Goal: Task Accomplishment & Management: Manage account settings

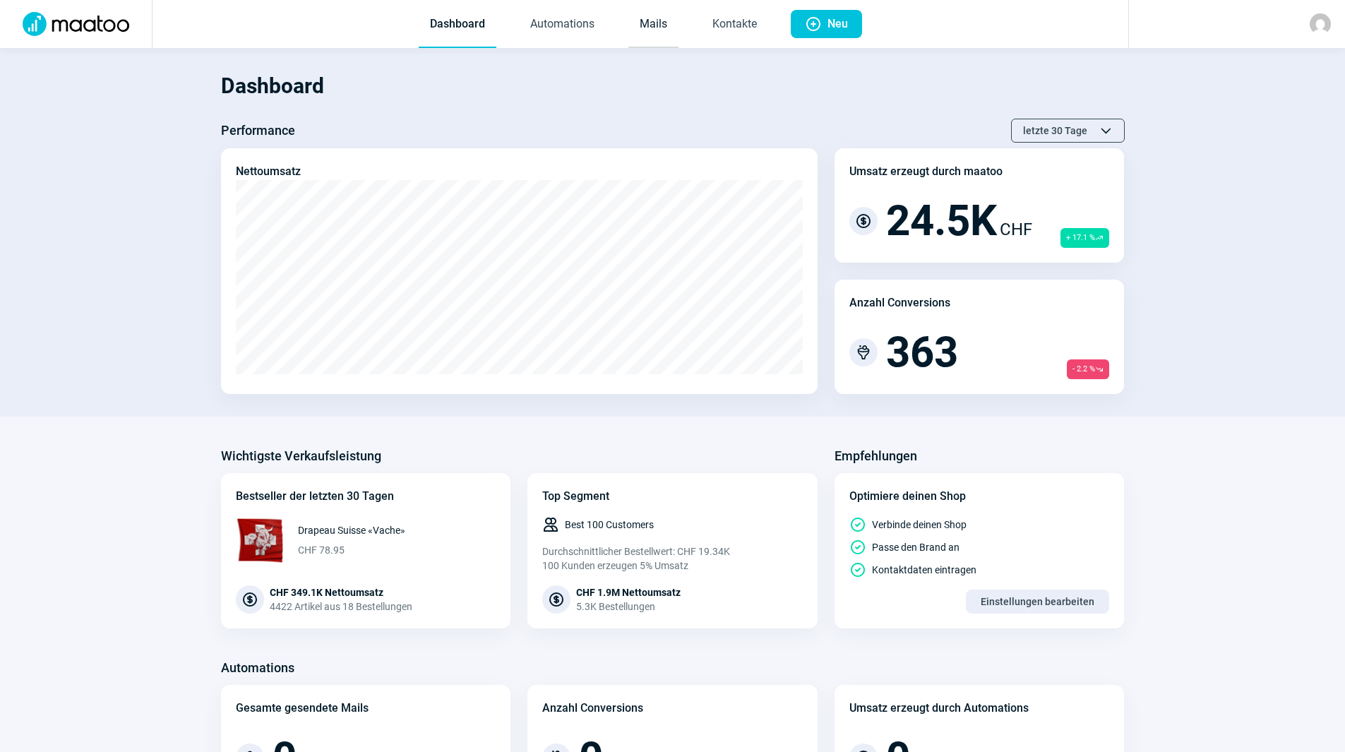
click at [649, 28] on link "Mails" at bounding box center [653, 24] width 50 height 47
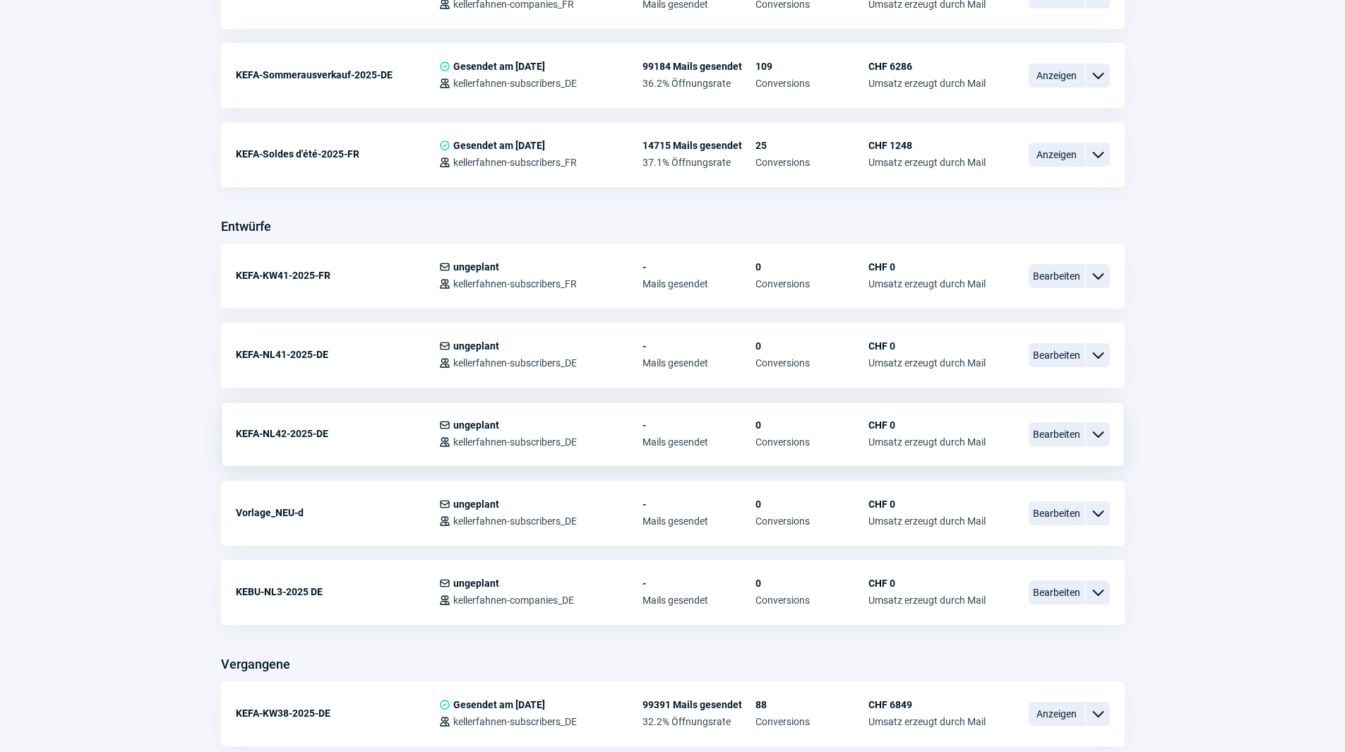
scroll to position [494, 0]
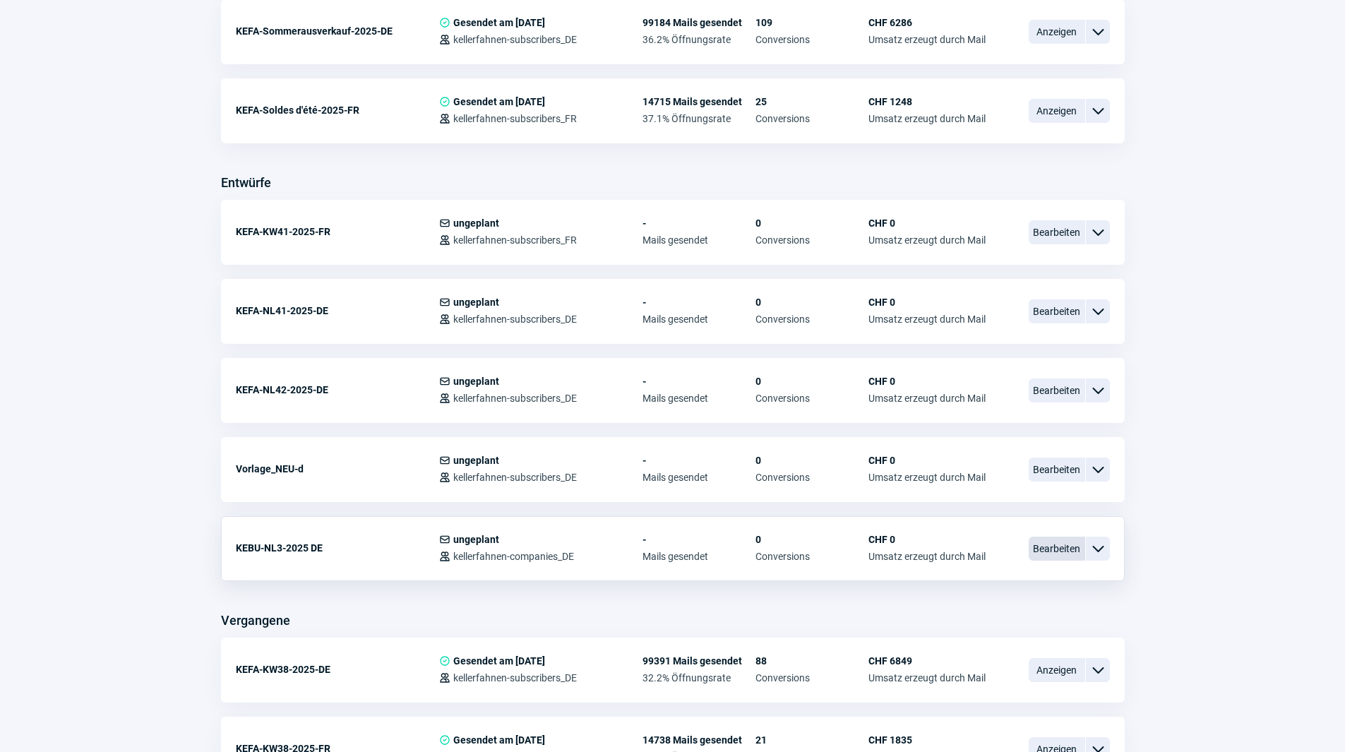
click at [1061, 548] on span "Bearbeiten" at bounding box center [1056, 548] width 56 height 24
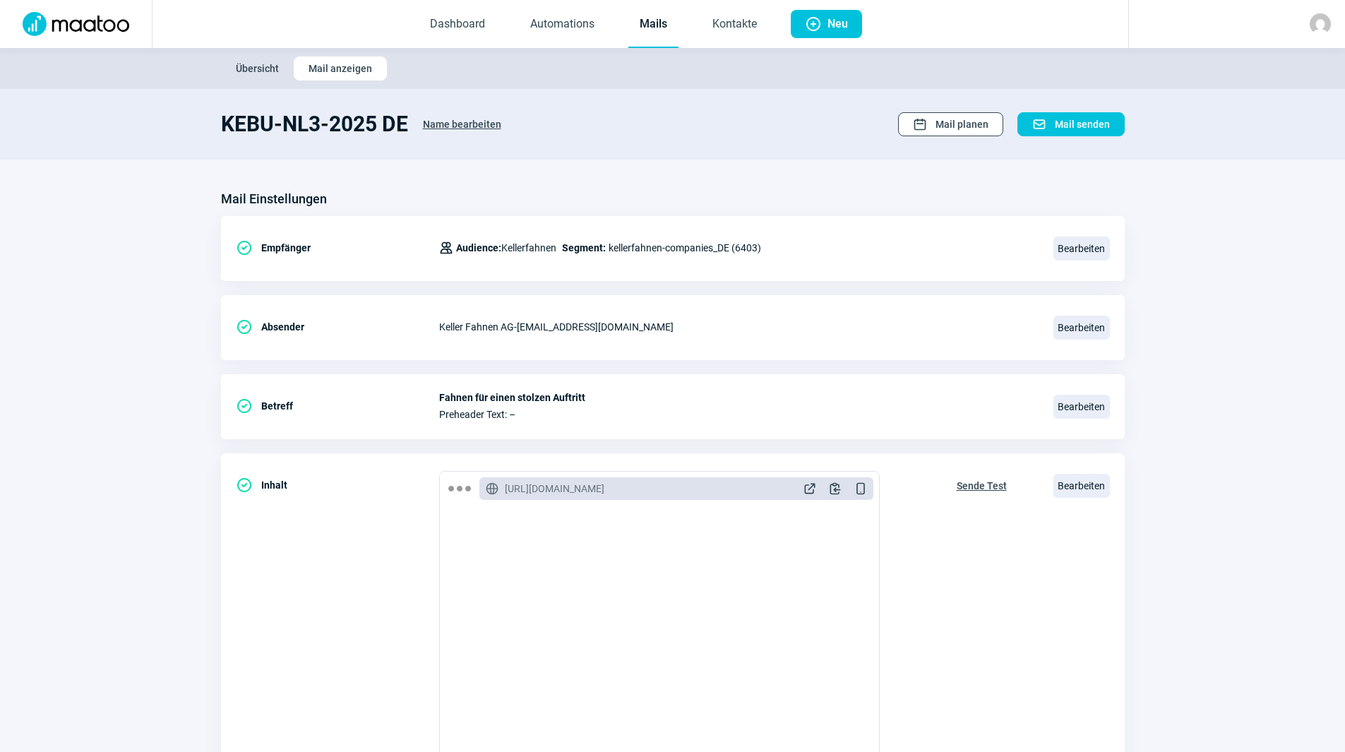
click at [959, 129] on span "Mail planen" at bounding box center [961, 124] width 53 height 23
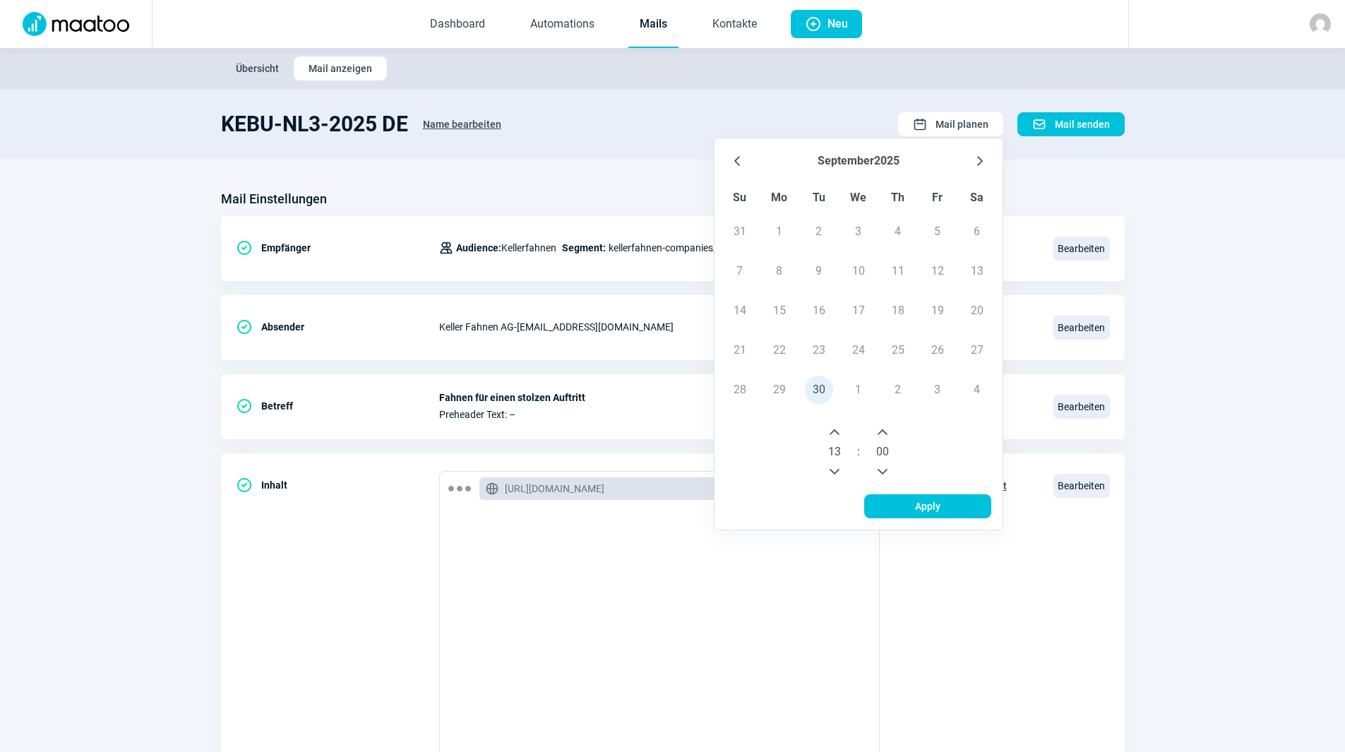
click at [980, 161] on icon "Next Month" at bounding box center [979, 160] width 11 height 11
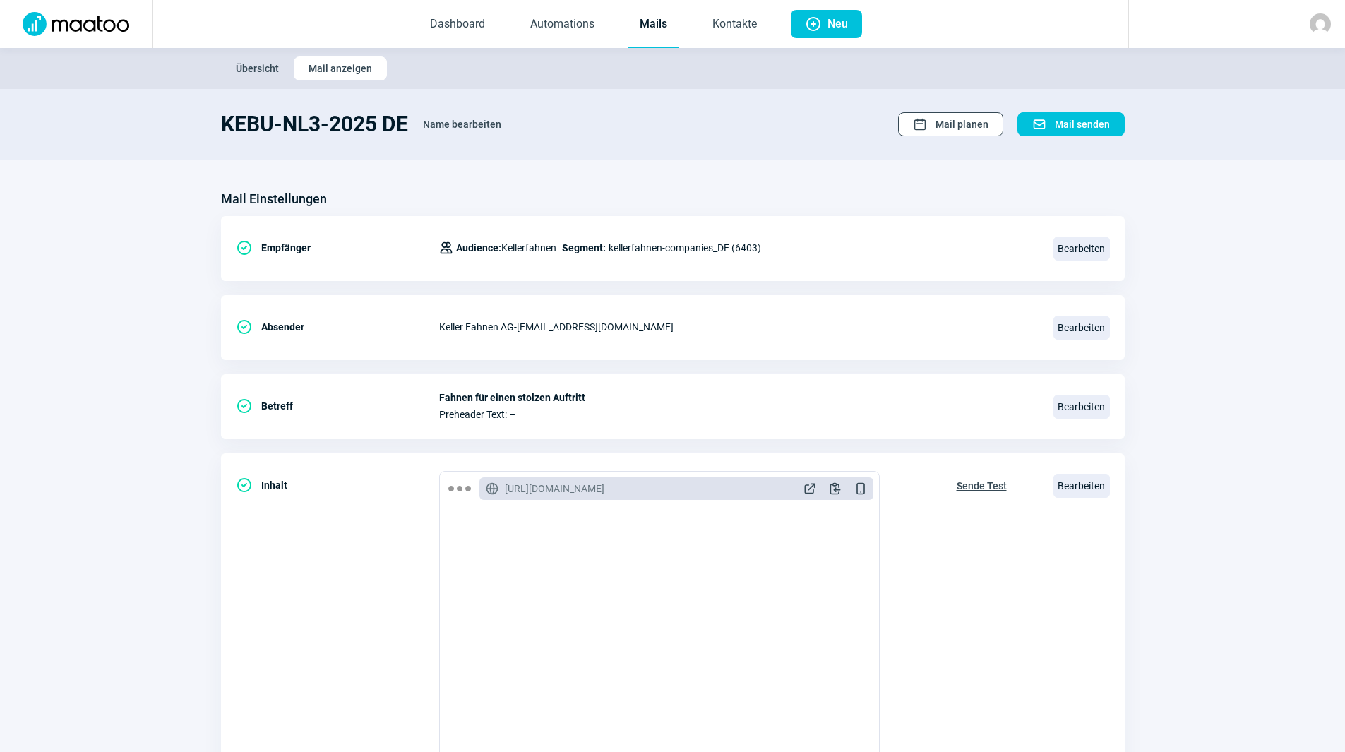
click at [956, 119] on span "Mail planen" at bounding box center [961, 124] width 53 height 23
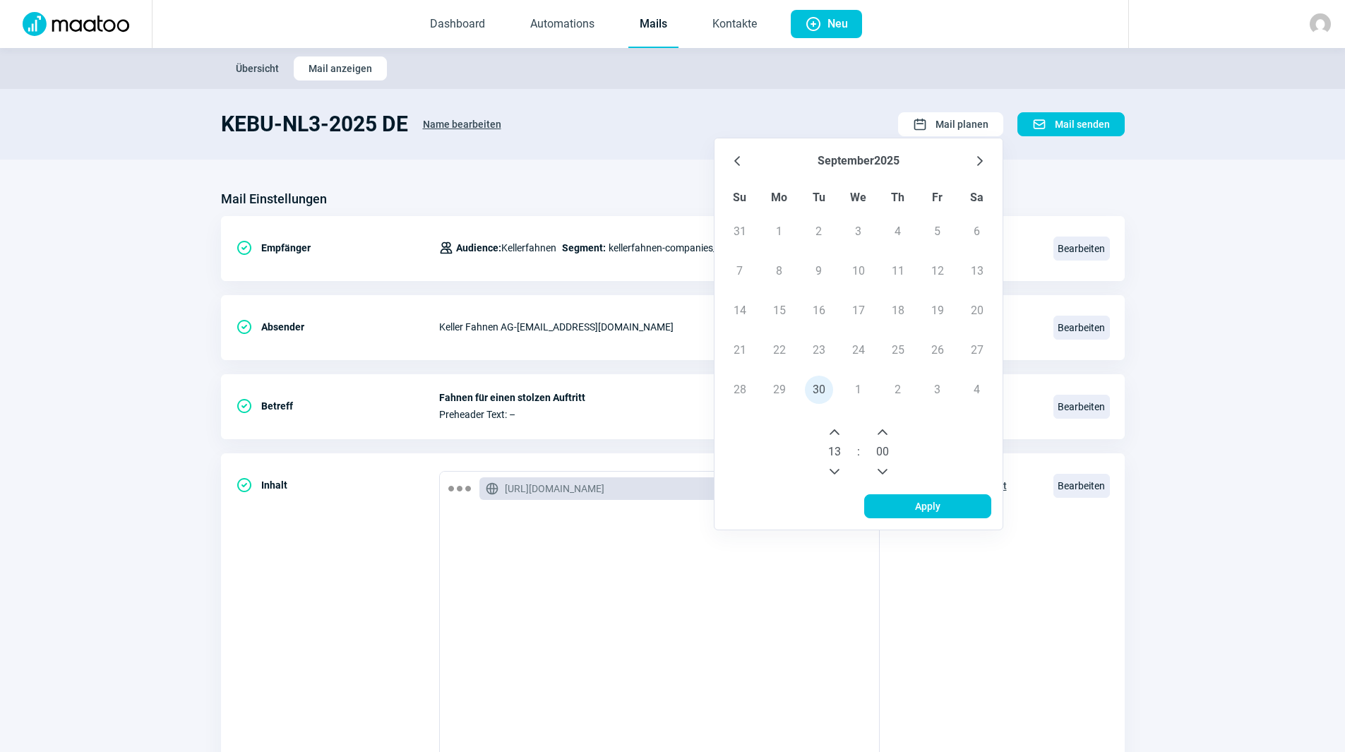
click at [987, 157] on button "Next Month" at bounding box center [979, 161] width 23 height 23
click at [858, 225] on span "1" at bounding box center [858, 231] width 28 height 28
click at [832, 432] on icon "Next Hour" at bounding box center [834, 431] width 11 height 11
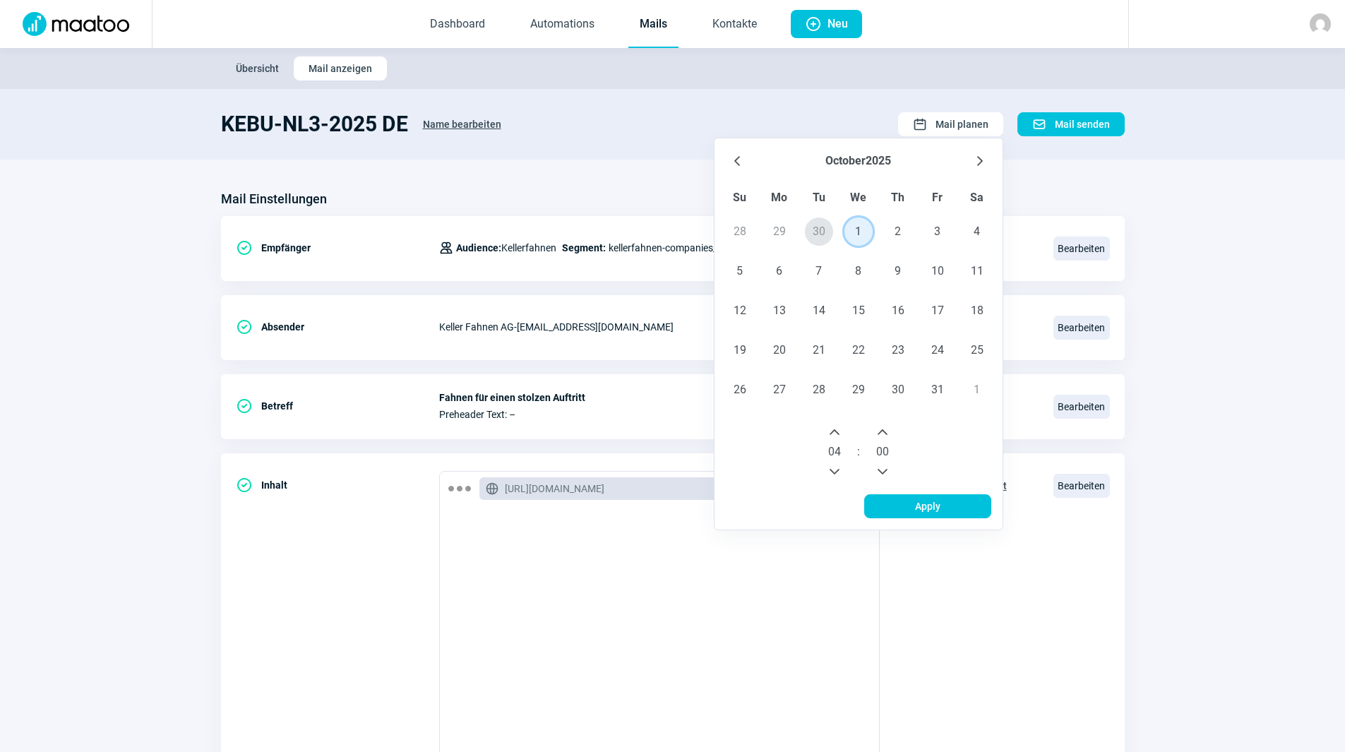
click at [832, 432] on icon "Next Hour" at bounding box center [834, 431] width 11 height 11
click at [833, 431] on icon "Next Hour" at bounding box center [834, 431] width 11 height 11
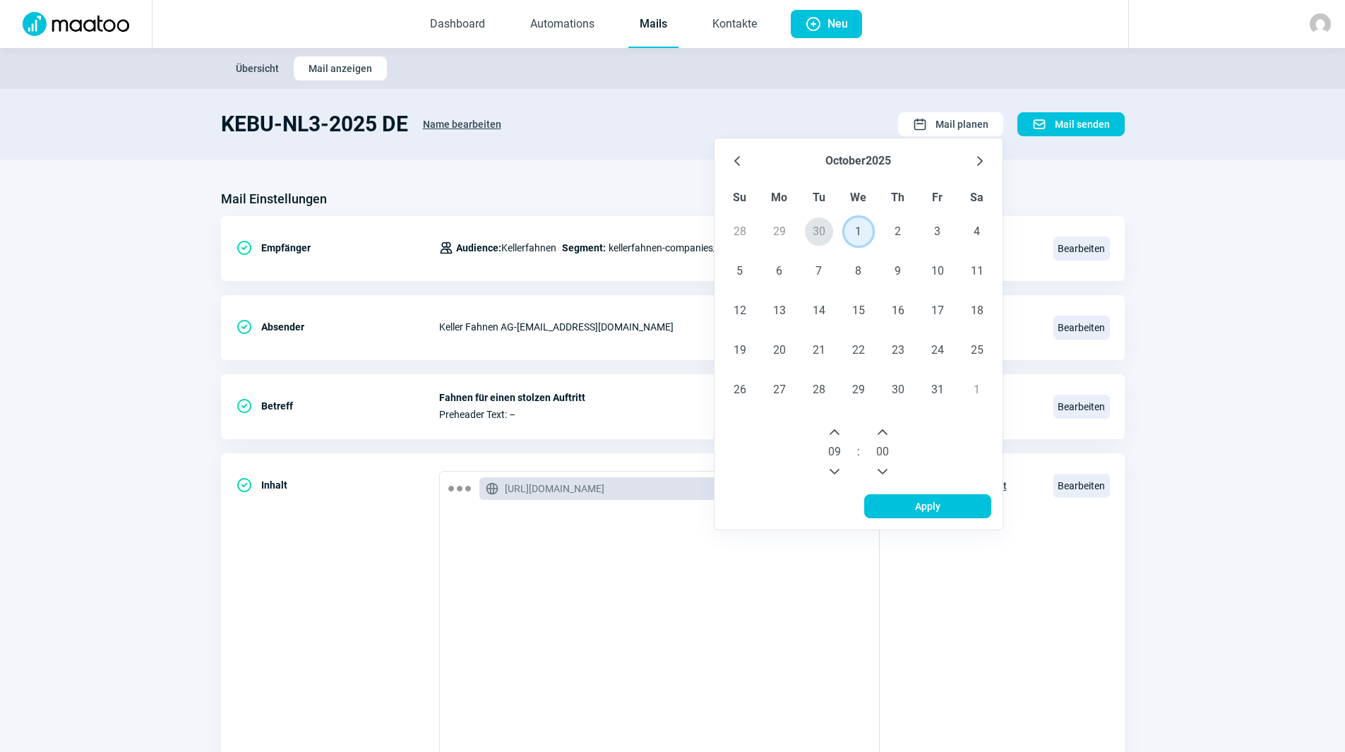
click at [833, 431] on icon "Next Hour" at bounding box center [834, 431] width 11 height 11
click at [834, 431] on icon "Next Hour" at bounding box center [834, 432] width 10 height 6
click at [911, 505] on span "Apply" at bounding box center [927, 506] width 97 height 23
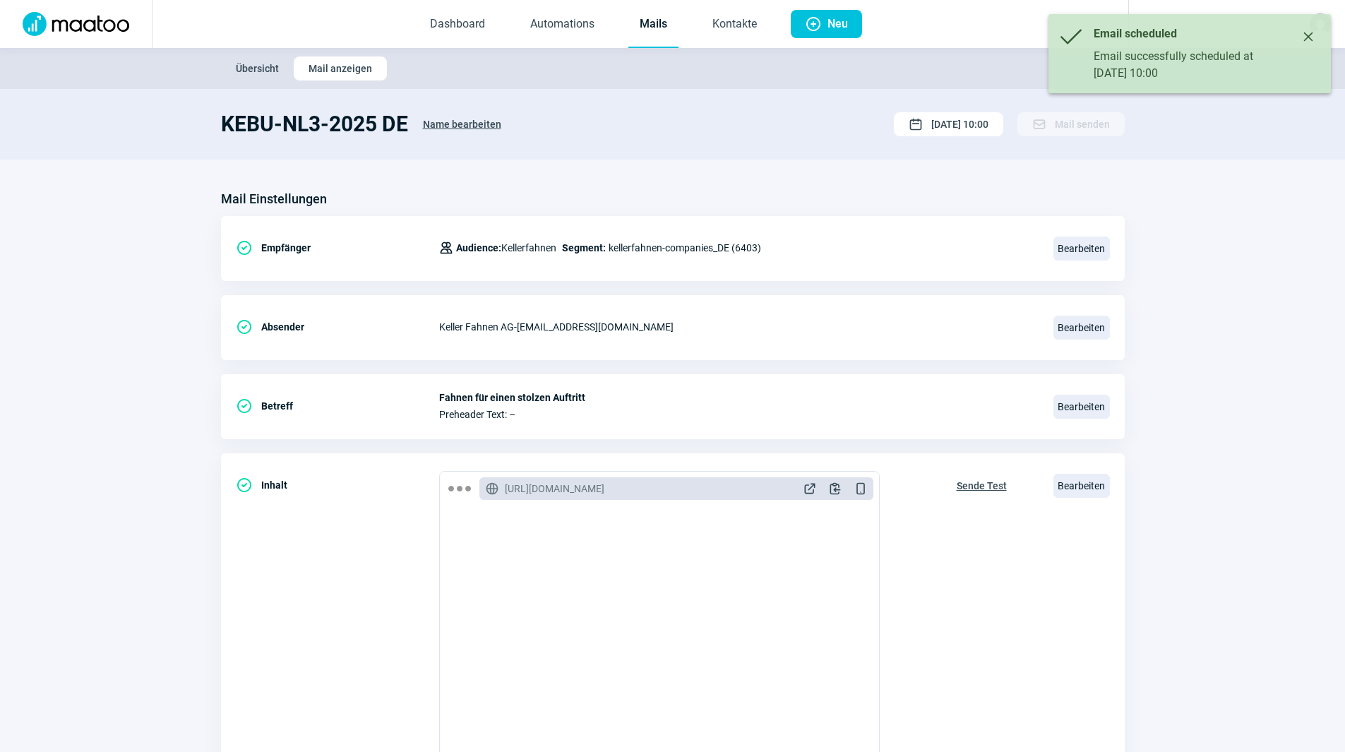
click at [790, 186] on section "Mail Einstellungen CheckCircle icon Empfänger Users icon Audience: Kellerfahnen…" at bounding box center [672, 538] width 1345 height 757
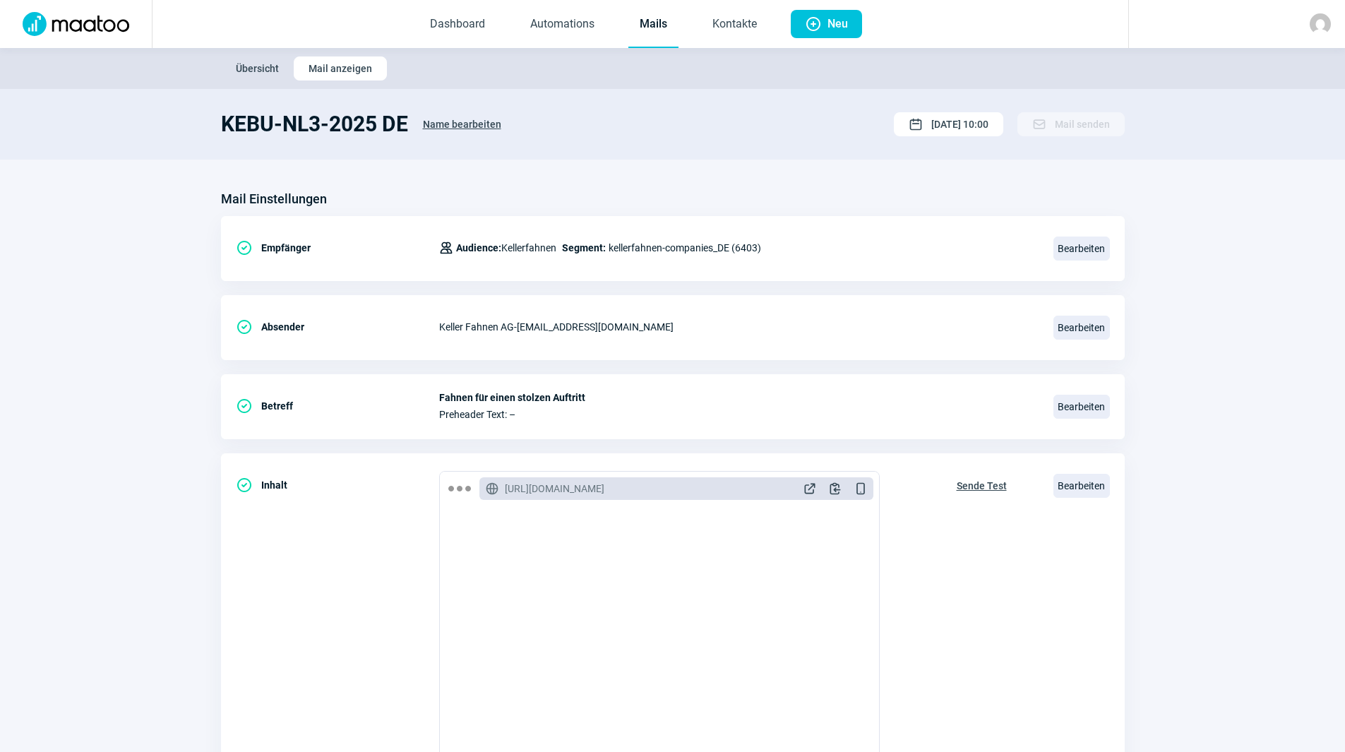
click at [647, 13] on link "Mails" at bounding box center [653, 24] width 50 height 47
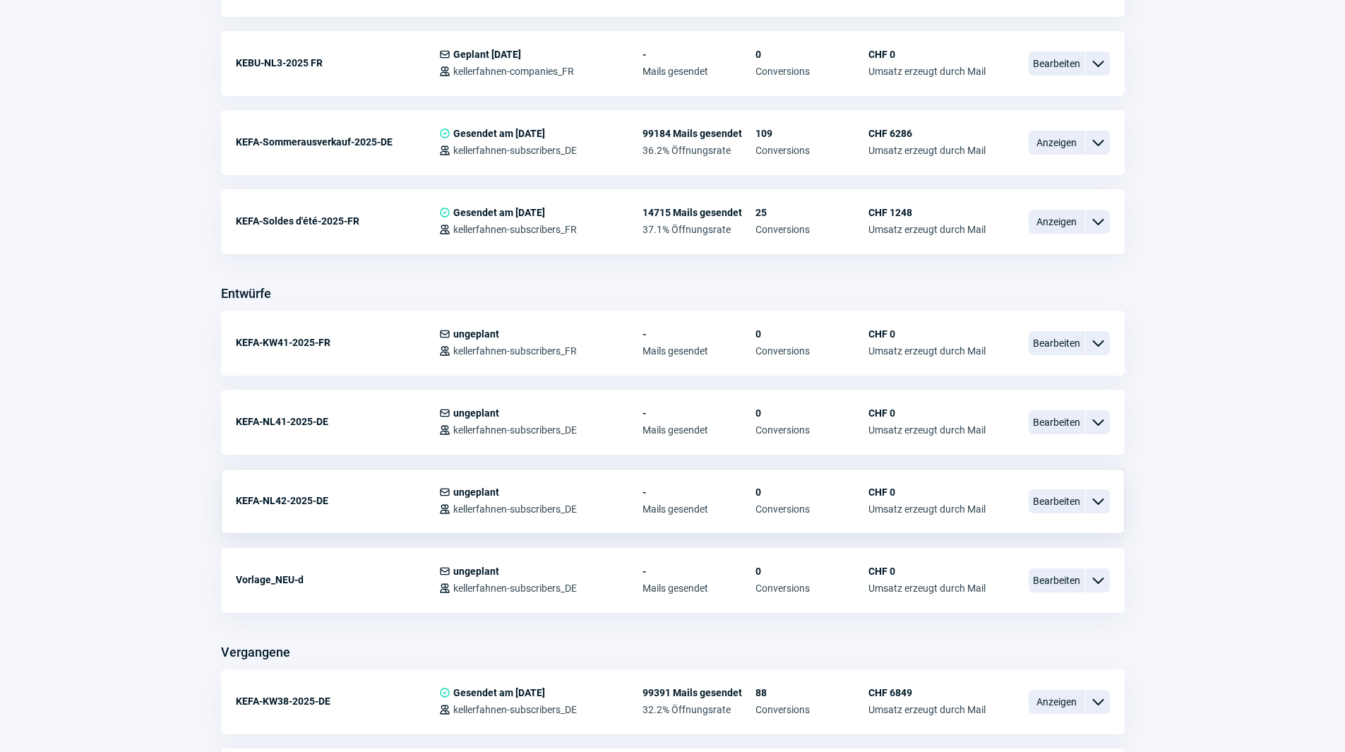
scroll to position [494, 0]
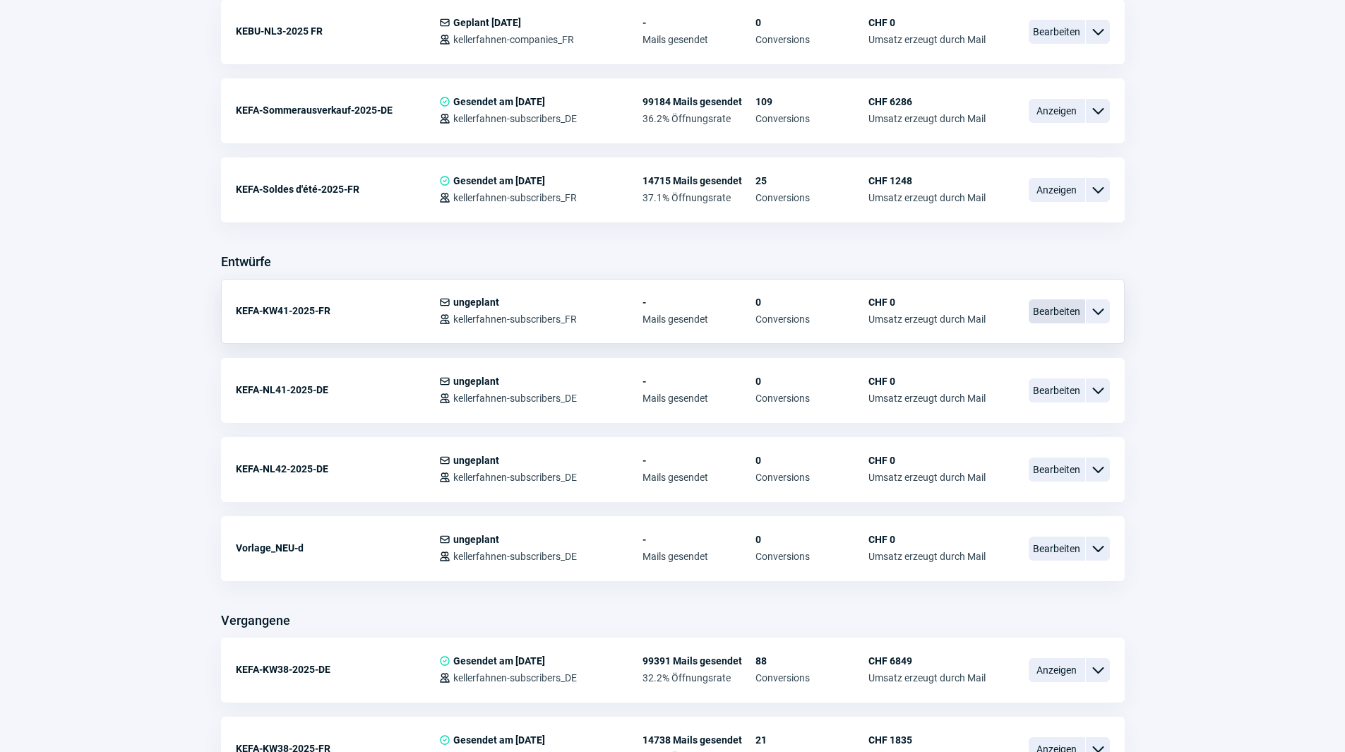
click at [1064, 309] on span "Bearbeiten" at bounding box center [1056, 311] width 56 height 24
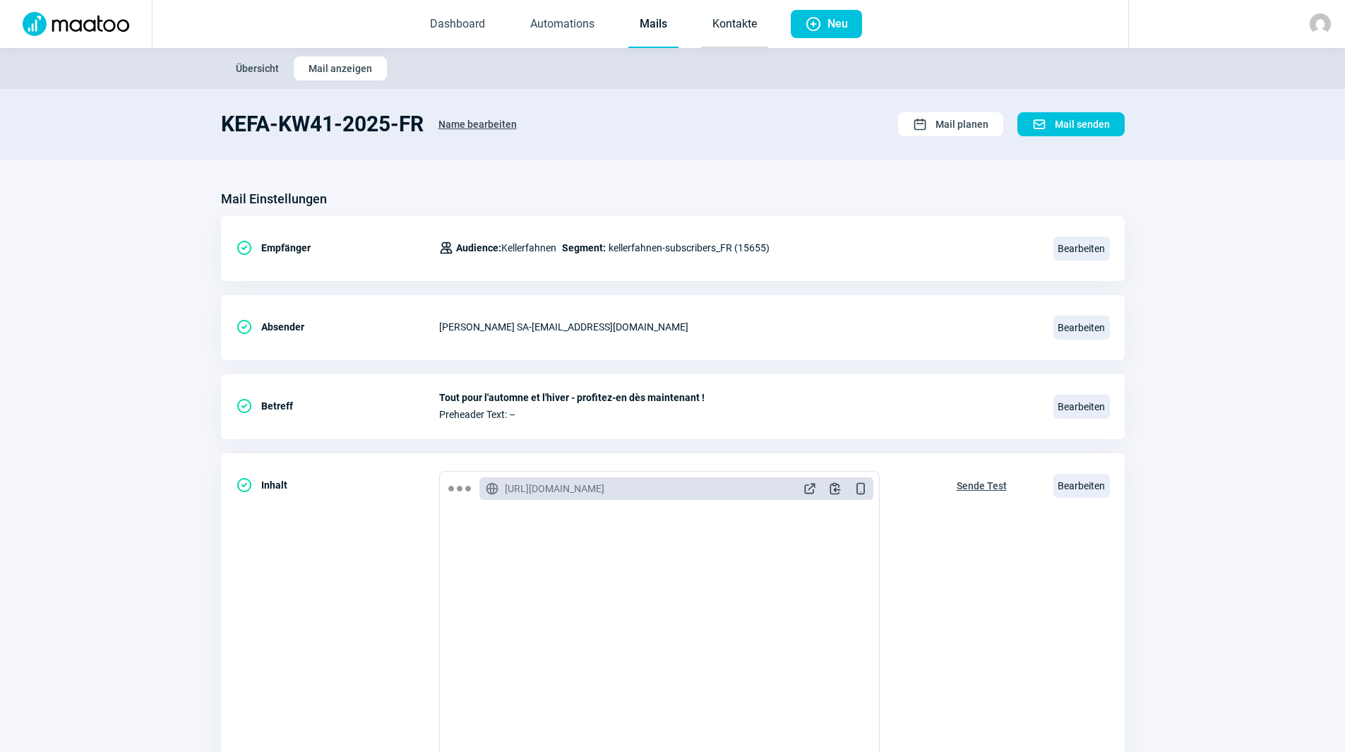
click at [752, 10] on link "Kontakte" at bounding box center [734, 24] width 67 height 47
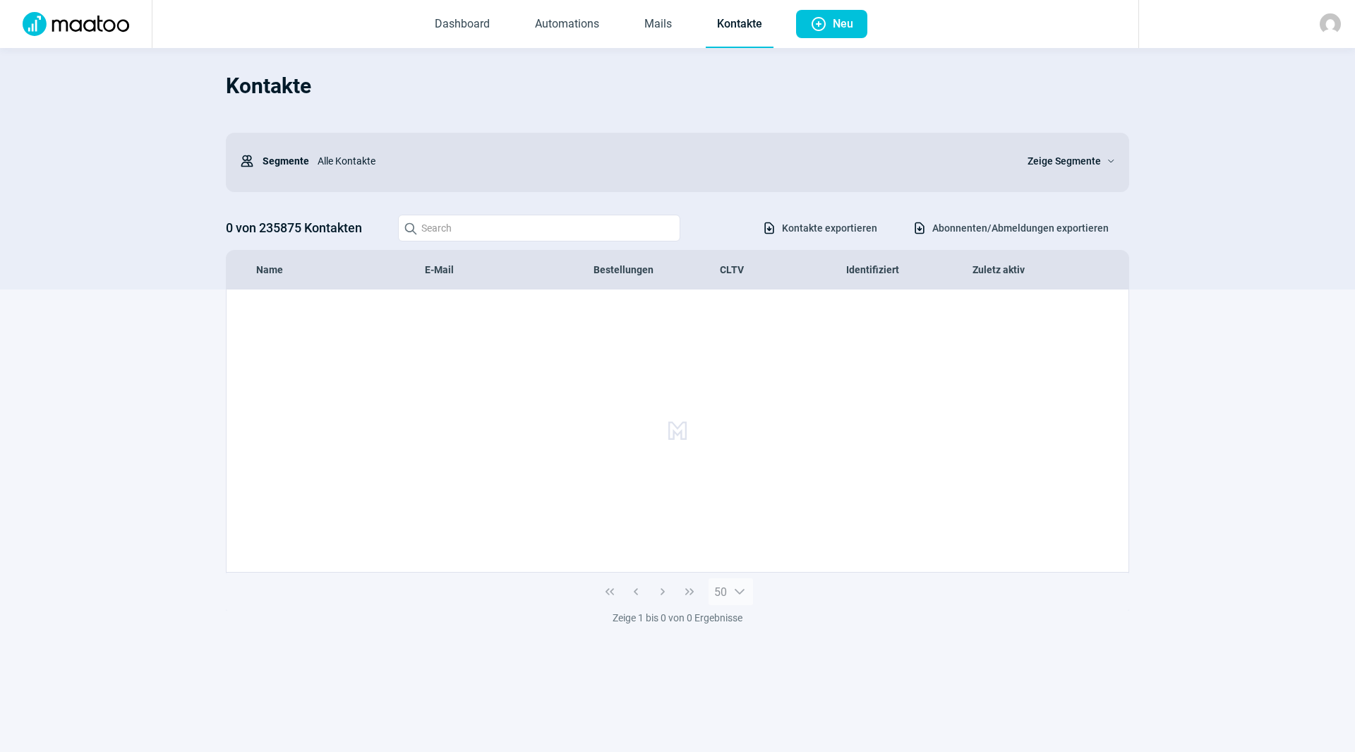
click at [659, 27] on link "Mails" at bounding box center [658, 24] width 50 height 47
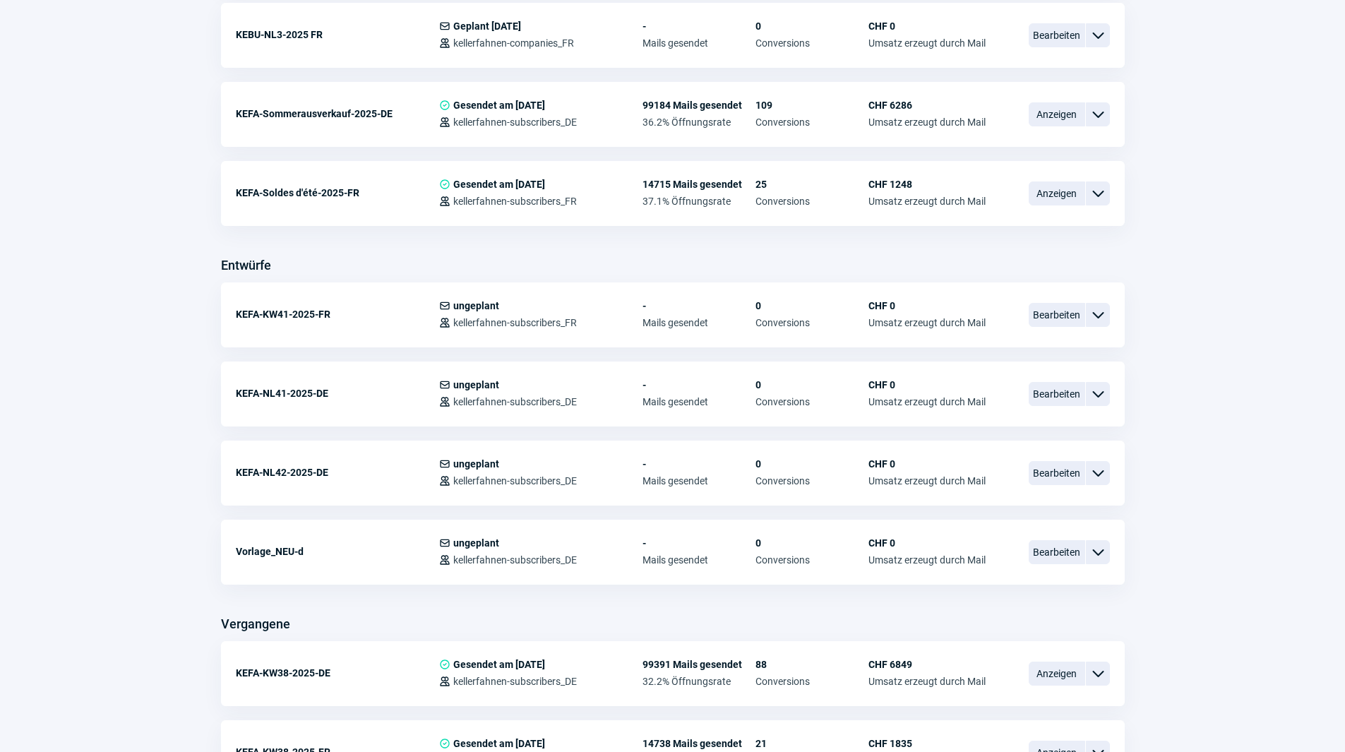
scroll to position [494, 0]
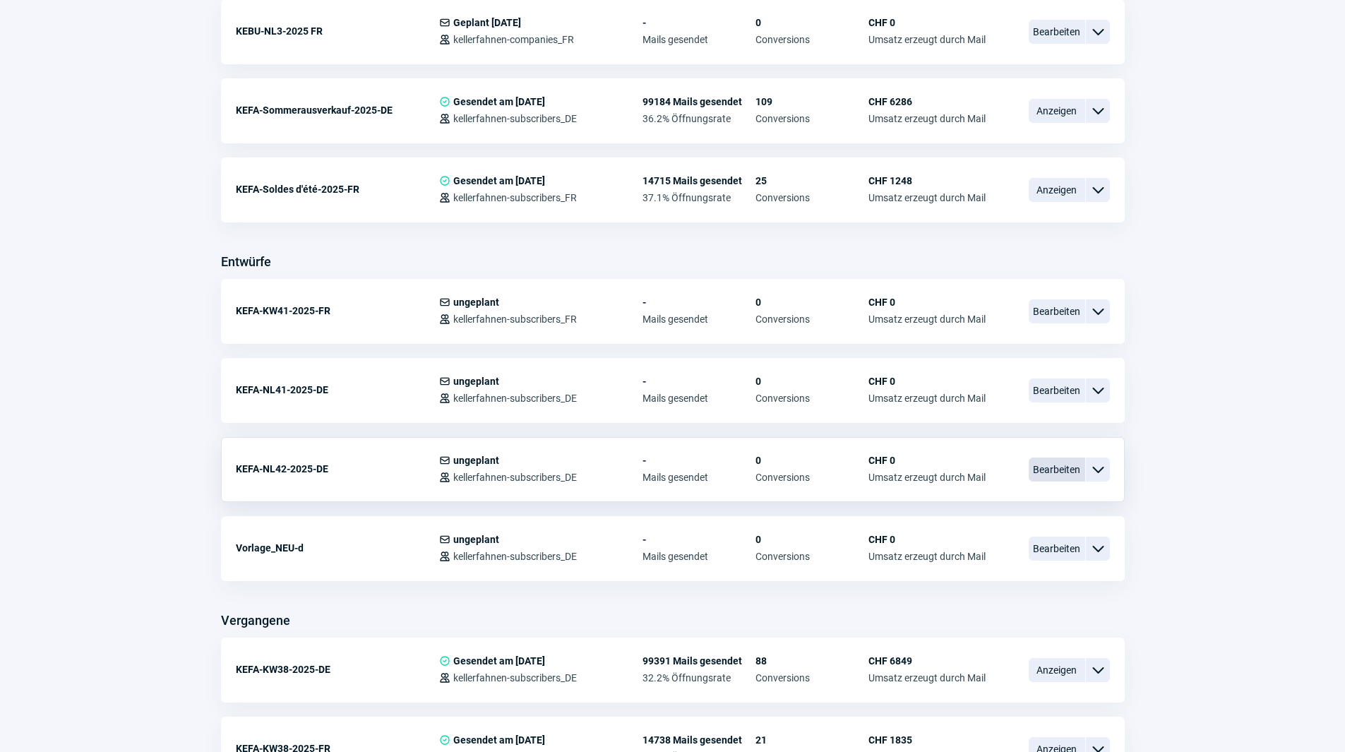
click at [1078, 463] on span "Bearbeiten" at bounding box center [1056, 469] width 56 height 24
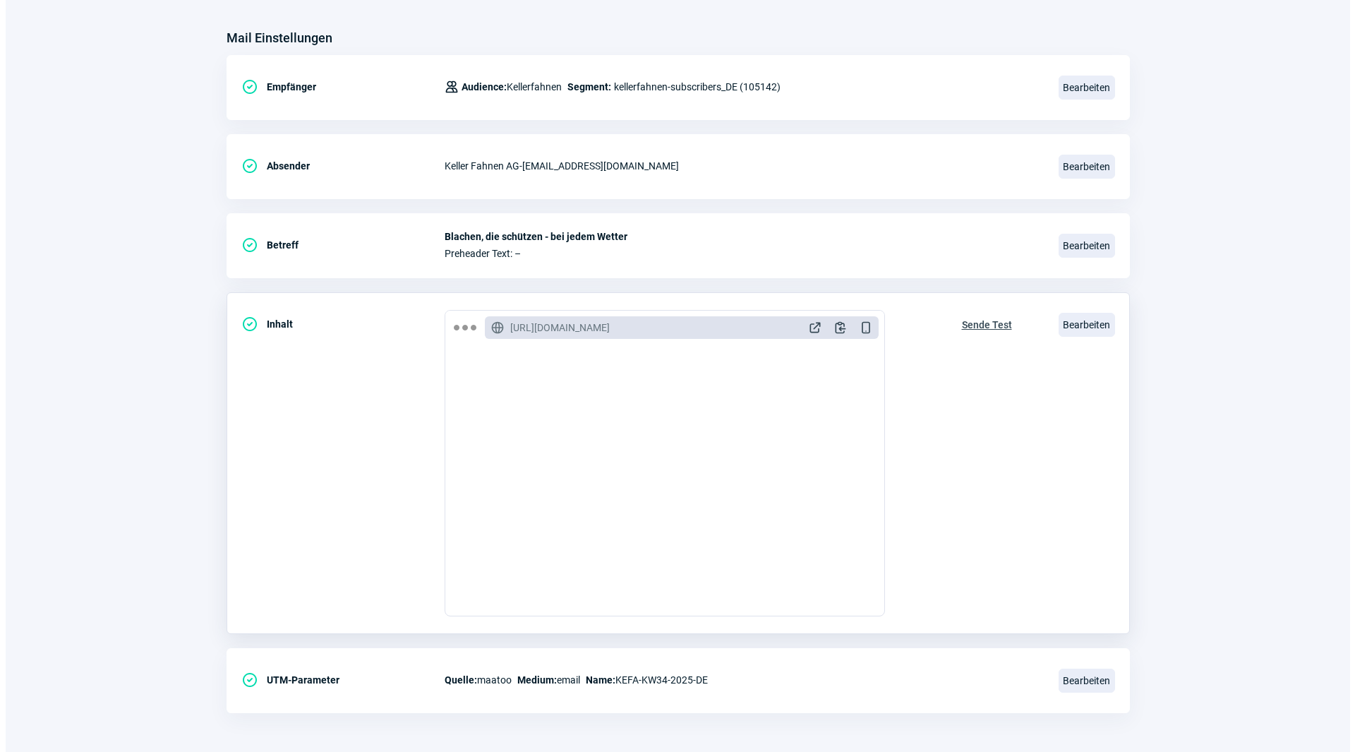
scroll to position [164, 0]
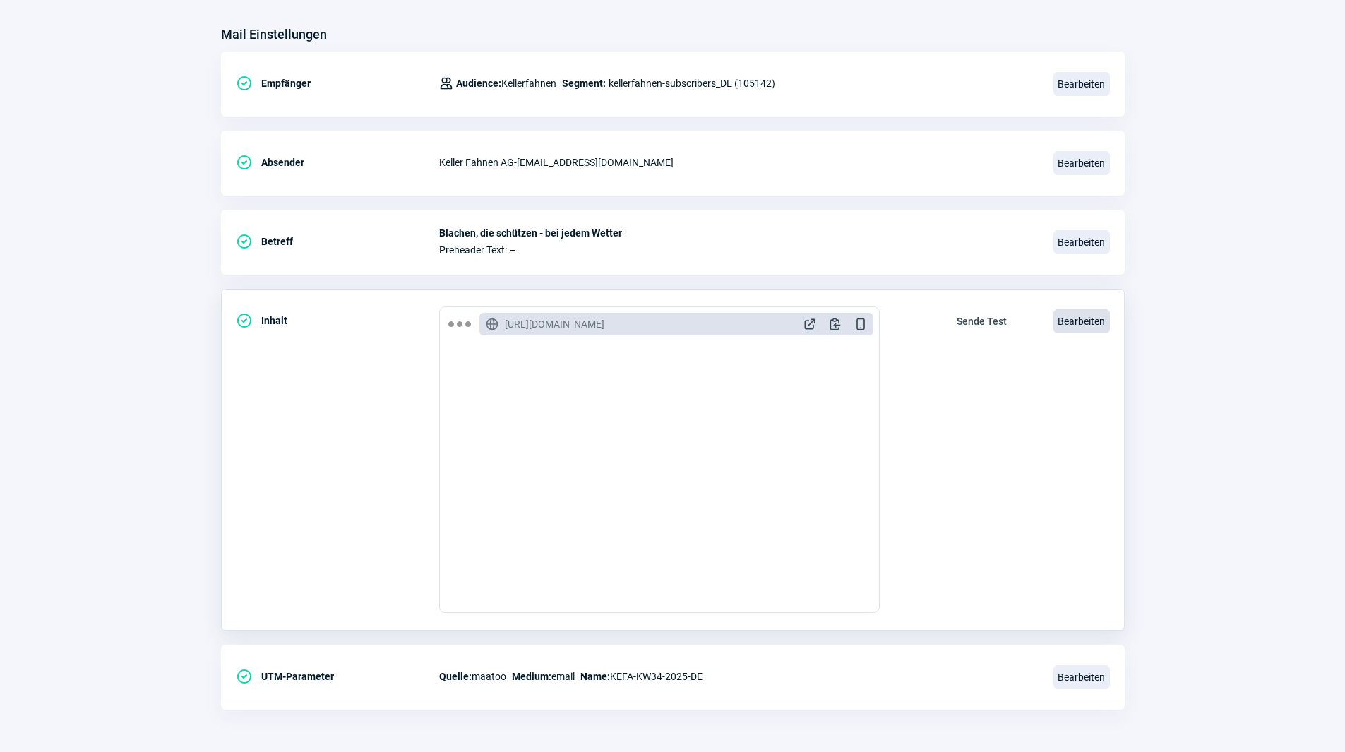
click at [1093, 316] on span "Bearbeiten" at bounding box center [1081, 321] width 56 height 24
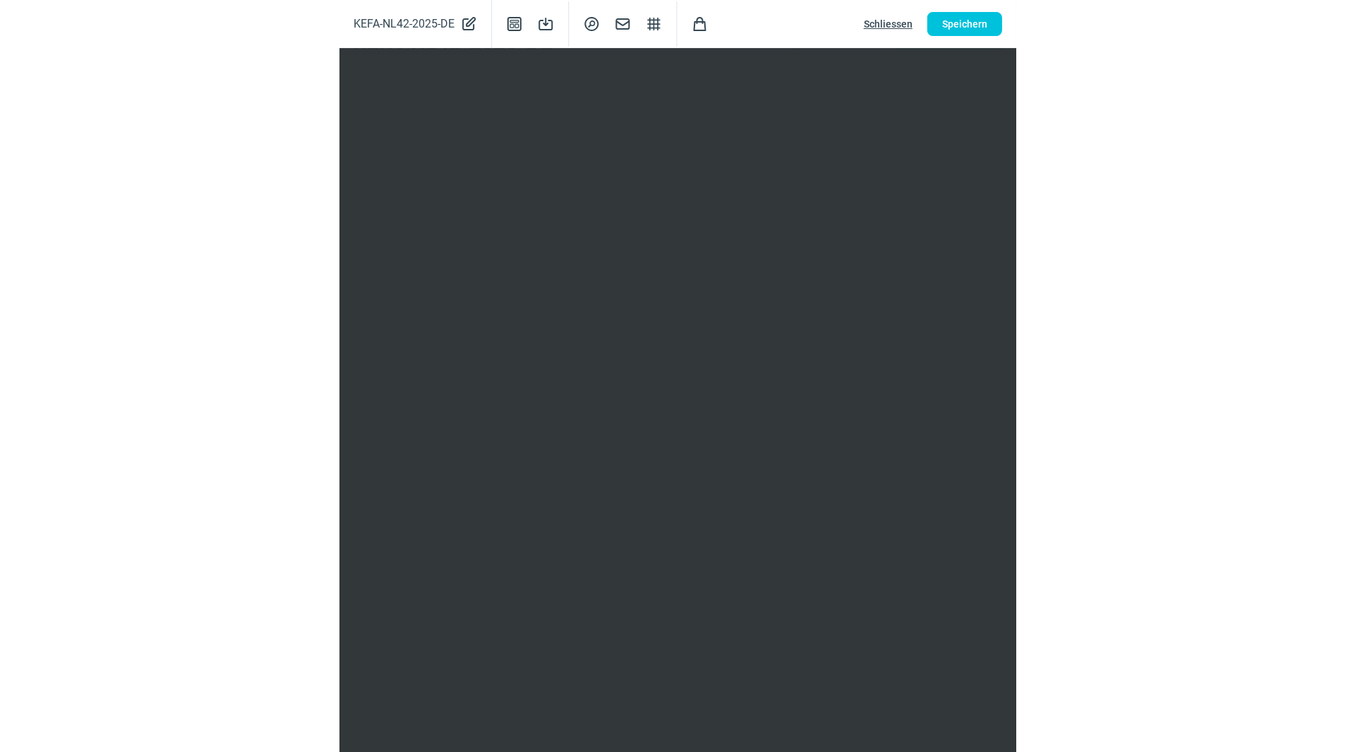
scroll to position [82, 0]
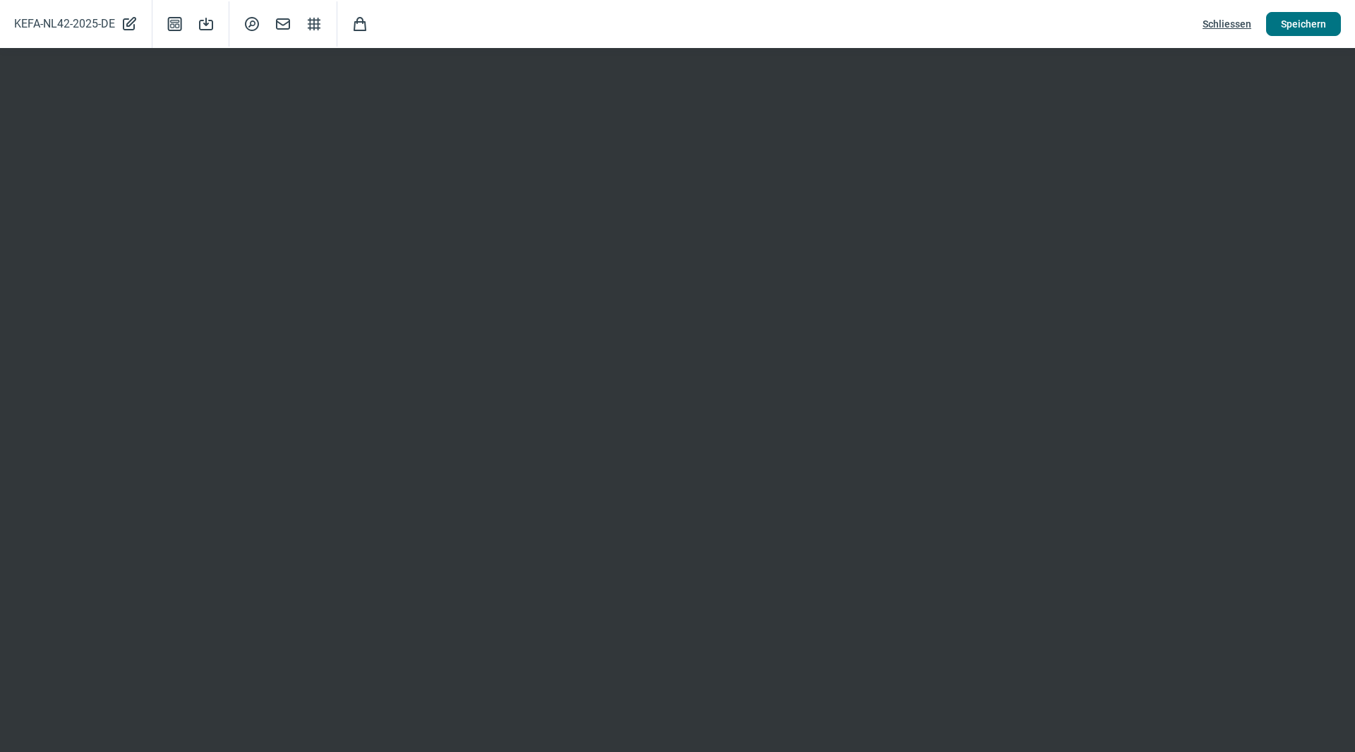
click at [1315, 26] on span "Speichern" at bounding box center [1303, 24] width 45 height 23
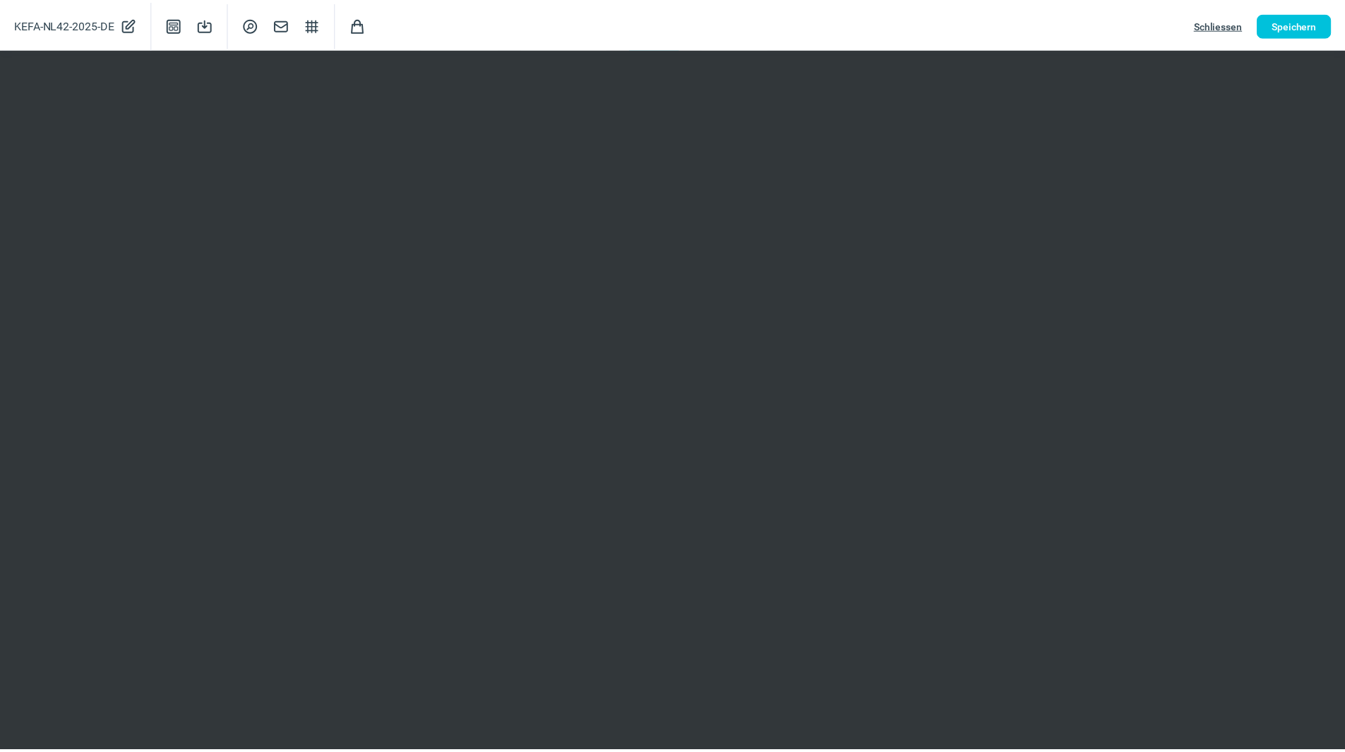
scroll to position [0, 0]
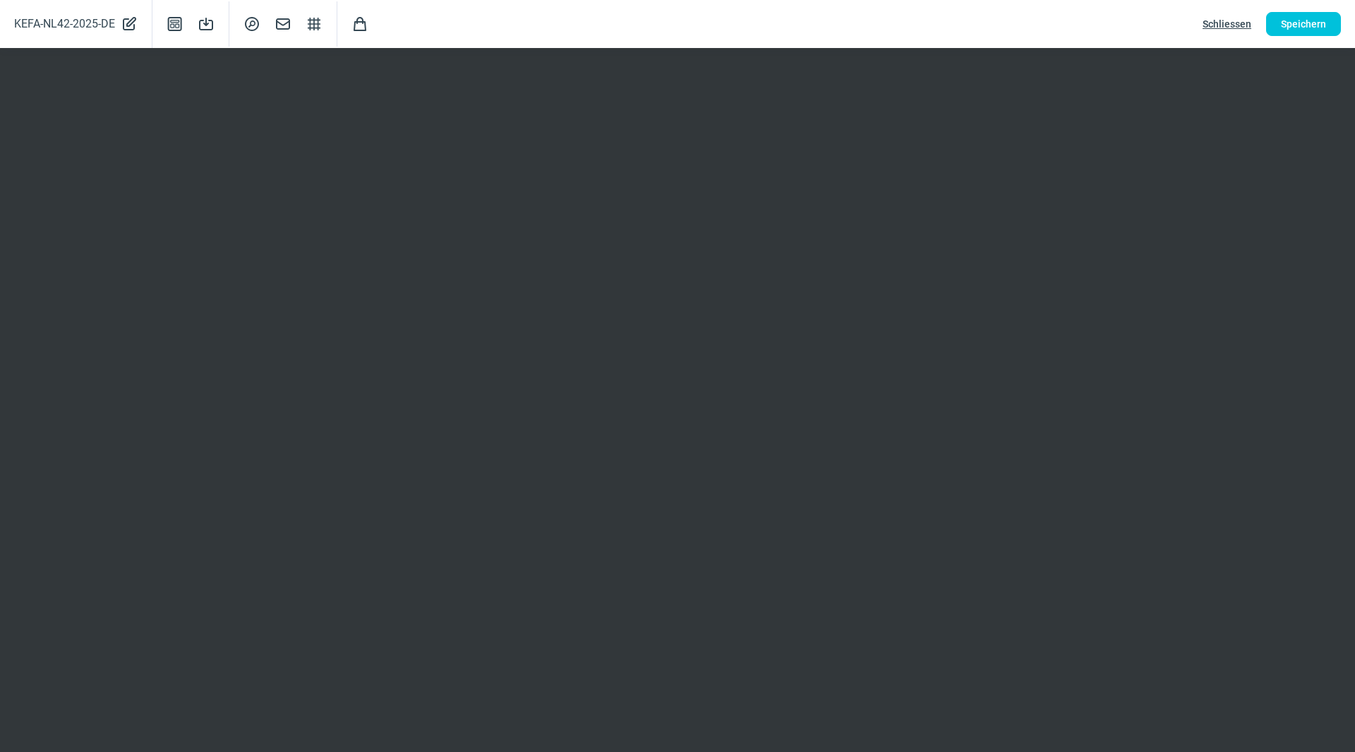
click at [1236, 21] on span "Schliessen" at bounding box center [1227, 24] width 49 height 23
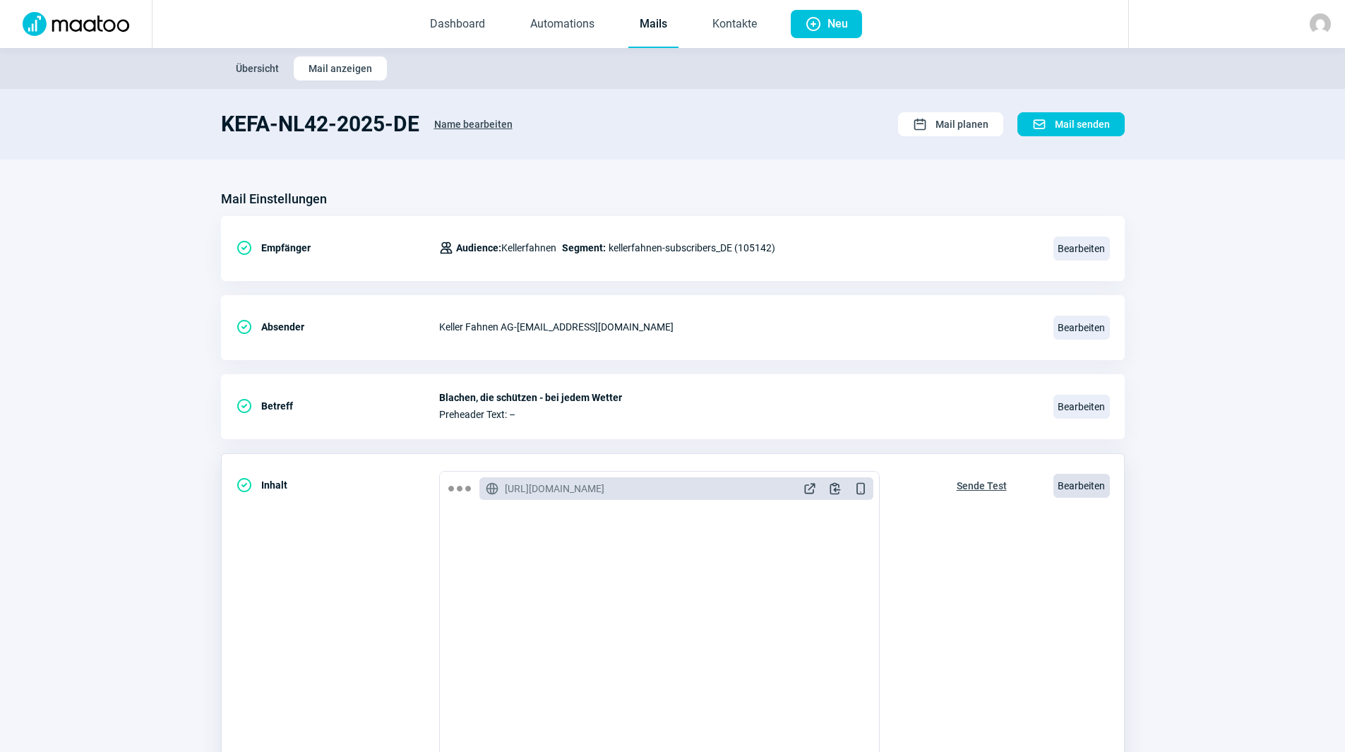
click at [1098, 479] on span "Bearbeiten" at bounding box center [1081, 486] width 56 height 24
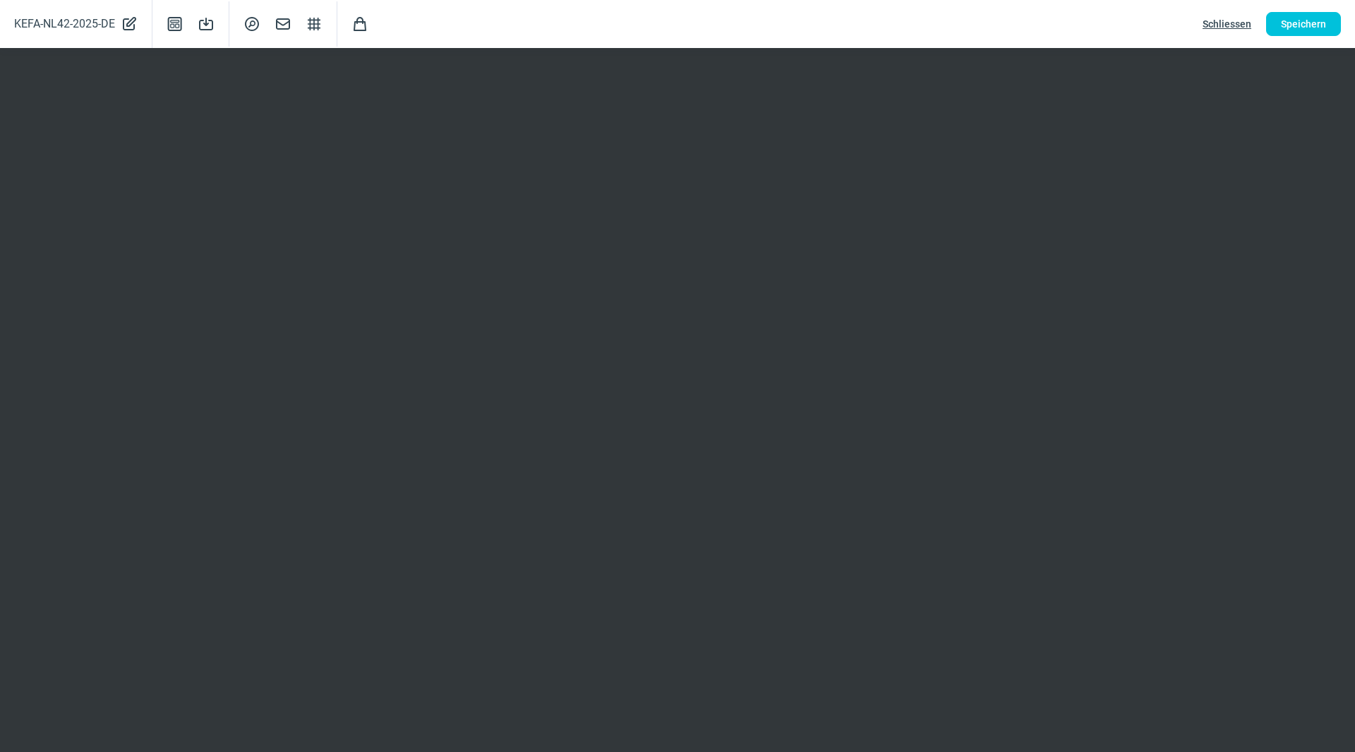
click at [1215, 24] on span "Schliessen" at bounding box center [1227, 24] width 49 height 23
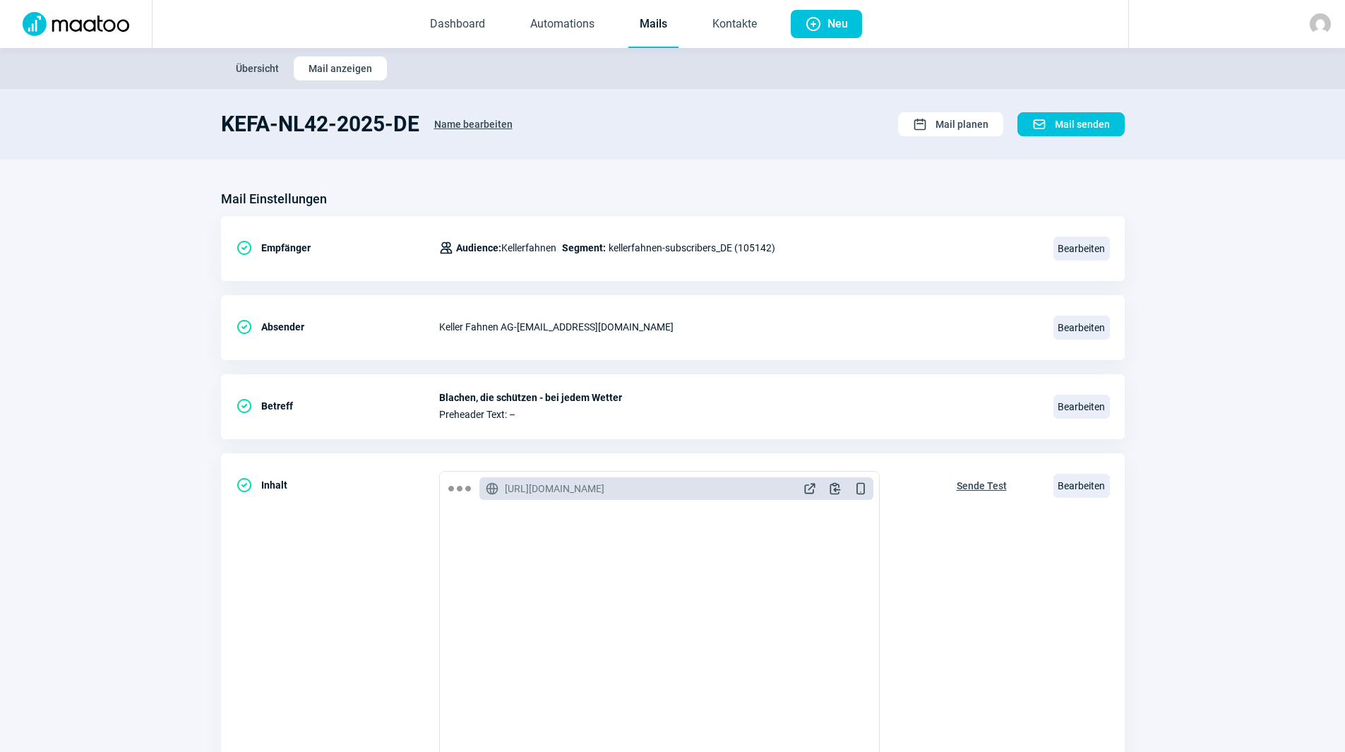
click at [633, 37] on link "Mails" at bounding box center [653, 24] width 50 height 47
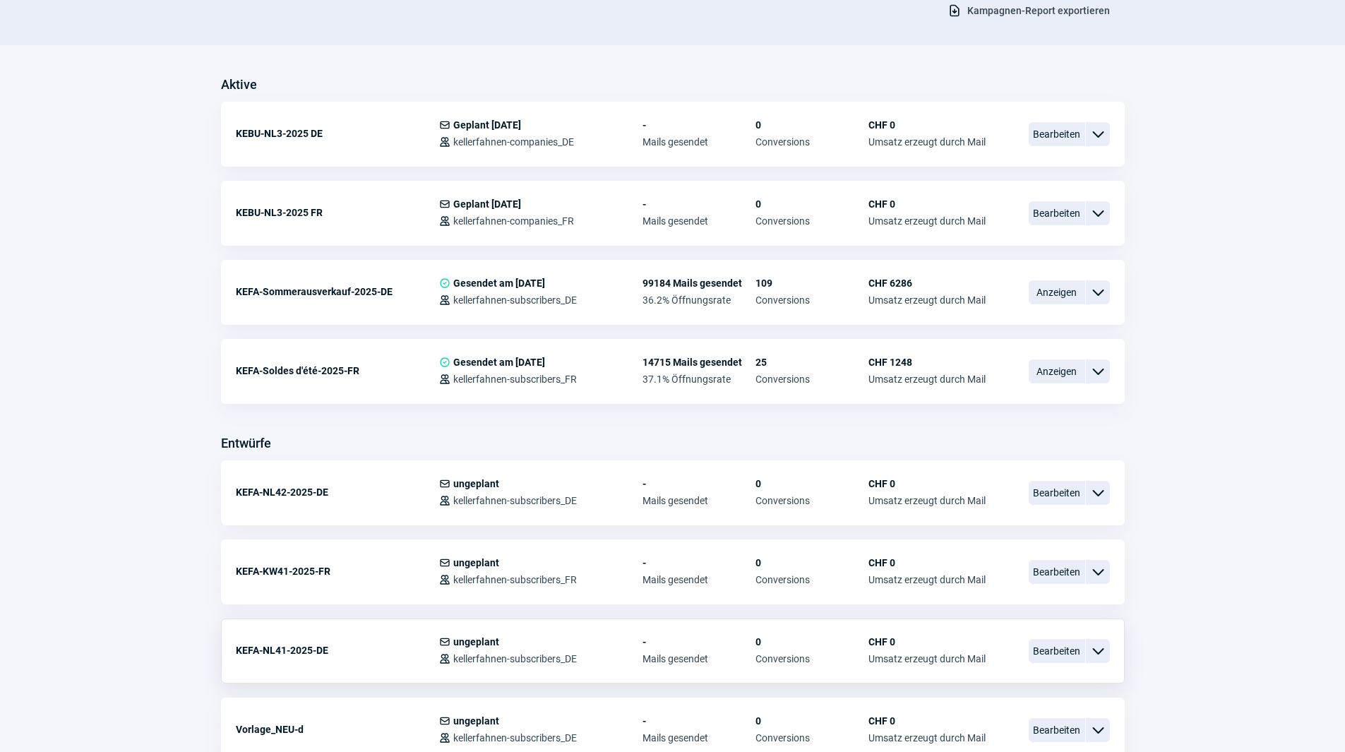
scroll to position [282, 0]
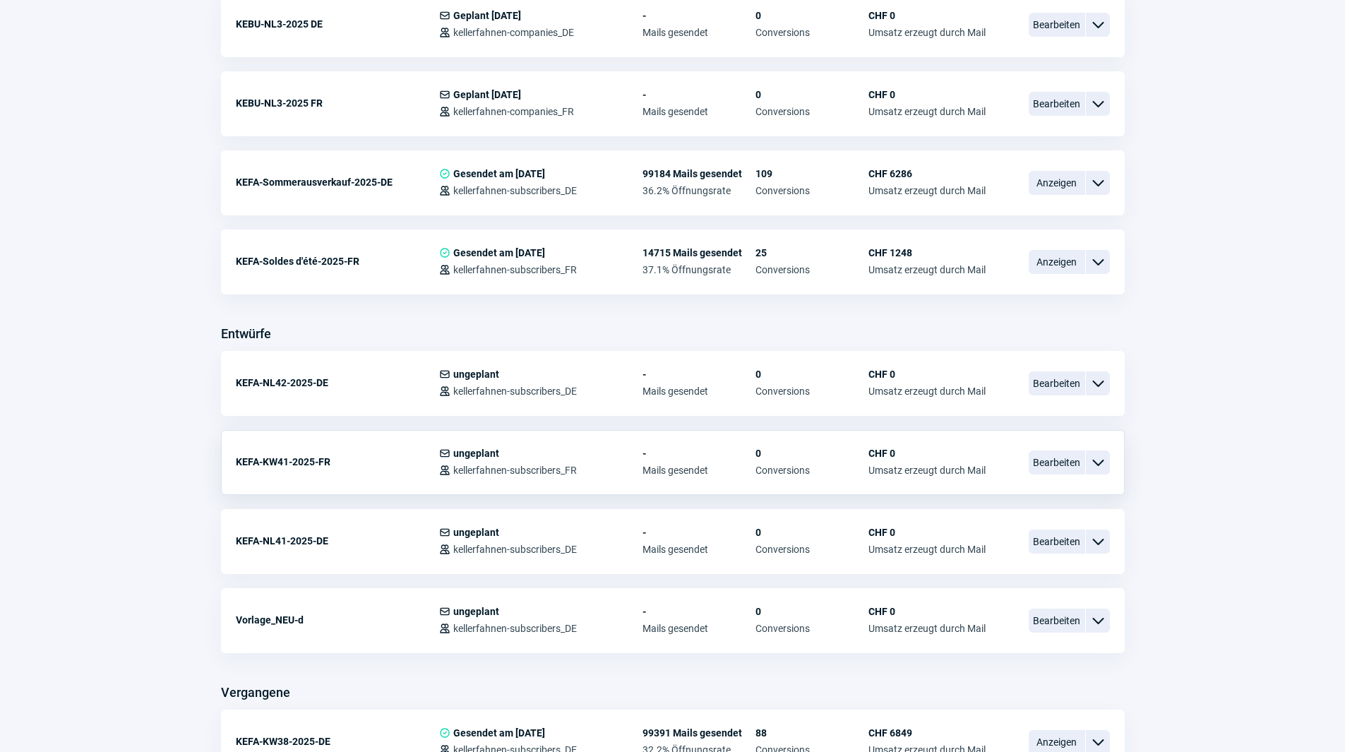
scroll to position [423, 0]
click at [1053, 540] on span "Bearbeiten" at bounding box center [1056, 540] width 56 height 24
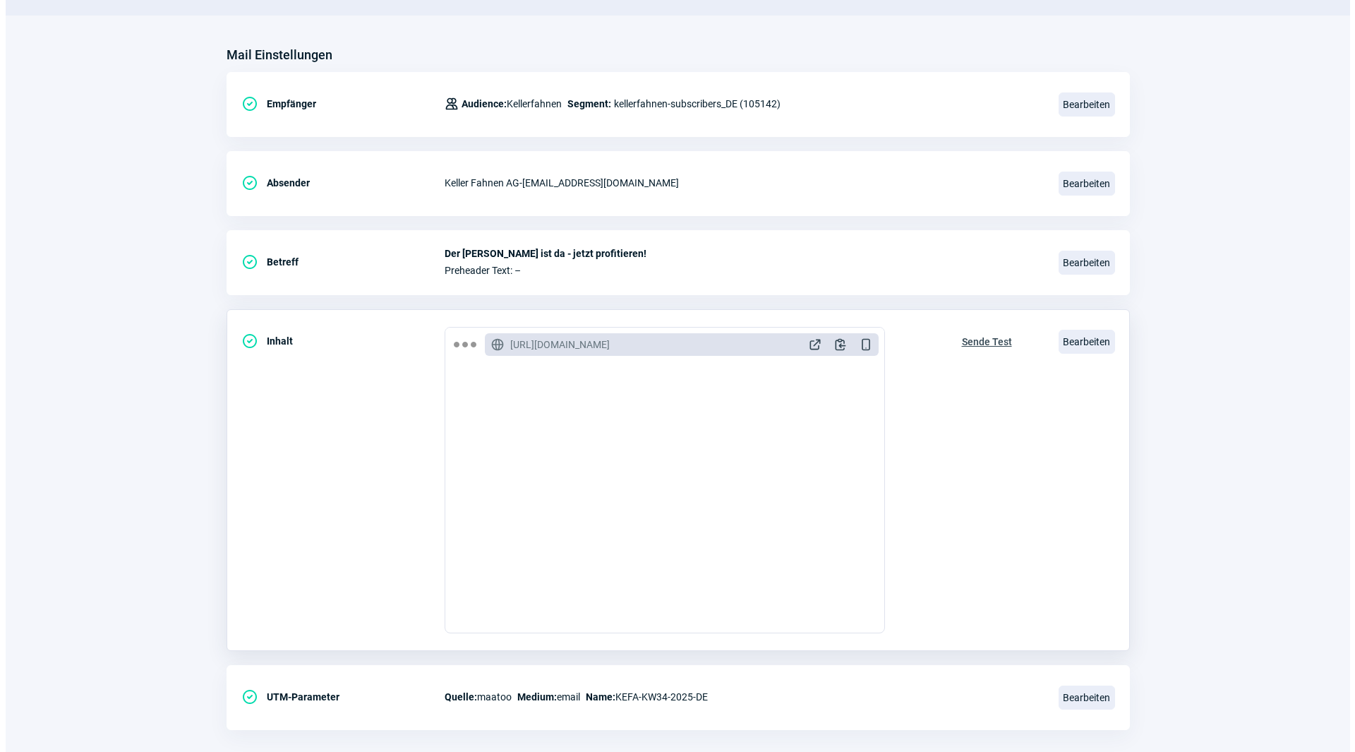
scroll to position [164, 0]
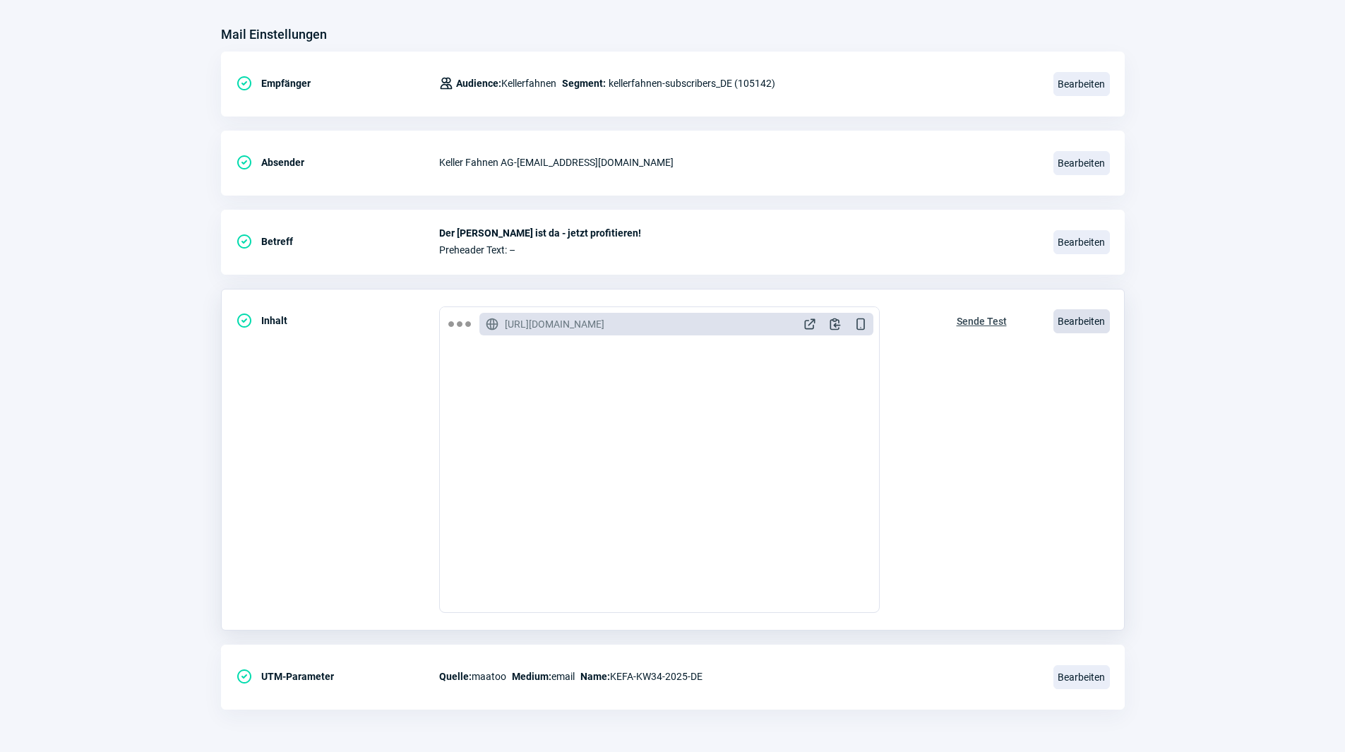
click at [1079, 328] on span "Bearbeiten" at bounding box center [1081, 321] width 56 height 24
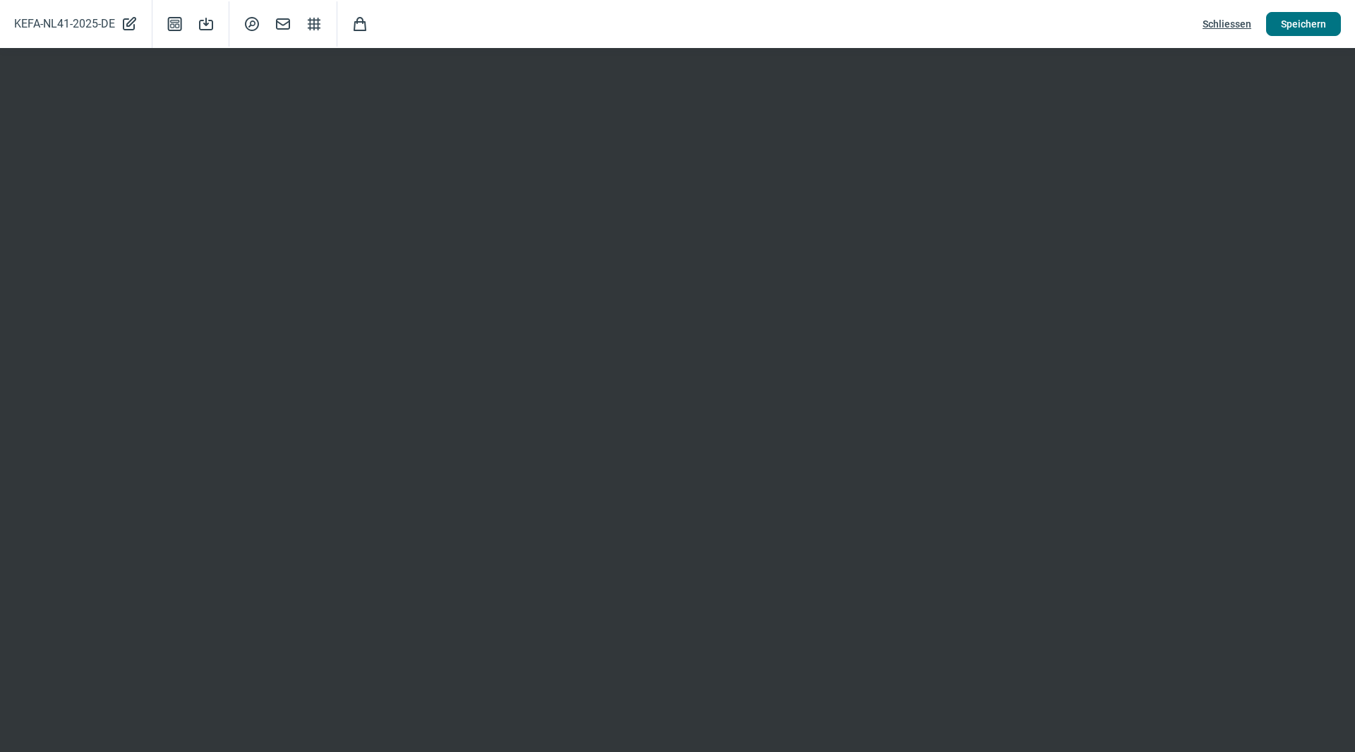
click at [1305, 37] on div "KEFA-NL41-2025-DE PencilAlt icon Template icon Save icon SearchCircle icon Mail…" at bounding box center [677, 24] width 1355 height 48
click at [1302, 28] on span "Speichern" at bounding box center [1303, 24] width 45 height 23
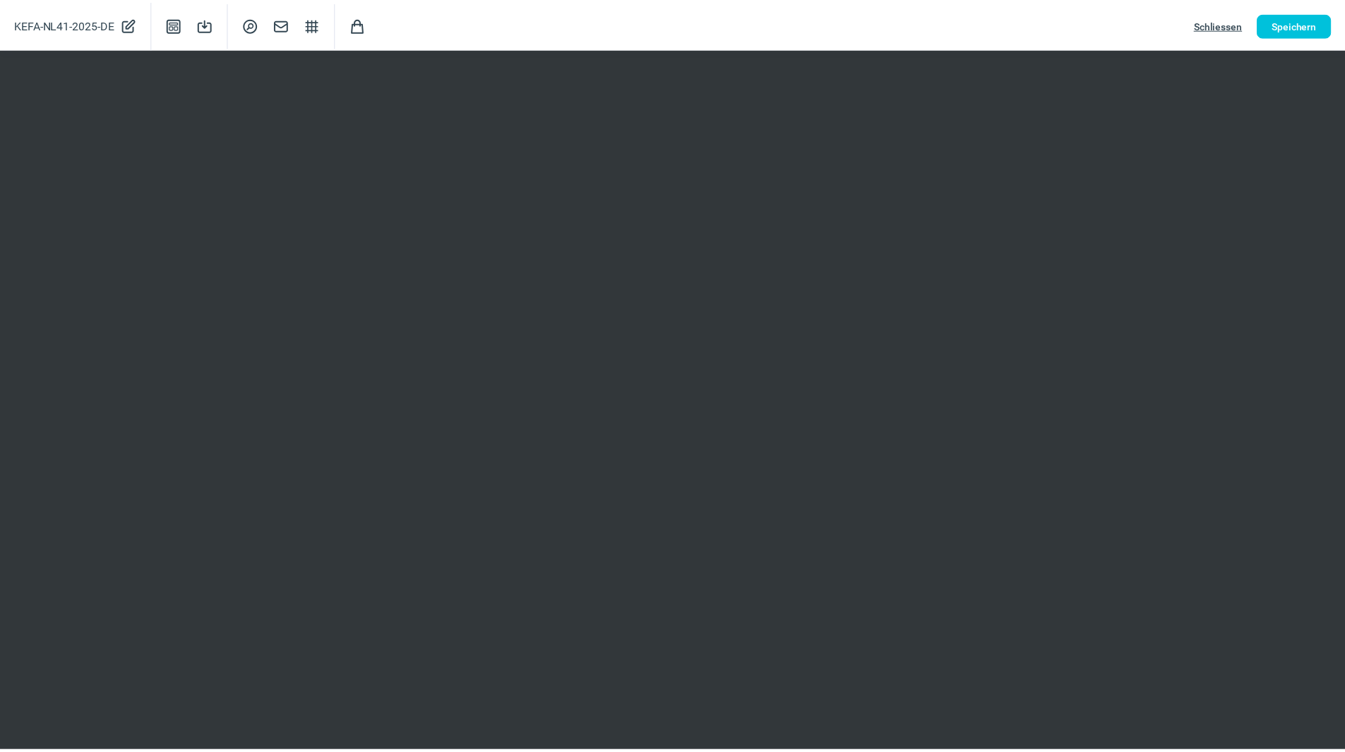
scroll to position [0, 0]
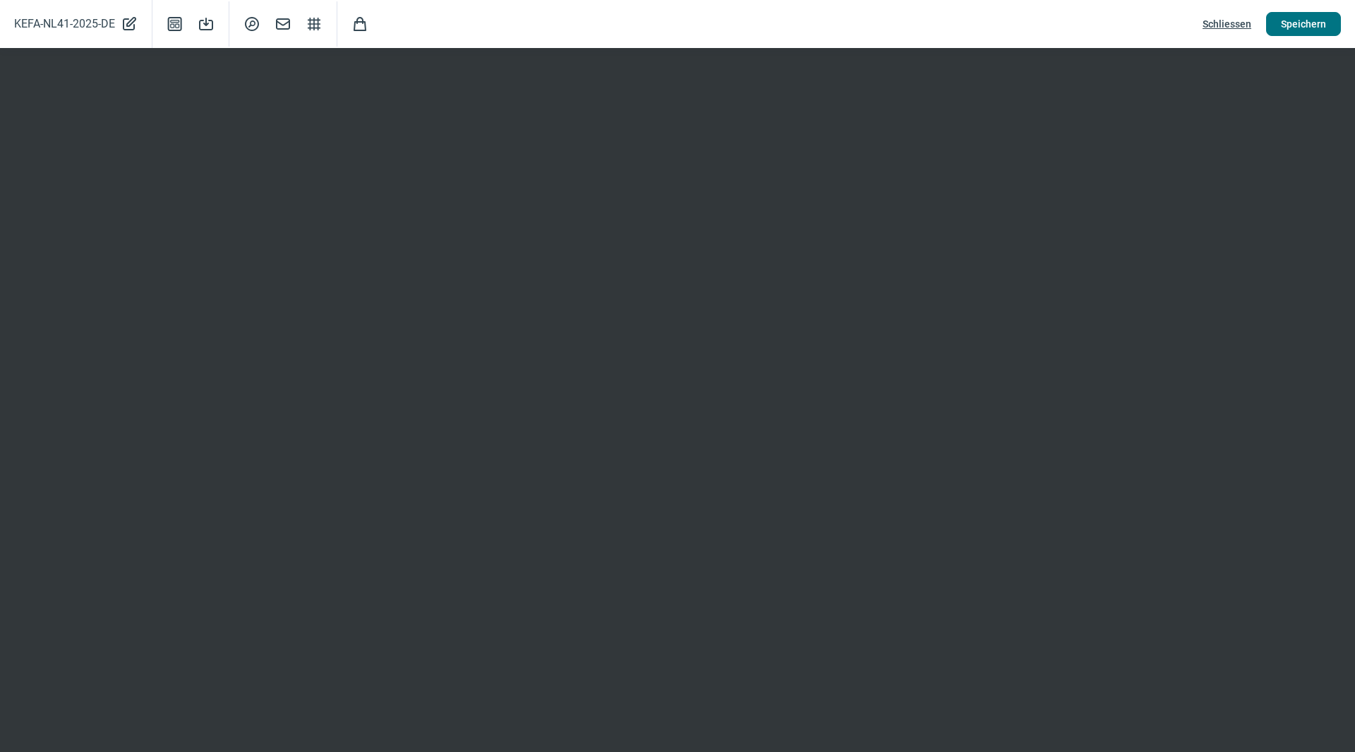
click at [1314, 18] on span "Speichern" at bounding box center [1303, 24] width 45 height 23
click at [1323, 20] on span "Speichern" at bounding box center [1303, 24] width 45 height 23
click at [1235, 21] on span "Schliessen" at bounding box center [1227, 24] width 49 height 23
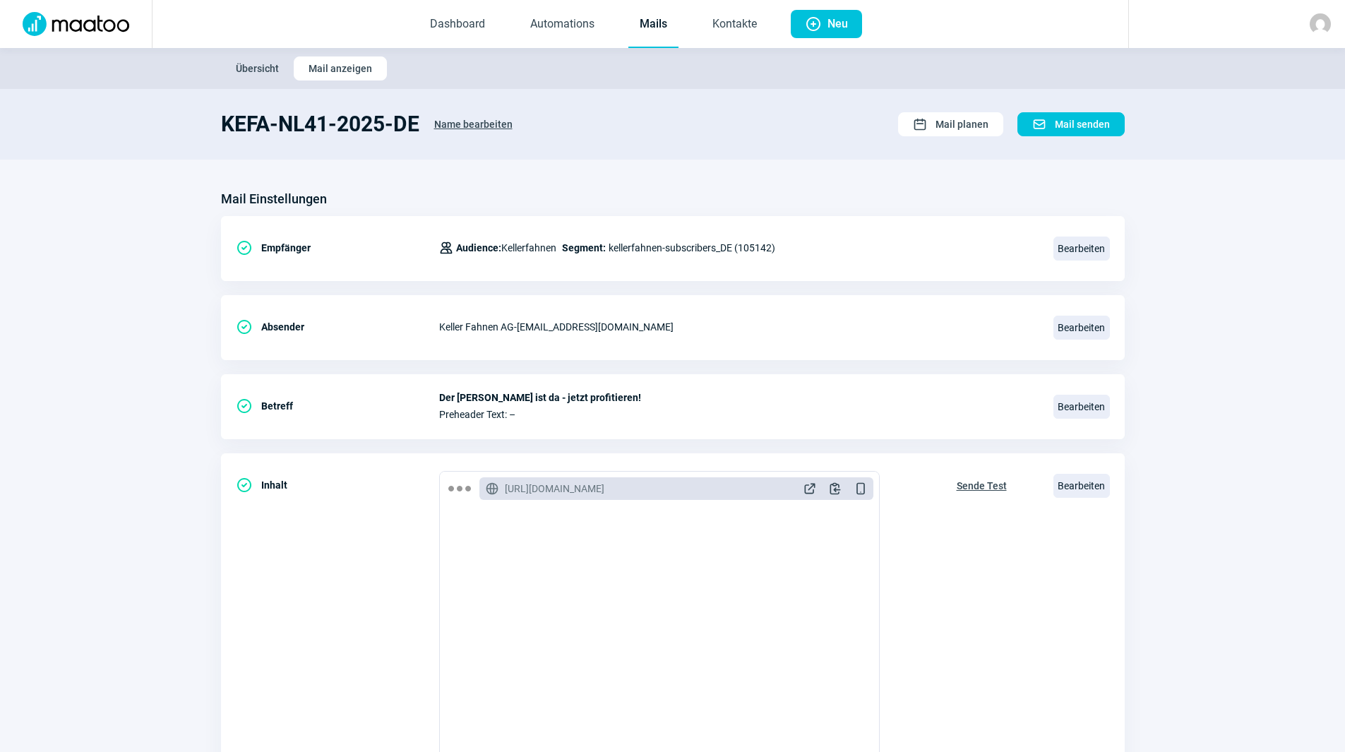
click at [661, 32] on link "Mails" at bounding box center [653, 24] width 50 height 47
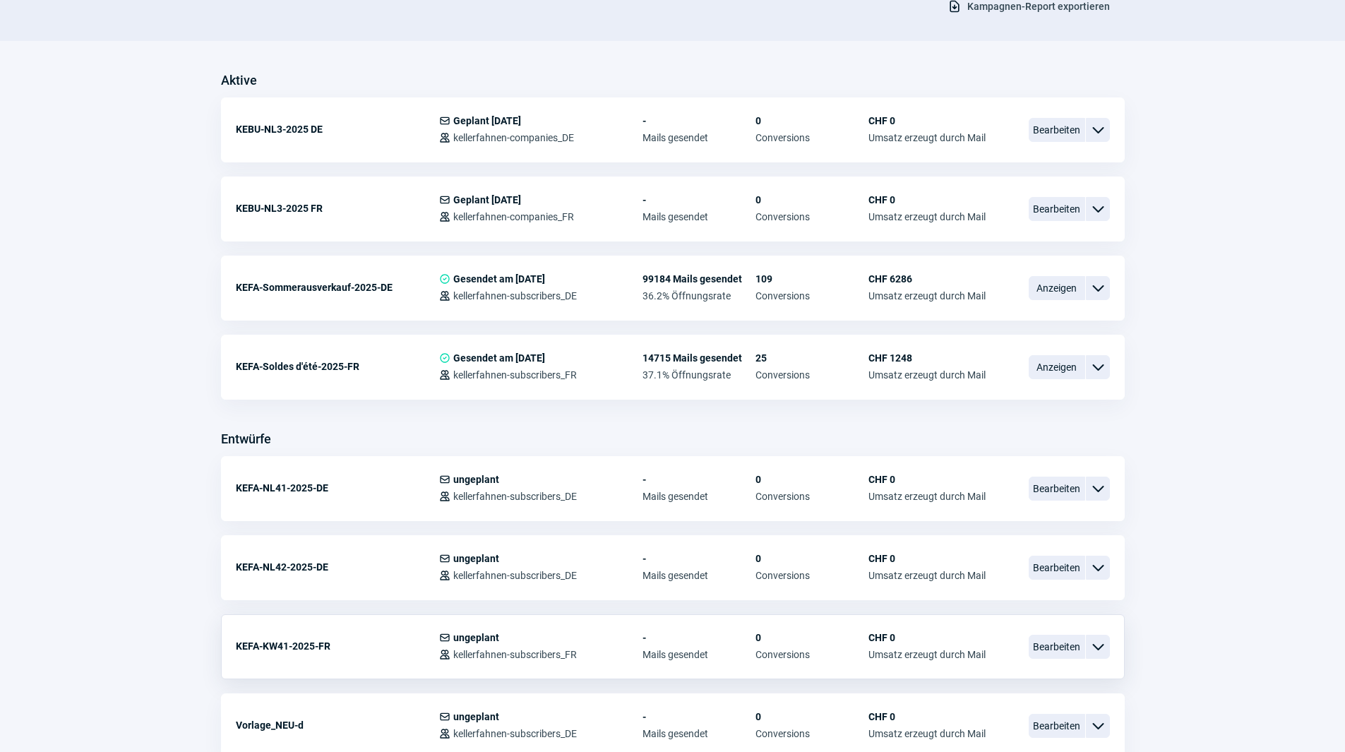
scroll to position [423, 0]
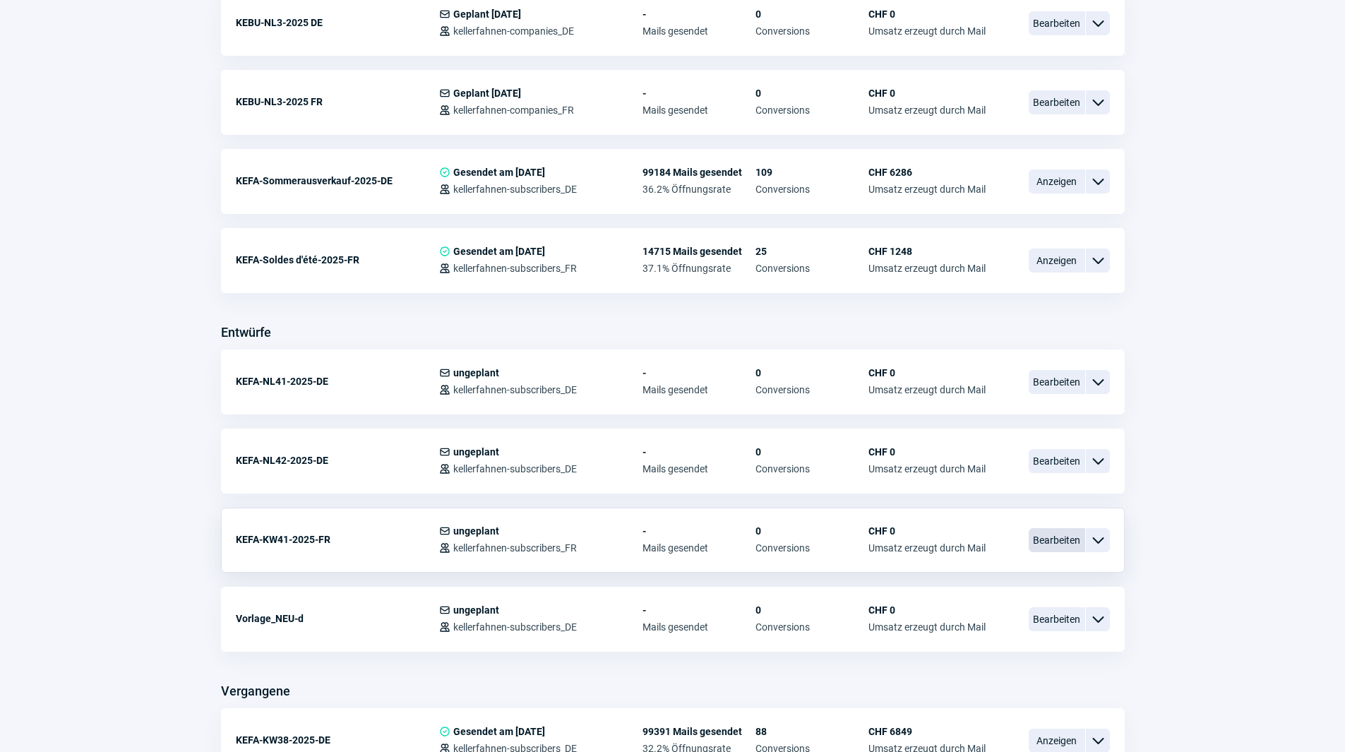
click at [1057, 536] on span "Bearbeiten" at bounding box center [1056, 540] width 56 height 24
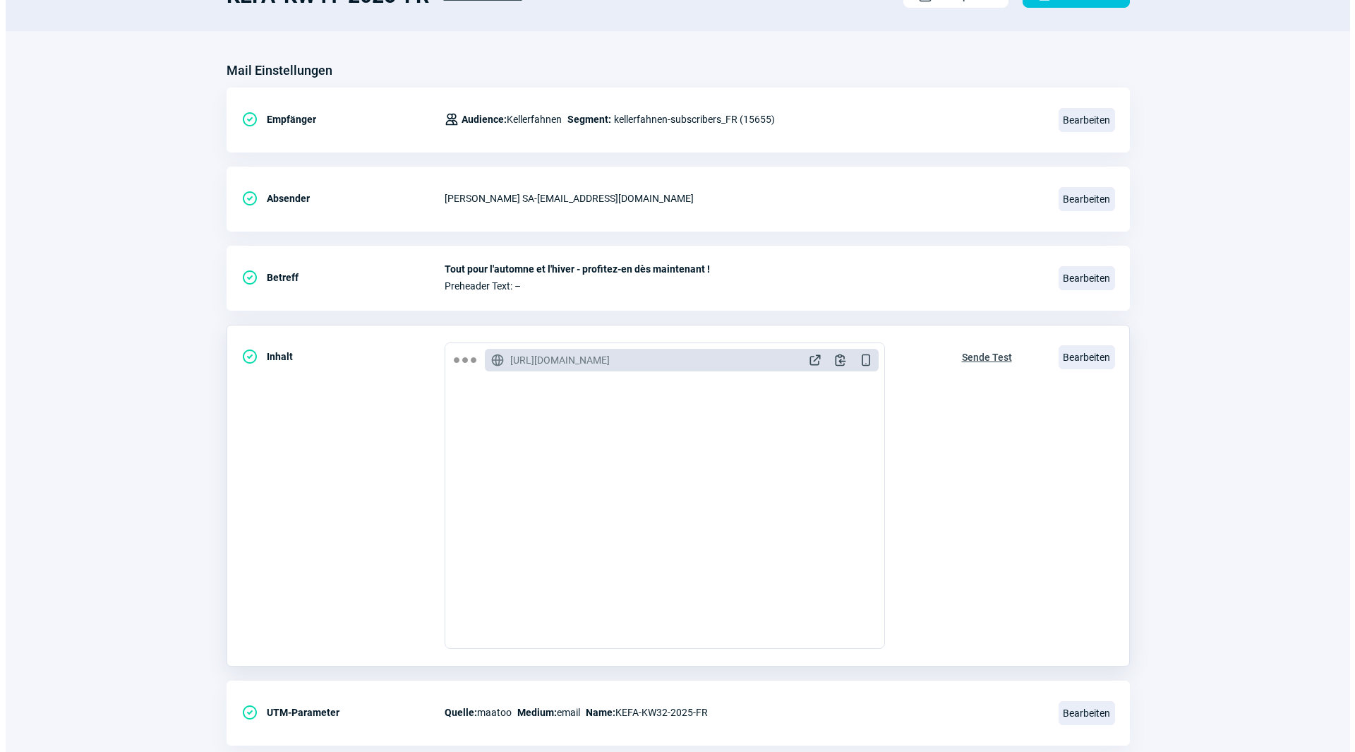
scroll to position [164, 0]
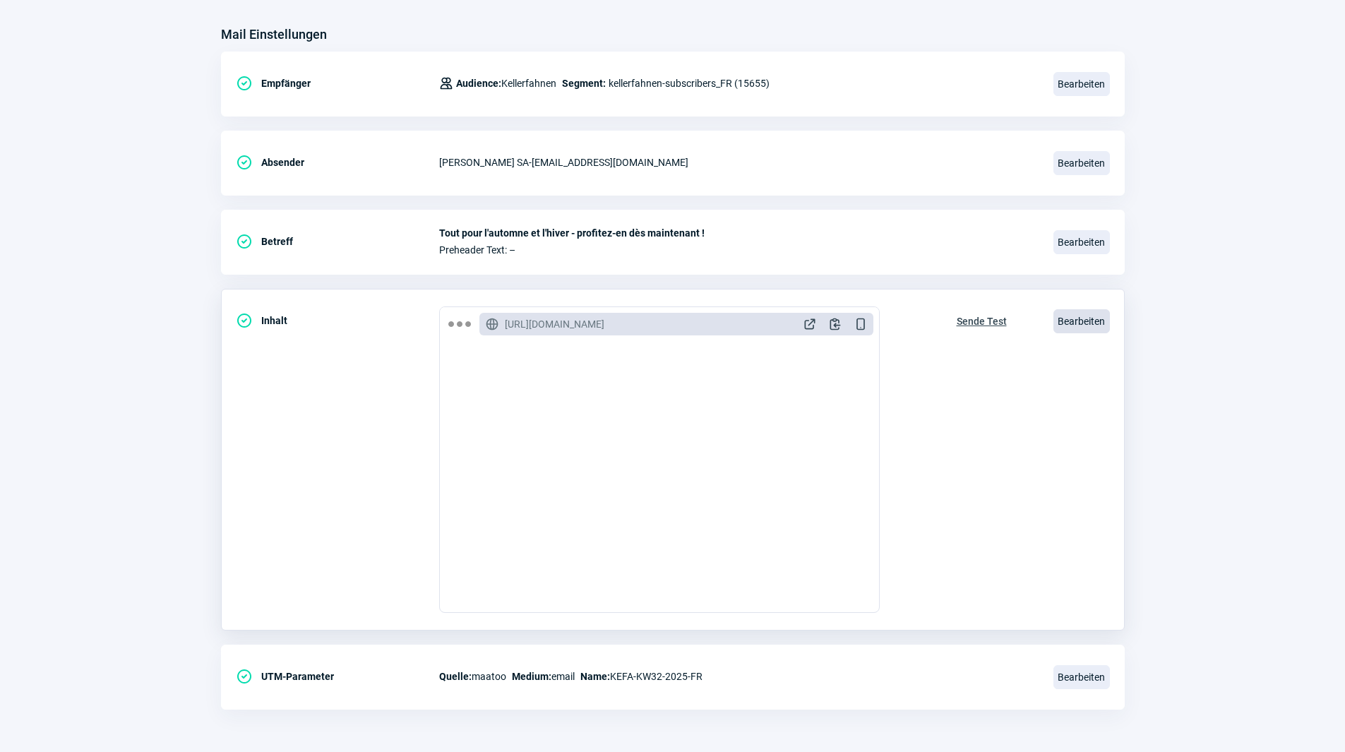
click at [1076, 326] on span "Bearbeiten" at bounding box center [1081, 321] width 56 height 24
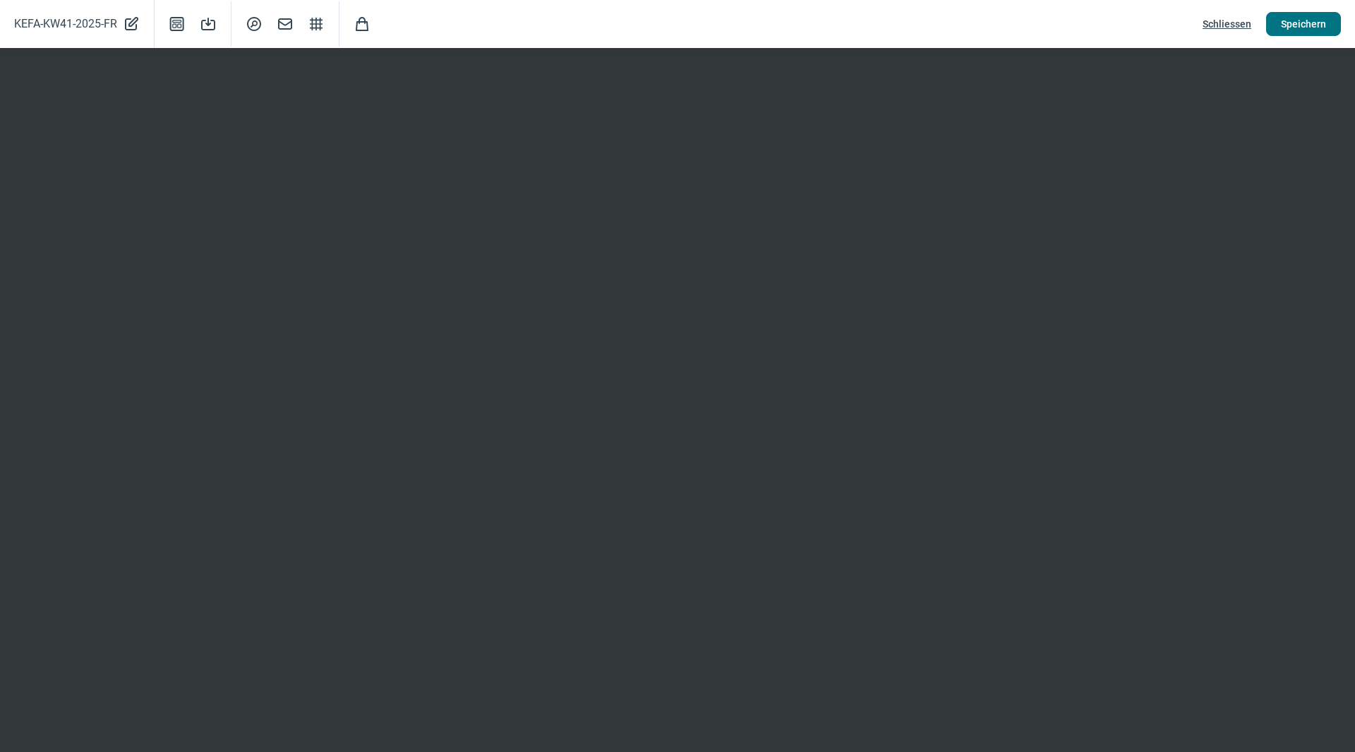
click at [1300, 20] on span "Speichern" at bounding box center [1303, 24] width 45 height 23
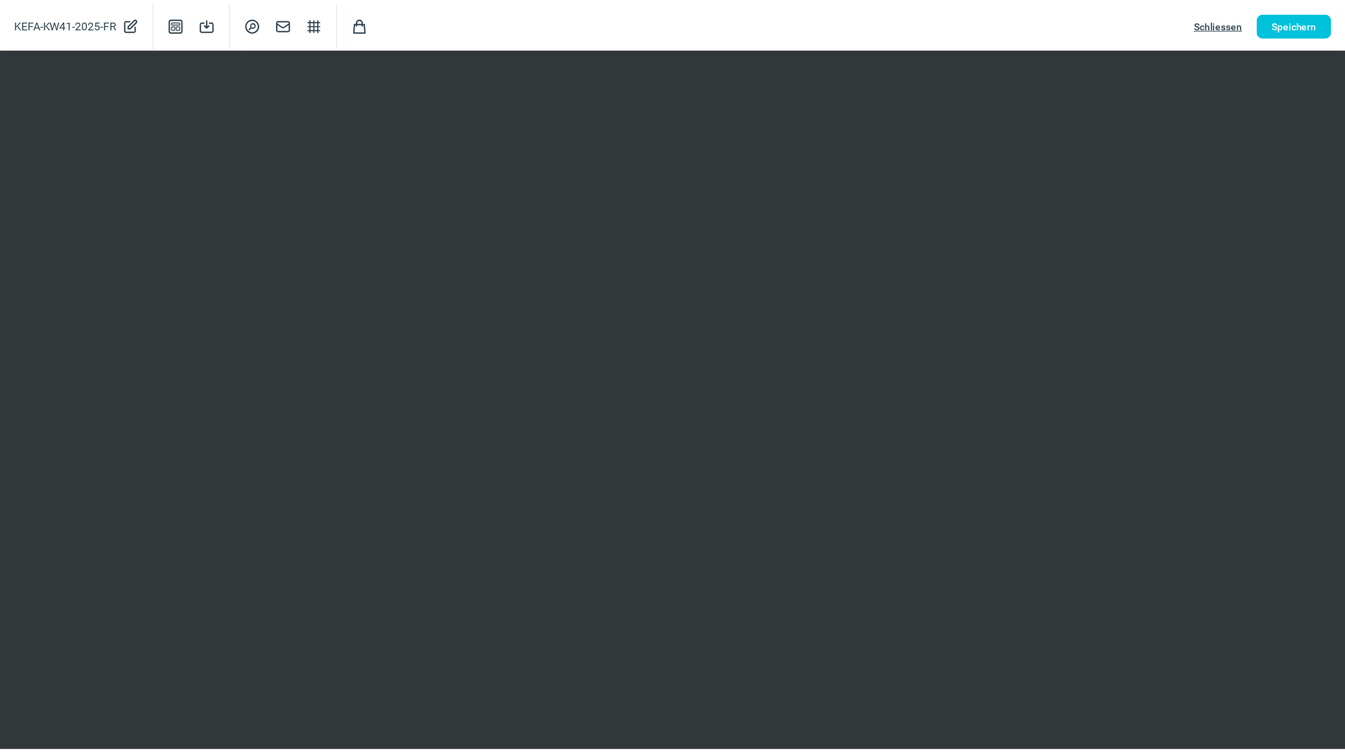
scroll to position [0, 0]
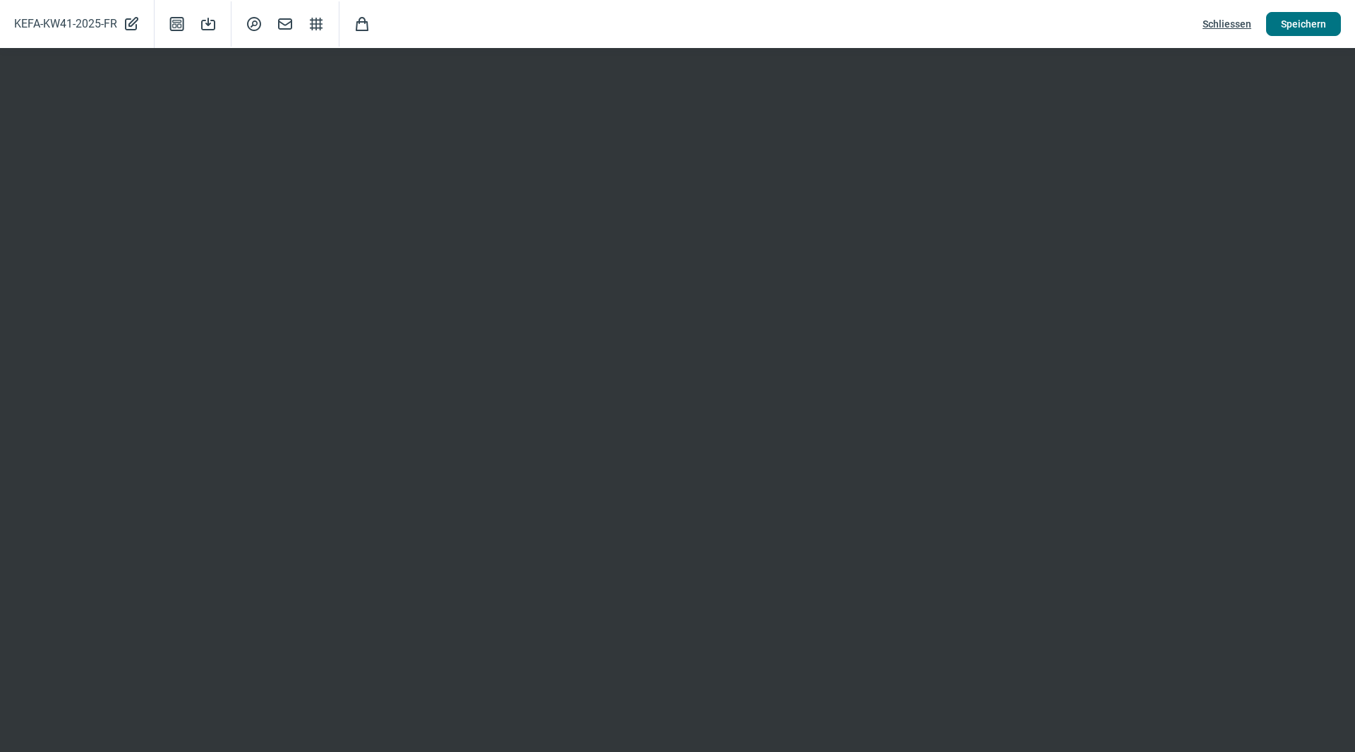
click at [1295, 18] on span "Speichern" at bounding box center [1303, 24] width 45 height 23
click at [1288, 32] on span "Speichern" at bounding box center [1303, 24] width 45 height 23
drag, startPoint x: 1321, startPoint y: 24, endPoint x: 1300, endPoint y: 21, distance: 21.4
click at [1321, 23] on span "Speichern" at bounding box center [1303, 24] width 45 height 23
click at [1240, 24] on span "Schliessen" at bounding box center [1227, 24] width 49 height 23
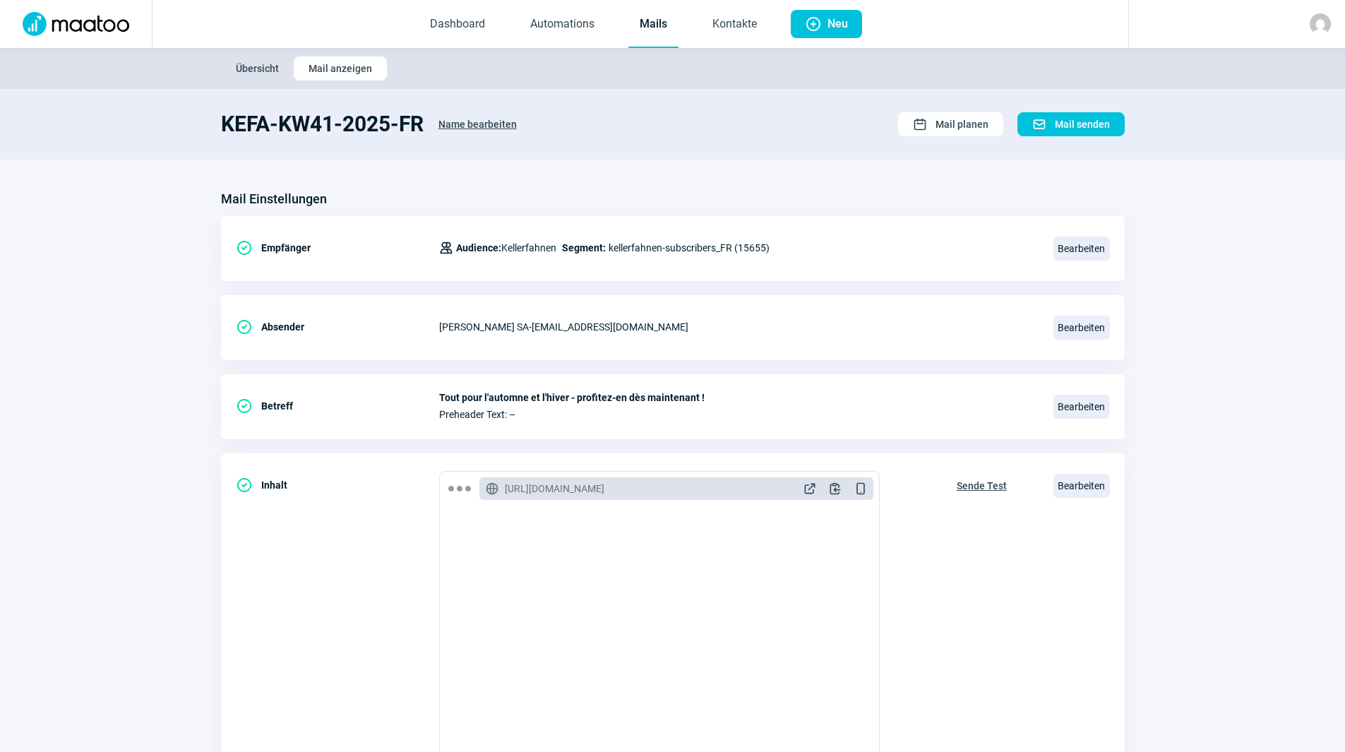
click at [629, 31] on link "Mails" at bounding box center [653, 24] width 50 height 47
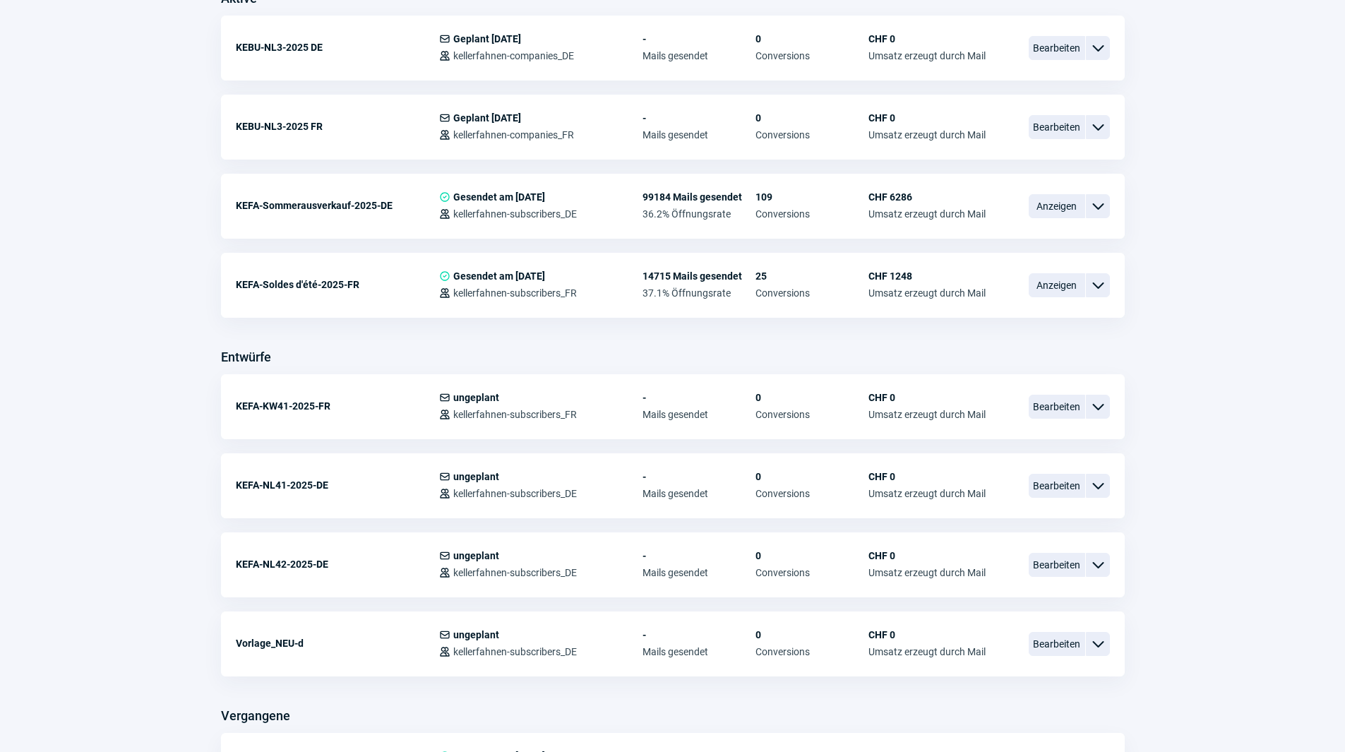
scroll to position [423, 0]
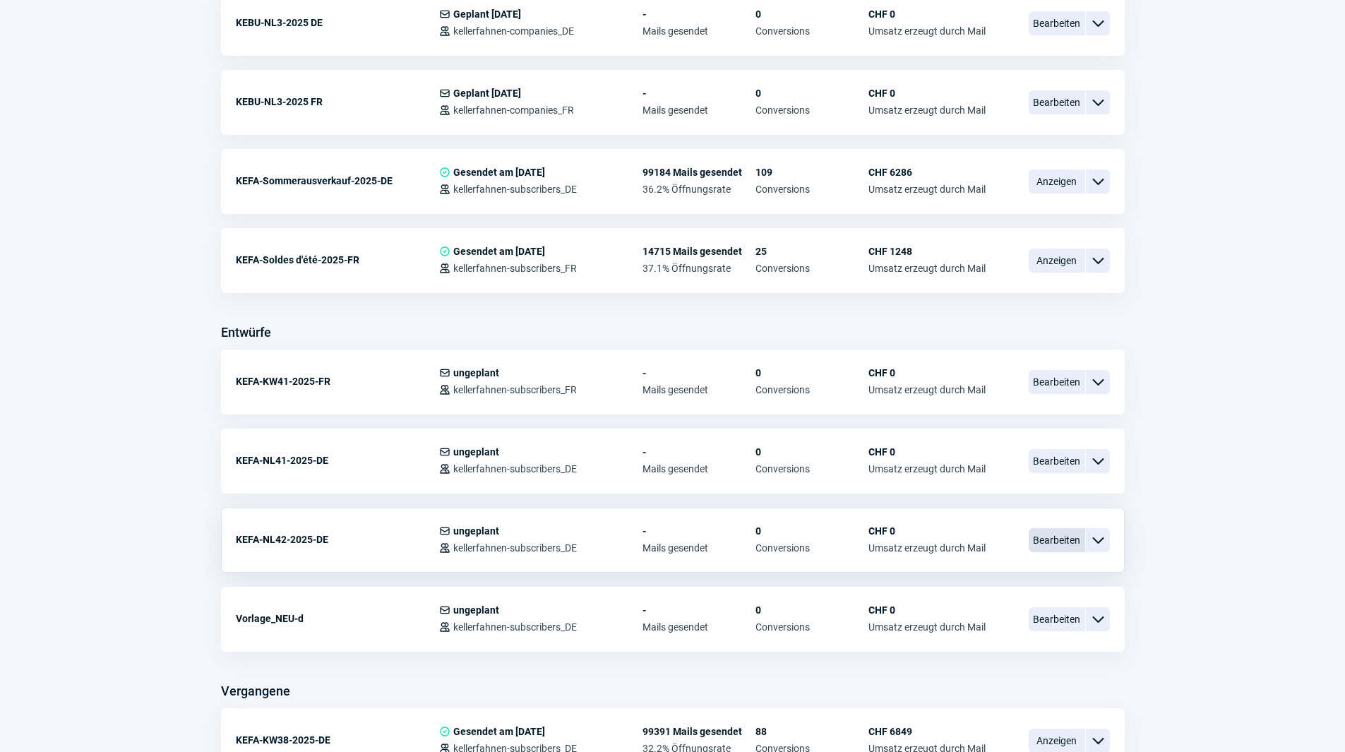
click at [1043, 541] on span "Bearbeiten" at bounding box center [1056, 540] width 56 height 24
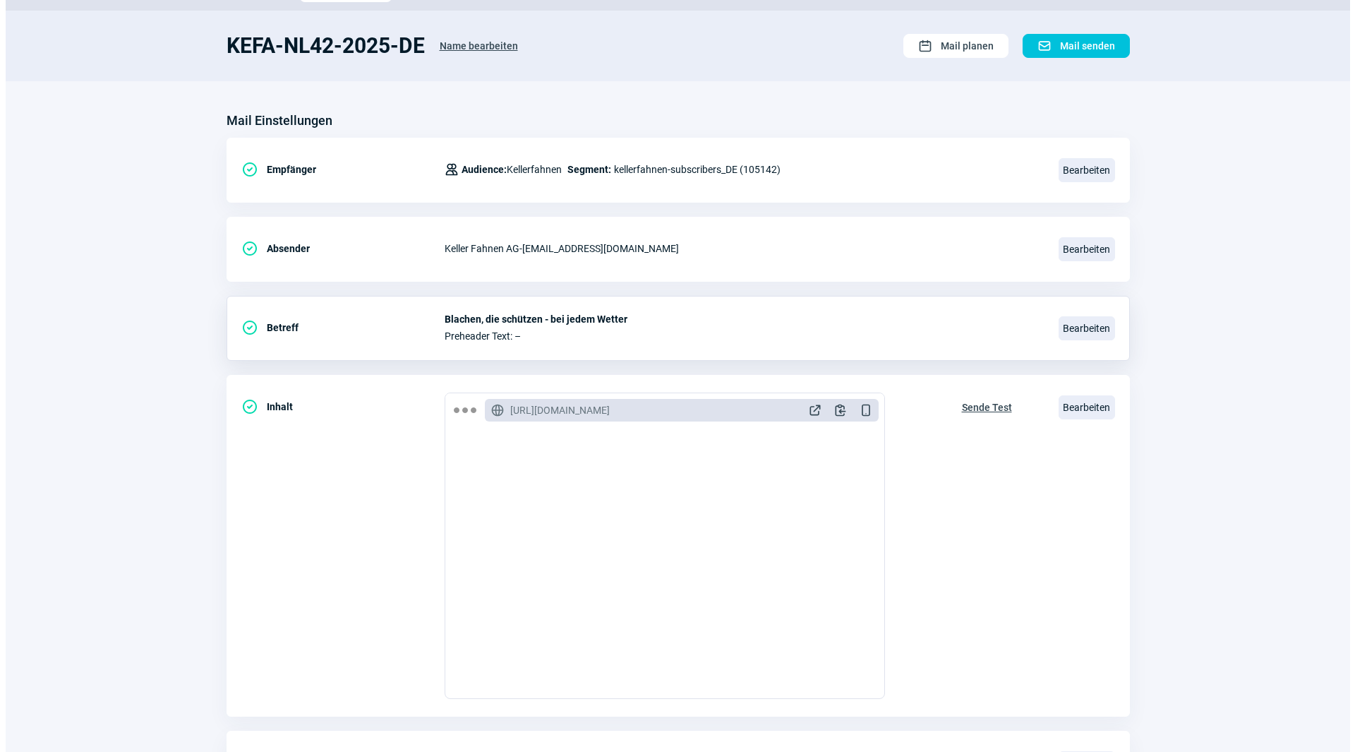
scroll to position [164, 0]
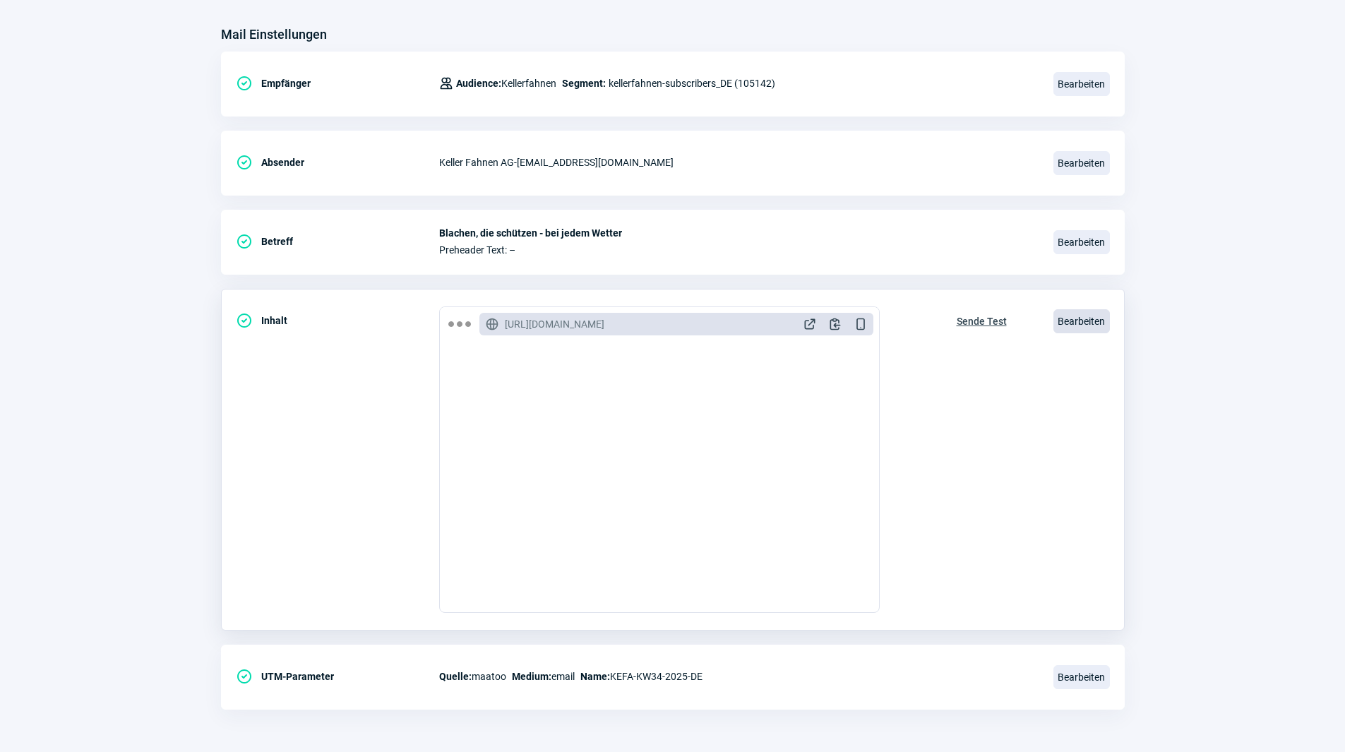
click at [1064, 321] on span "Bearbeiten" at bounding box center [1081, 321] width 56 height 24
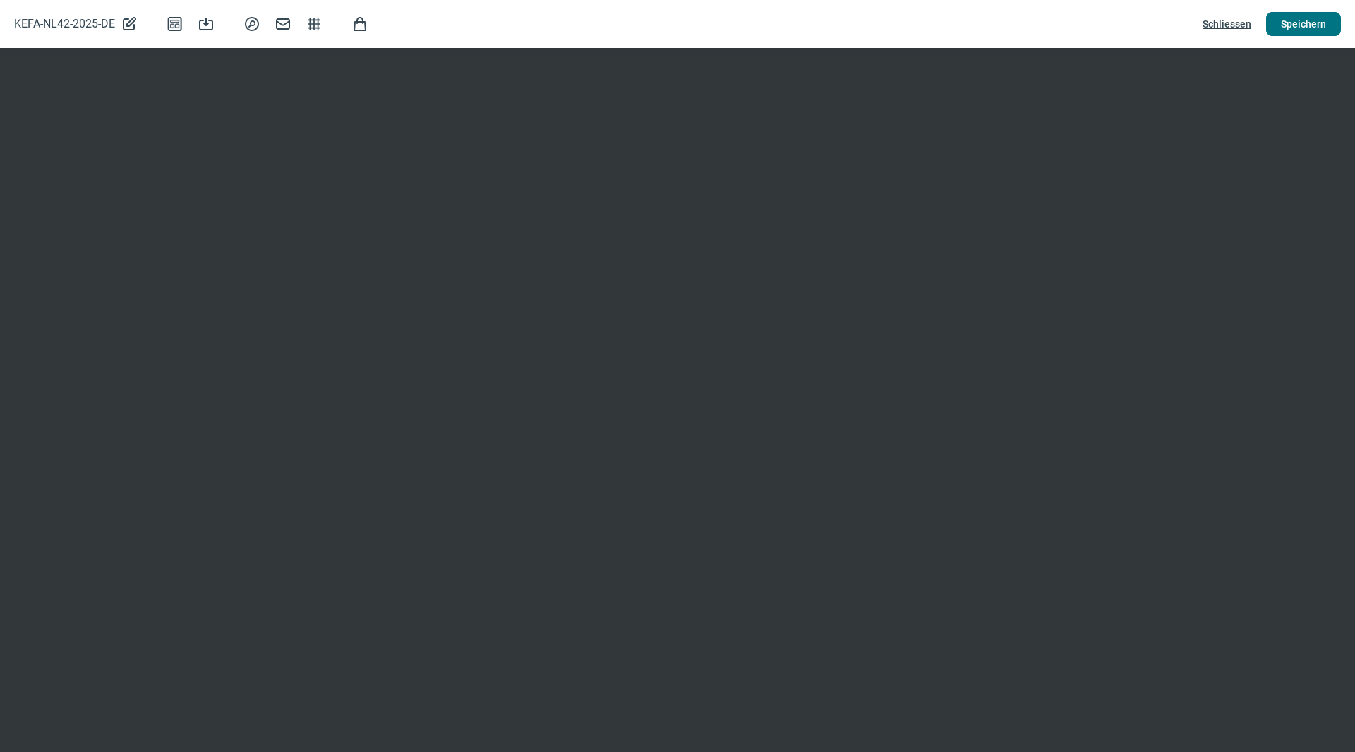
click at [1314, 22] on span "Speichern" at bounding box center [1303, 24] width 45 height 23
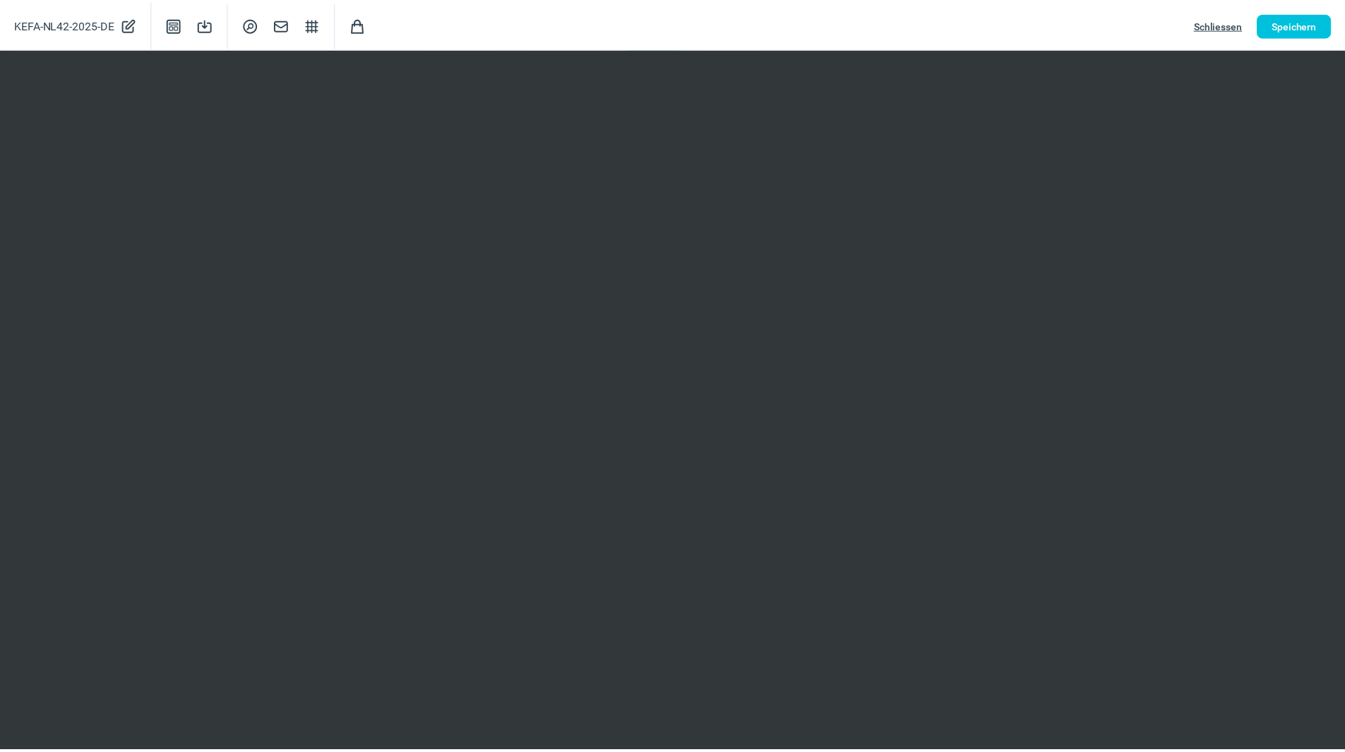
scroll to position [0, 0]
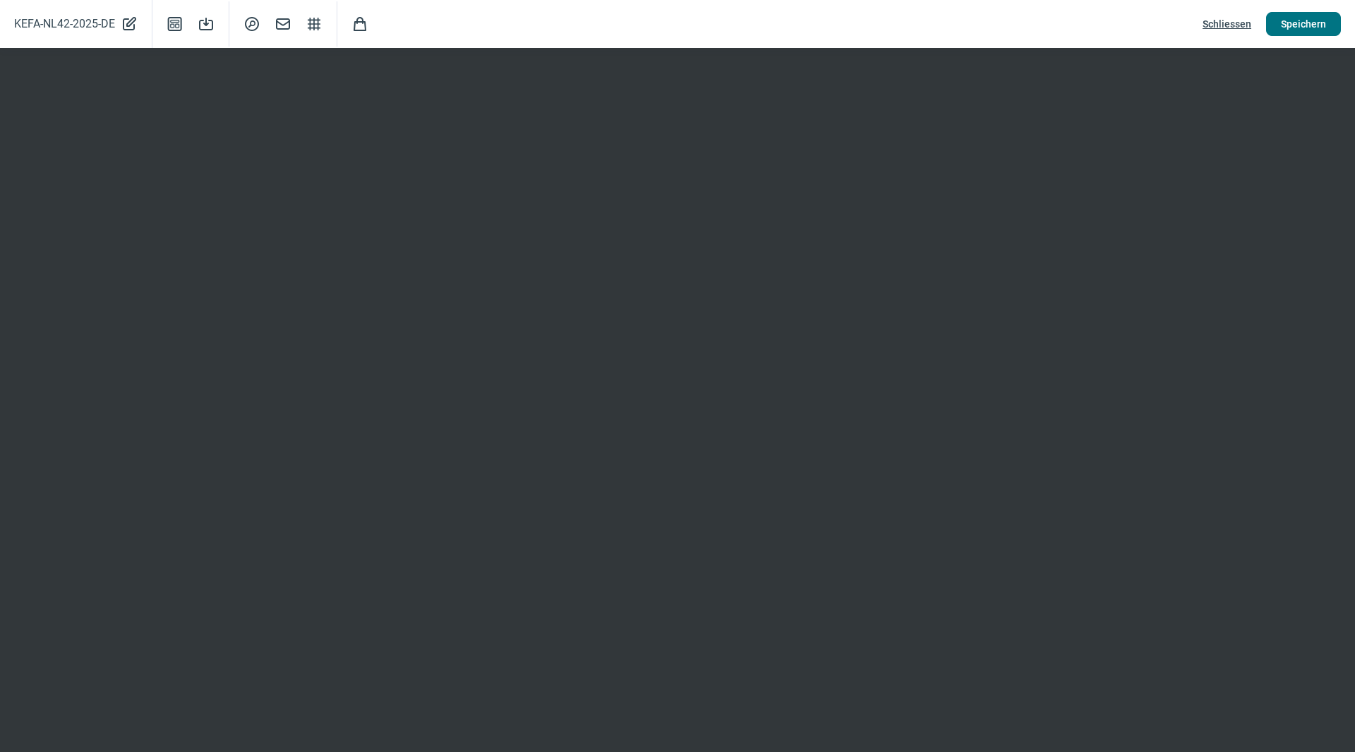
click at [1304, 25] on span "Speichern" at bounding box center [1303, 24] width 45 height 23
click at [1230, 20] on span "Schliessen" at bounding box center [1227, 24] width 49 height 23
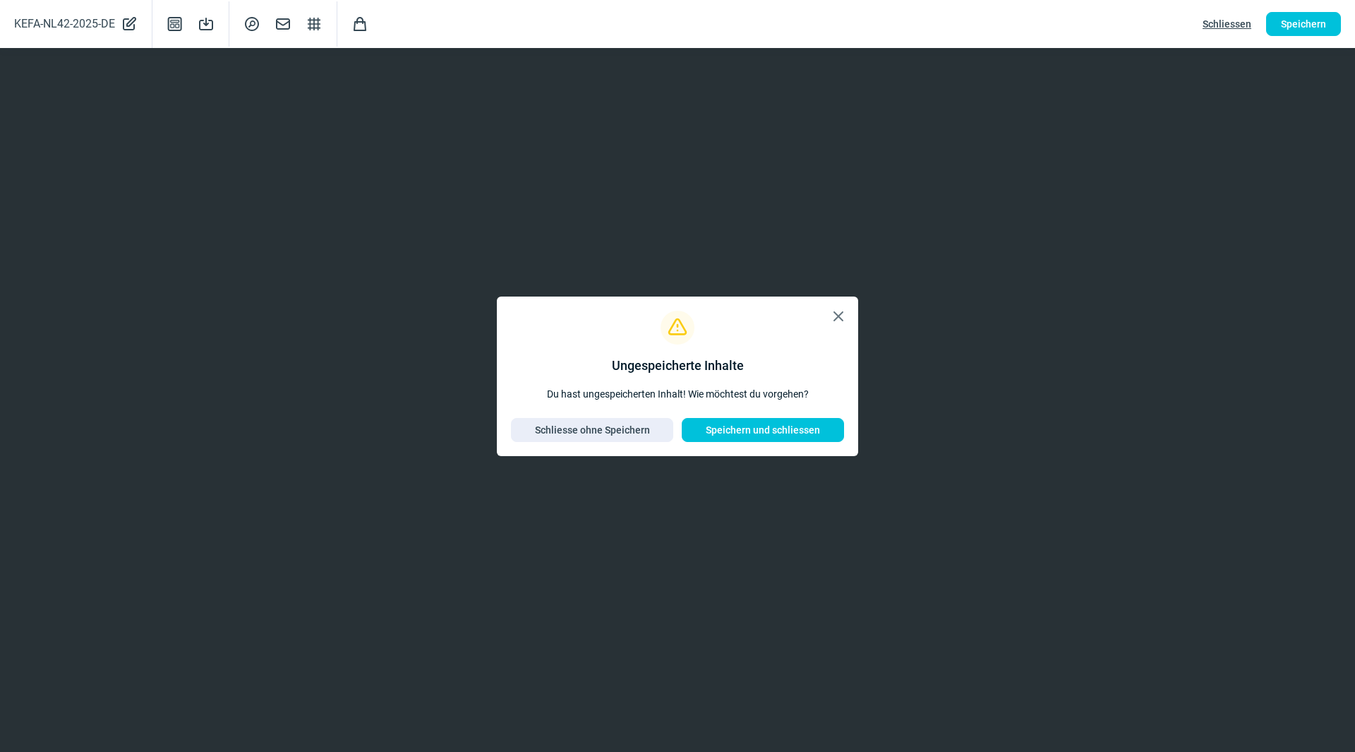
click at [844, 312] on span "X icon" at bounding box center [838, 316] width 17 height 17
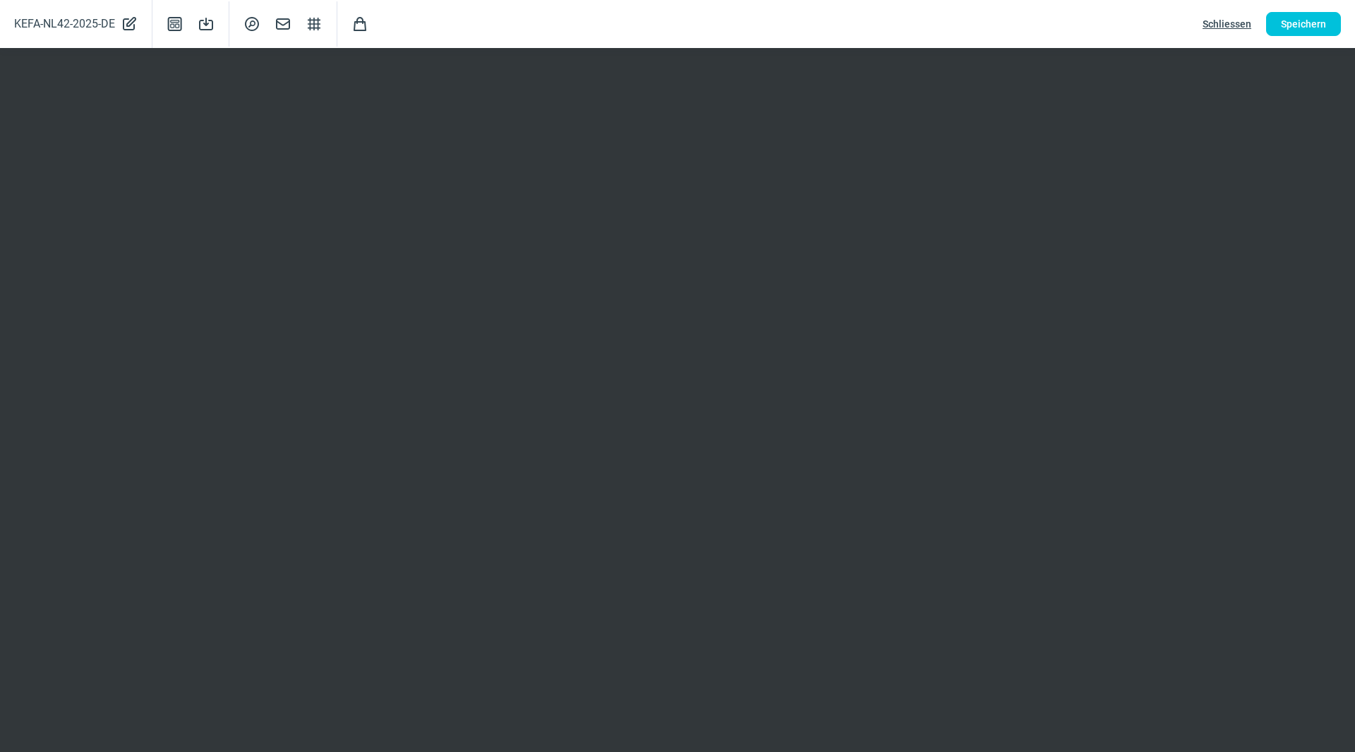
click at [1225, 28] on span "Schliessen" at bounding box center [1227, 24] width 49 height 23
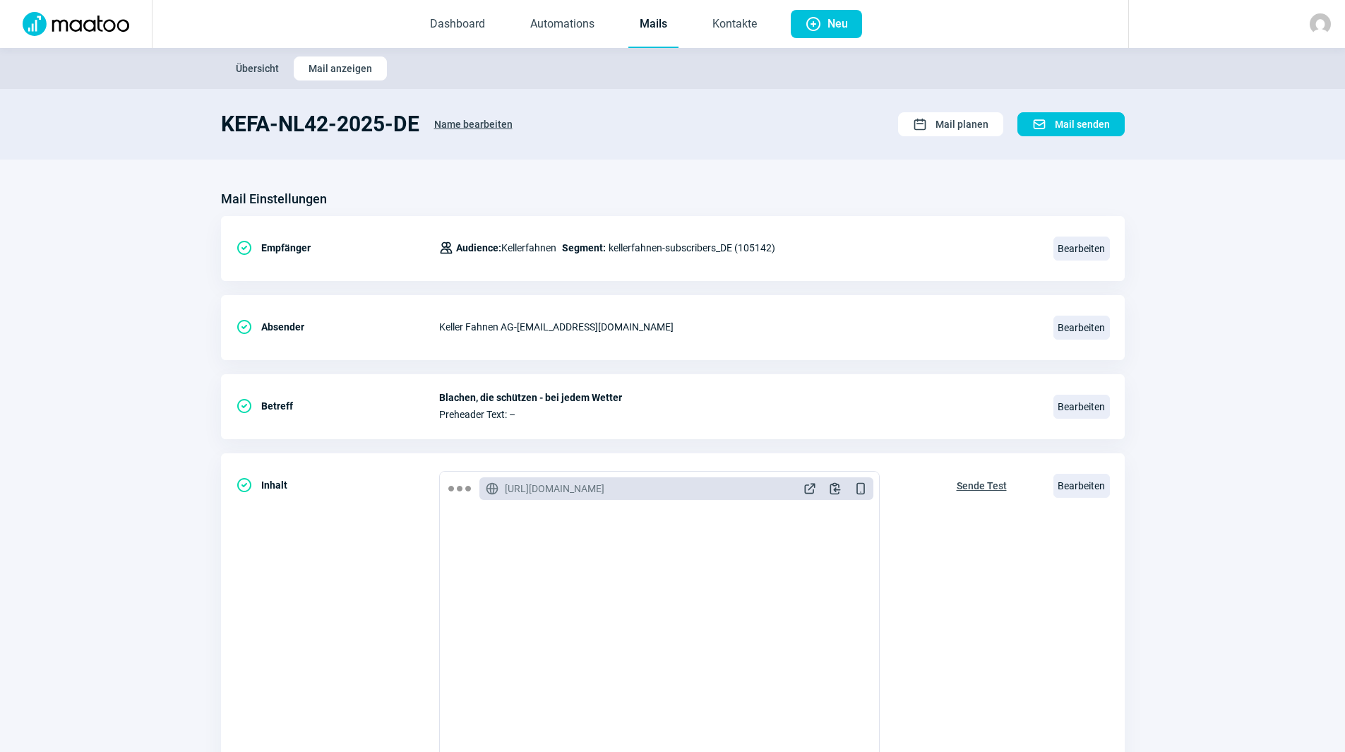
click at [651, 26] on link "Mails" at bounding box center [653, 24] width 50 height 47
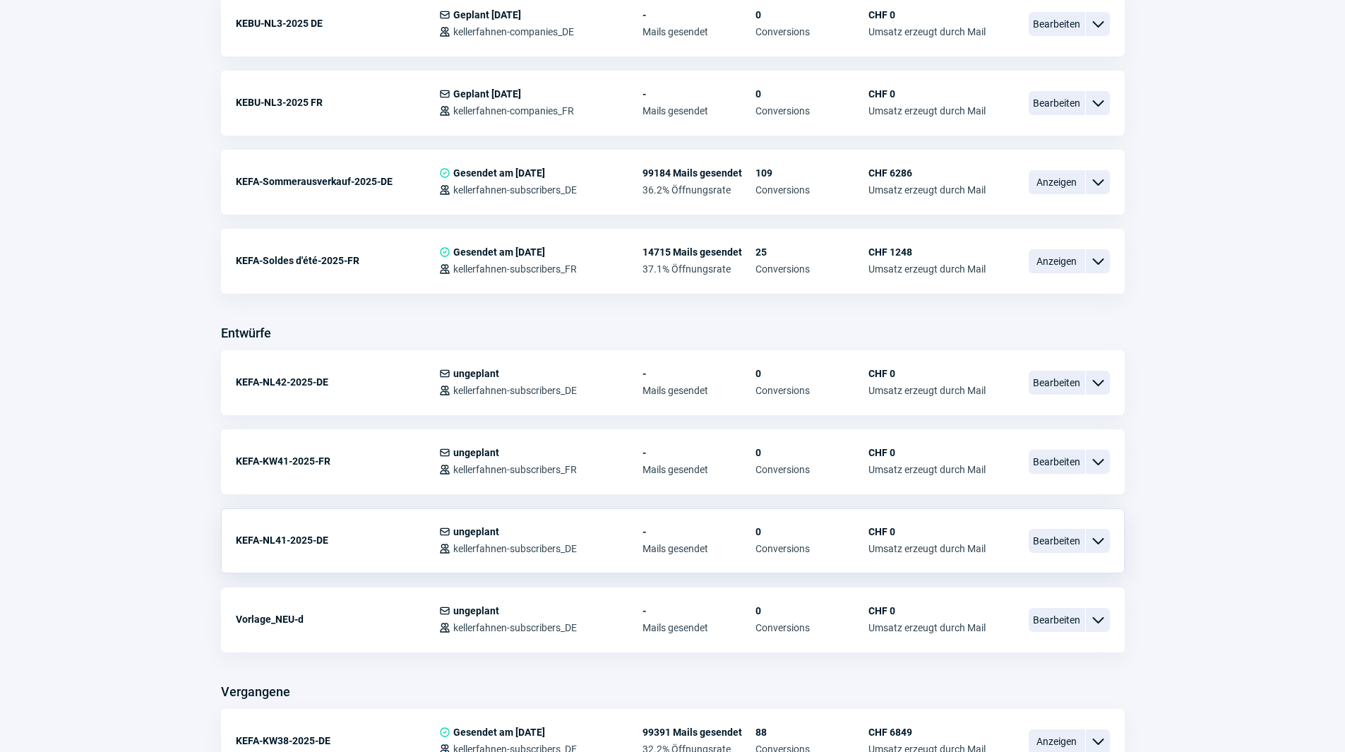
scroll to position [423, 0]
click at [1059, 538] on span "Bearbeiten" at bounding box center [1056, 540] width 56 height 24
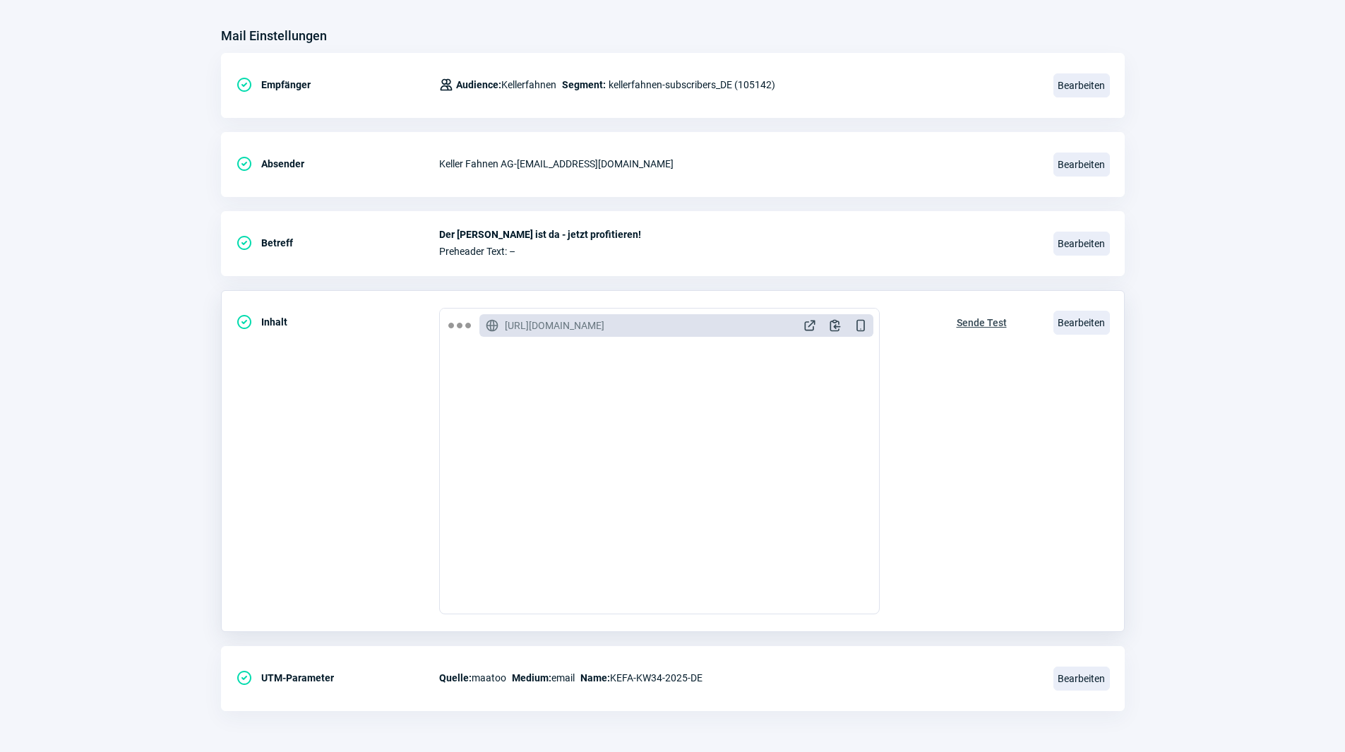
scroll to position [164, 0]
click at [1096, 235] on span "Bearbeiten" at bounding box center [1081, 242] width 56 height 24
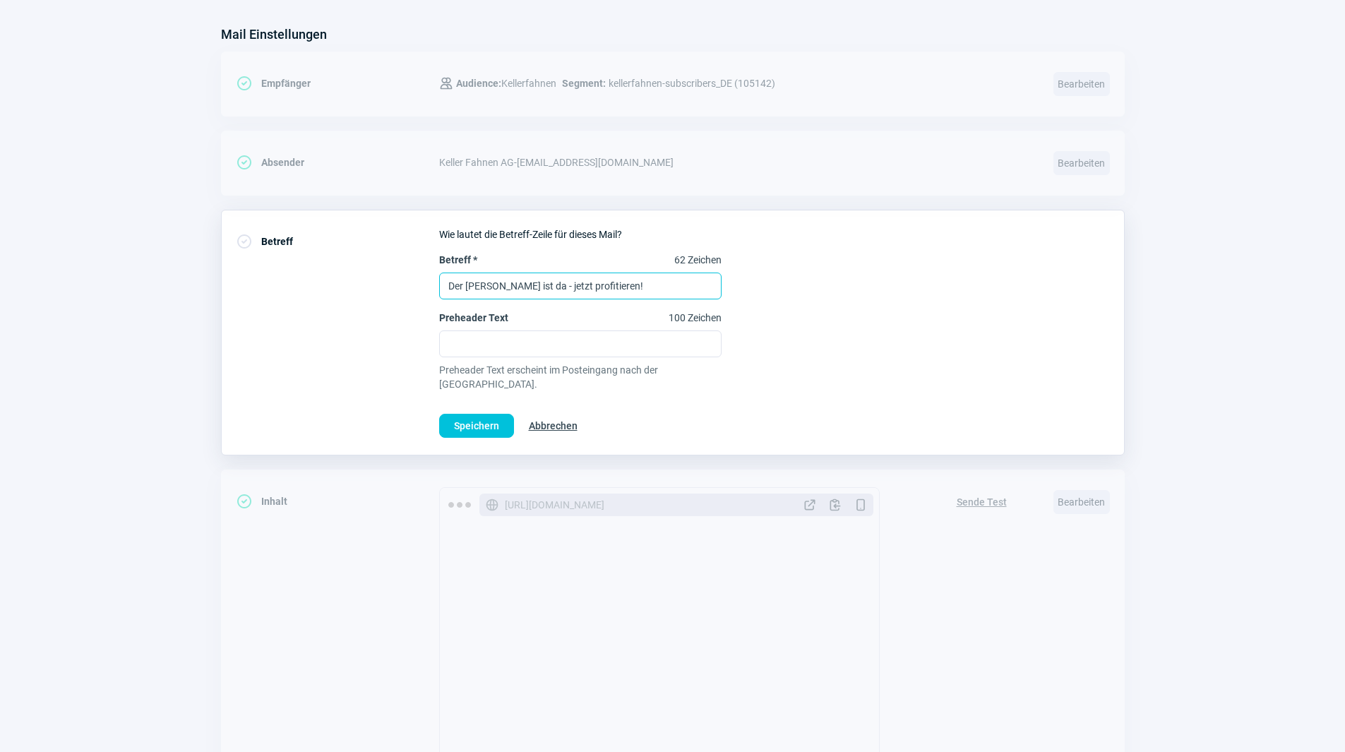
drag, startPoint x: 532, startPoint y: 284, endPoint x: 171, endPoint y: 257, distance: 362.4
click at [196, 267] on section "Mail Einstellungen CheckCircle icon Empfänger Users icon Audience: Kellerfahnen…" at bounding box center [672, 463] width 1345 height 937
type input "Jetzt profitieren - Der Herbst ist da!"
click at [480, 414] on span "Speichern" at bounding box center [476, 425] width 45 height 23
click at [856, 315] on div "Betreff * 62 Zeichen Jetzt profitieren - Der Herbst ist da! Preheader Text 100 …" at bounding box center [774, 322] width 671 height 138
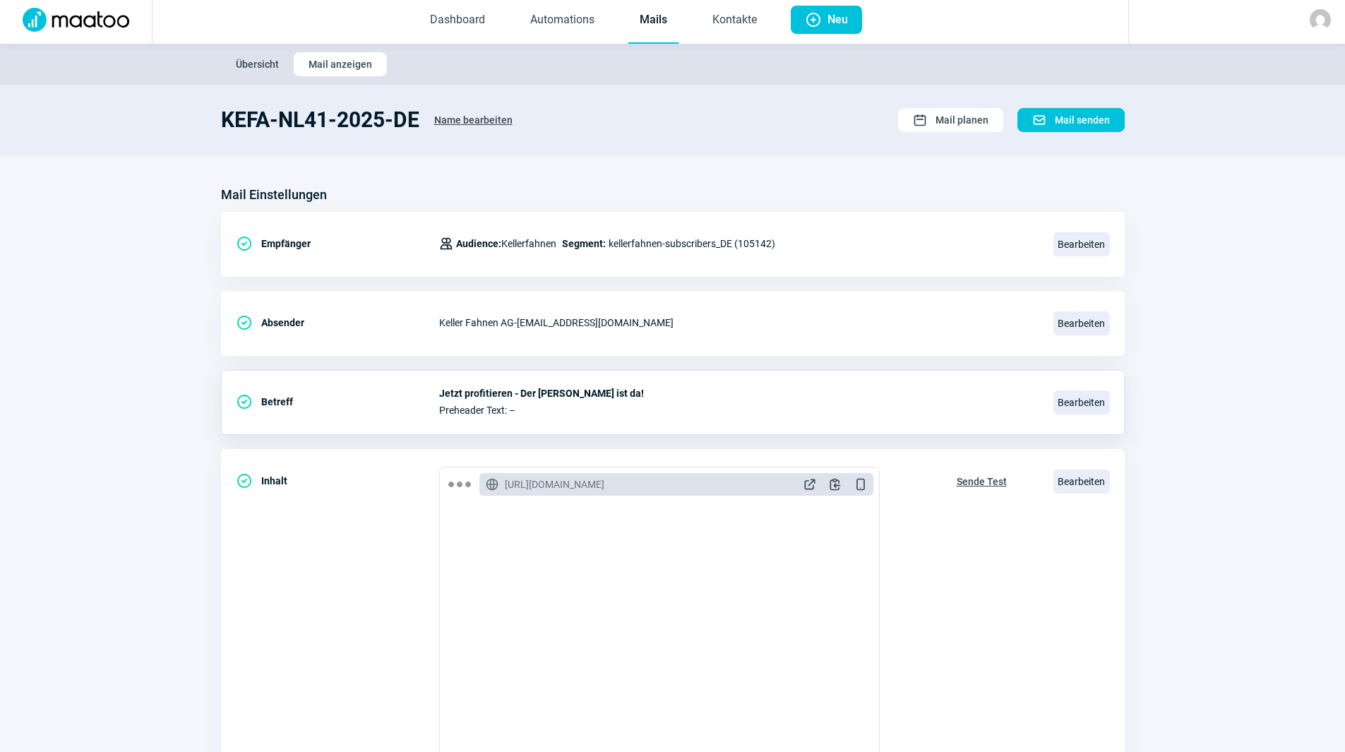
scroll to position [0, 0]
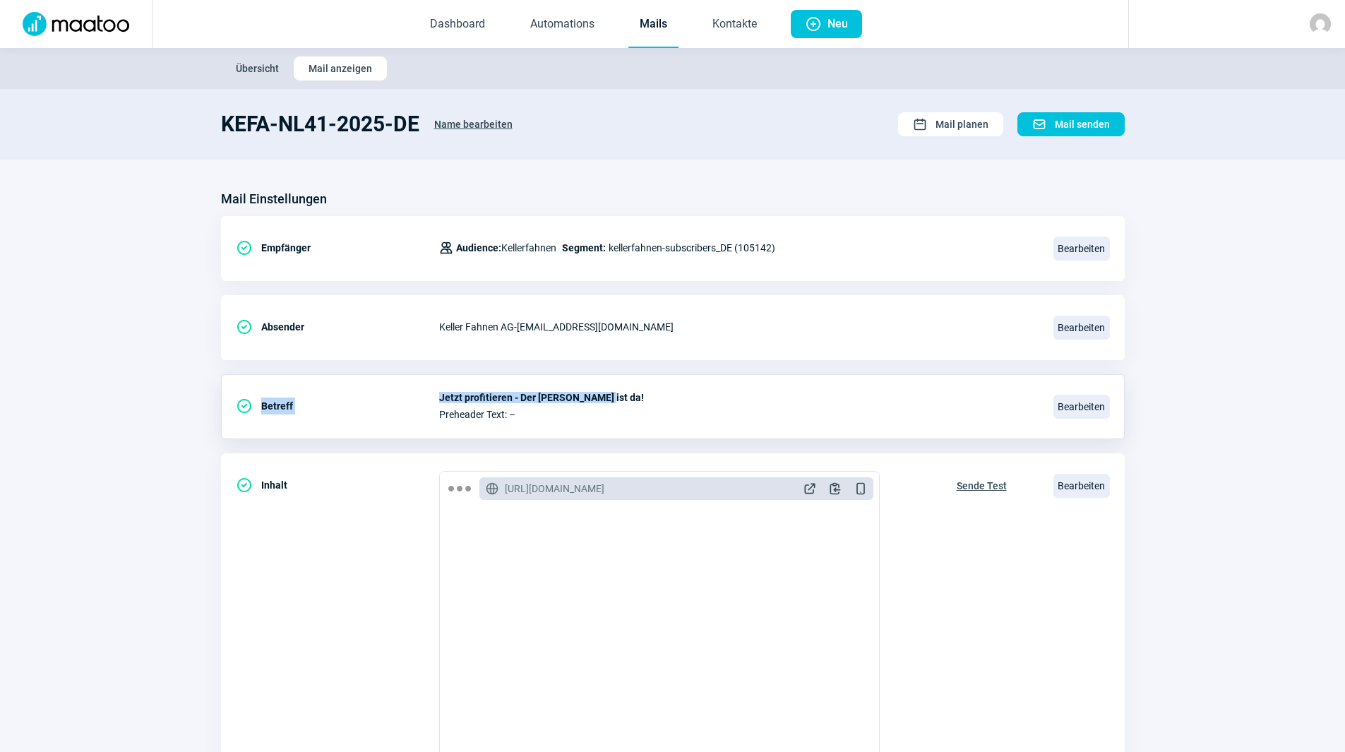
drag, startPoint x: 603, startPoint y: 398, endPoint x: 426, endPoint y: 376, distance: 179.2
click at [426, 376] on div "CheckCircle icon Betreff Jetzt profitieren - Der Herbst ist da! Preheader Text:…" at bounding box center [672, 406] width 903 height 65
click at [612, 419] on span "Preheader Text: –" at bounding box center [737, 414] width 597 height 11
drag, startPoint x: 606, startPoint y: 393, endPoint x: 440, endPoint y: 395, distance: 165.9
click at [440, 395] on span "Jetzt profitieren - Der Herbst ist da!" at bounding box center [737, 397] width 597 height 11
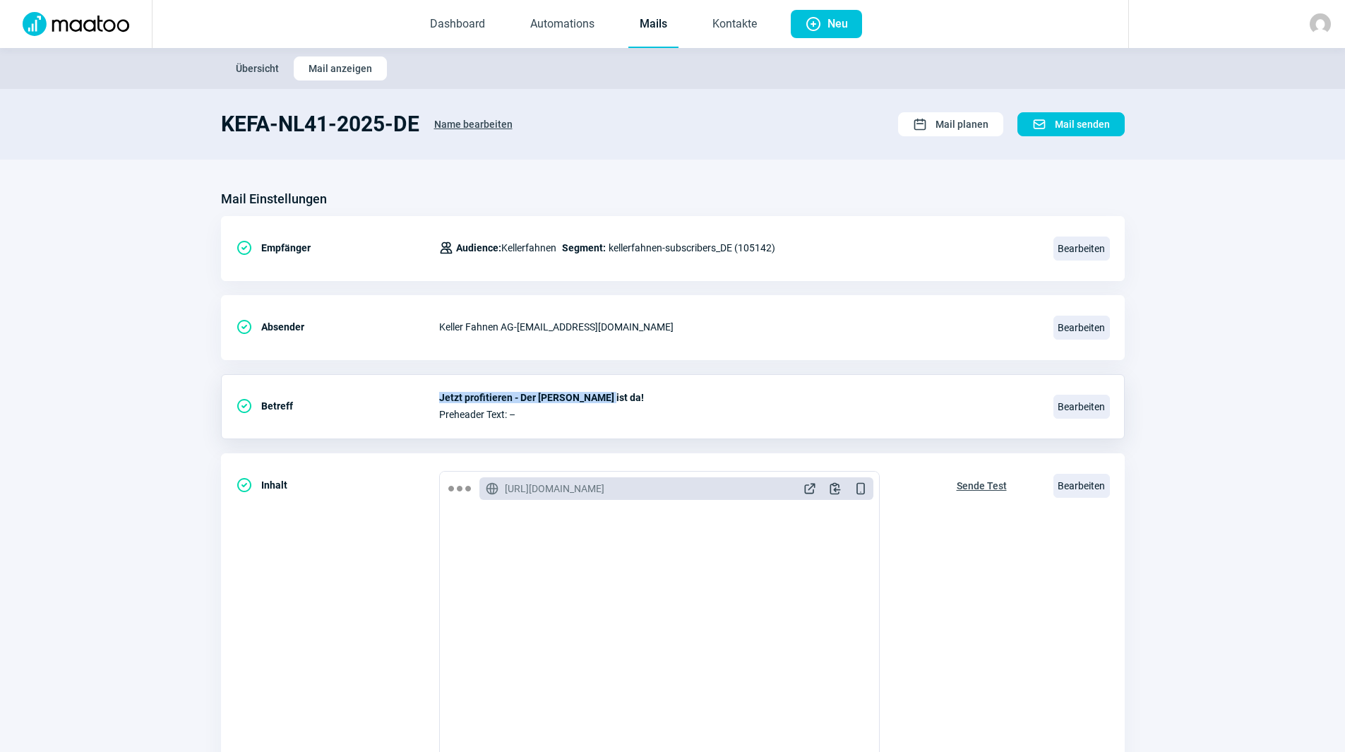
copy span "Jetzt profitieren - Der Herbst ist da!"
click at [673, 21] on link "Mails" at bounding box center [653, 24] width 50 height 47
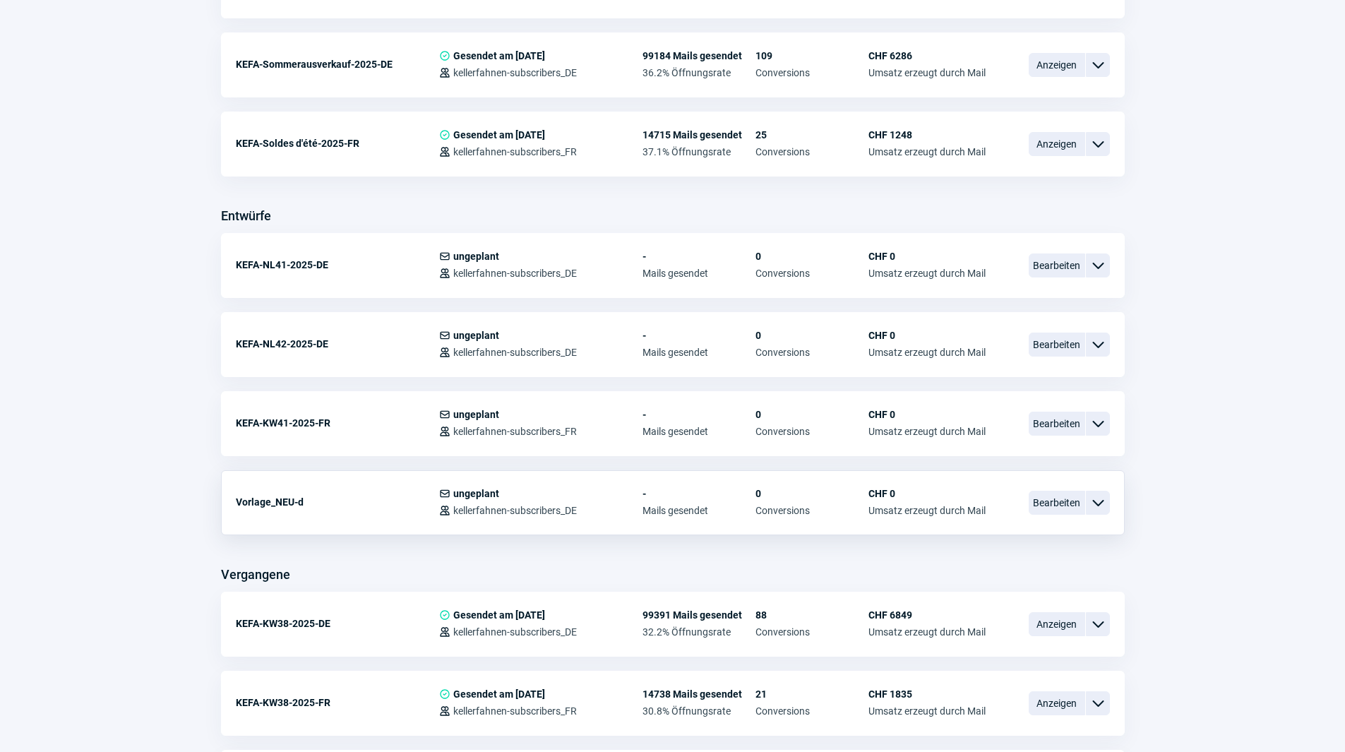
scroll to position [565, 0]
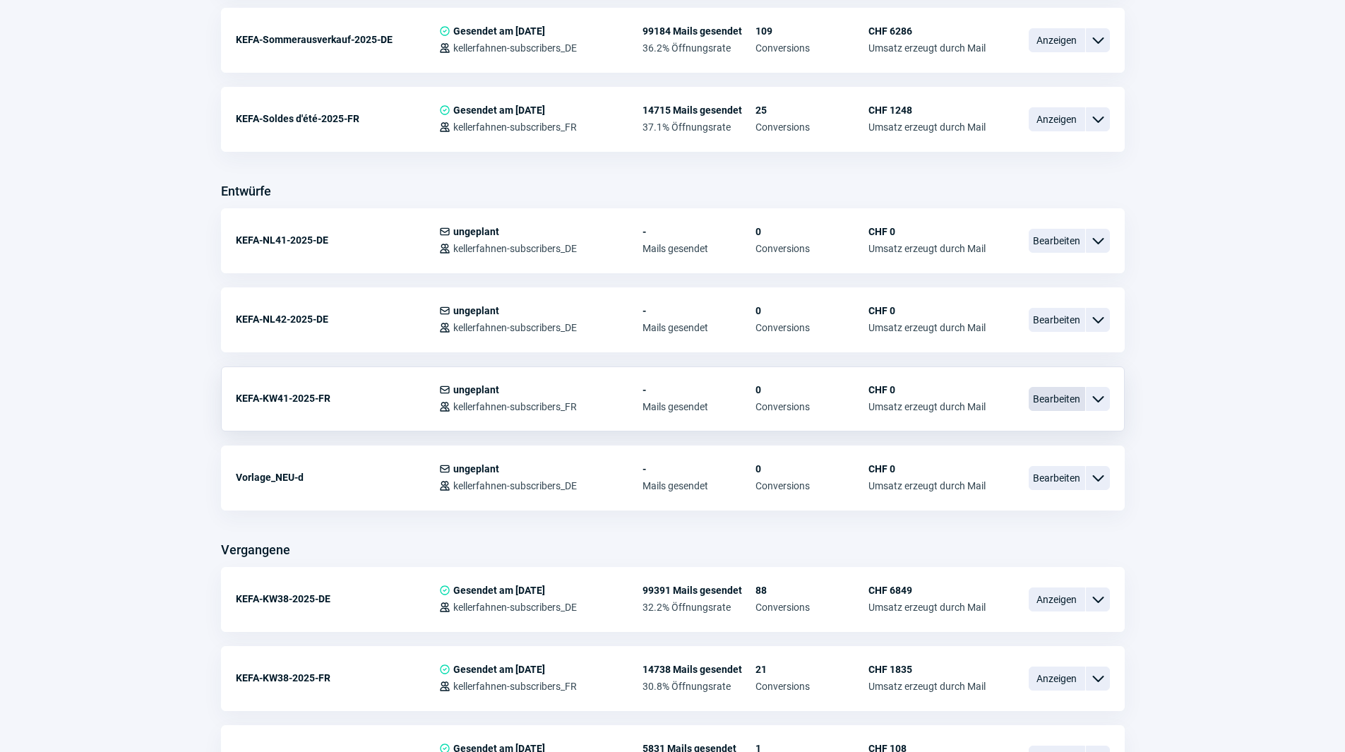
click at [1060, 404] on span "Bearbeiten" at bounding box center [1056, 399] width 56 height 24
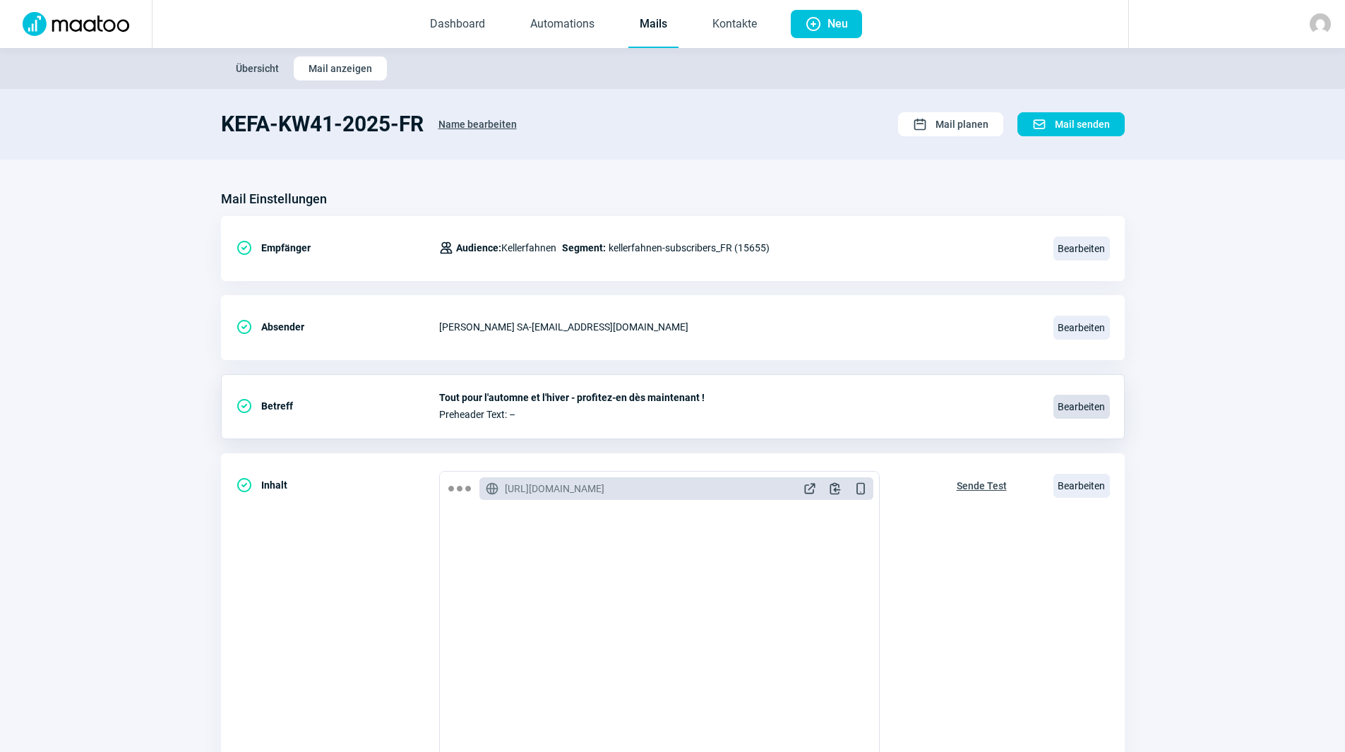
click at [1074, 407] on span "Bearbeiten" at bounding box center [1081, 407] width 56 height 24
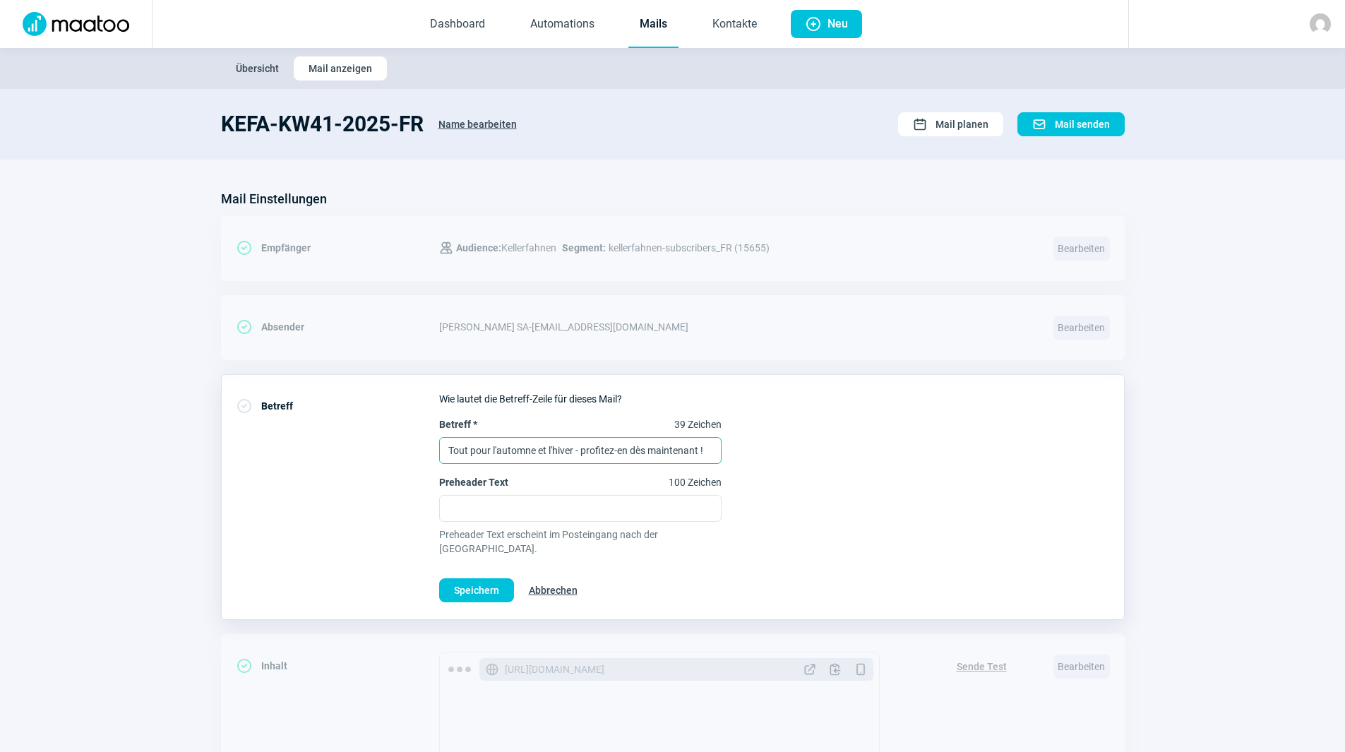
drag, startPoint x: 715, startPoint y: 447, endPoint x: 289, endPoint y: 438, distance: 426.4
click at [289, 438] on div "CheckCircle icon Betreff Wie lautet die Betreff-Zeile für dieses Mail? Betreff …" at bounding box center [672, 497] width 903 height 246
paste input "Profitez-en dès maintenant - l'automne est là"
type input "Profitez-en dès maintenant - l'automne est là!"
click at [915, 515] on div "Betreff * 54 Zeichen Profitez-en dès maintenant - l'automne est là! Preheader T…" at bounding box center [774, 486] width 671 height 138
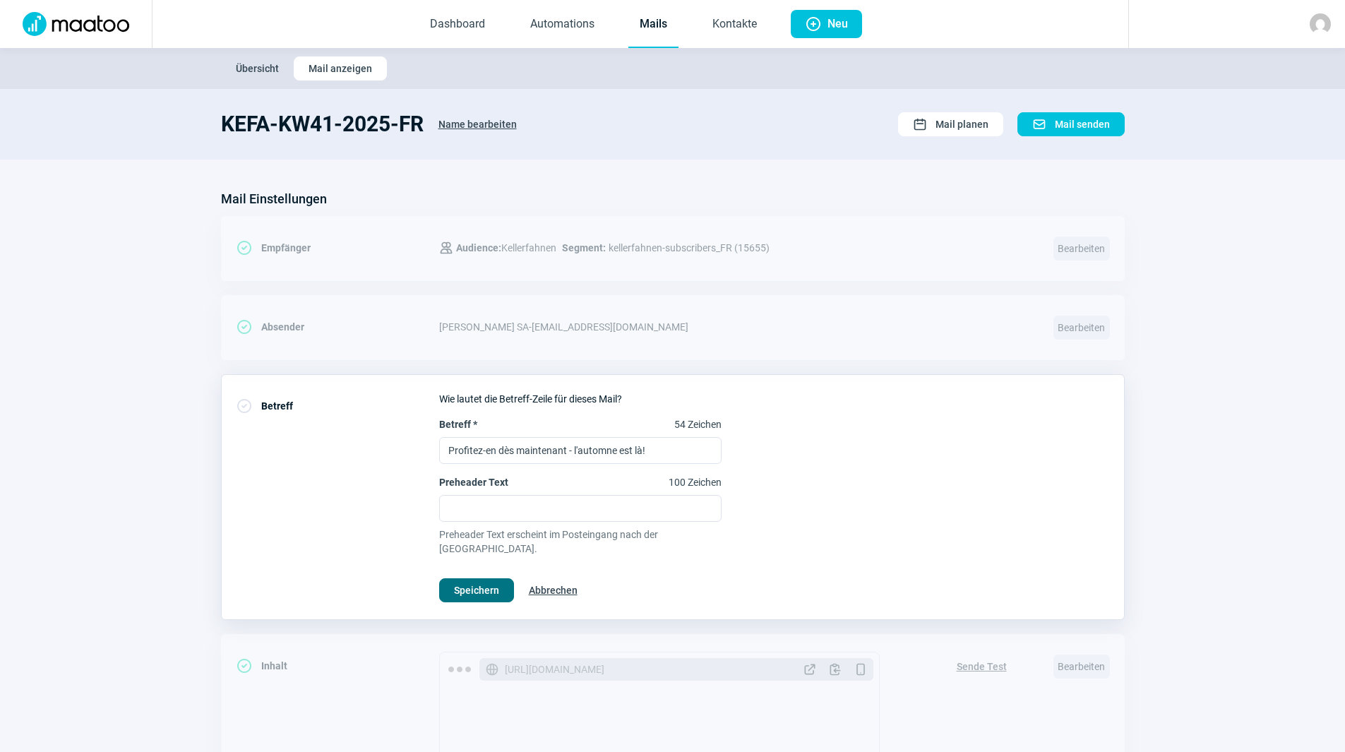
click at [486, 579] on span "Speichern" at bounding box center [476, 590] width 45 height 23
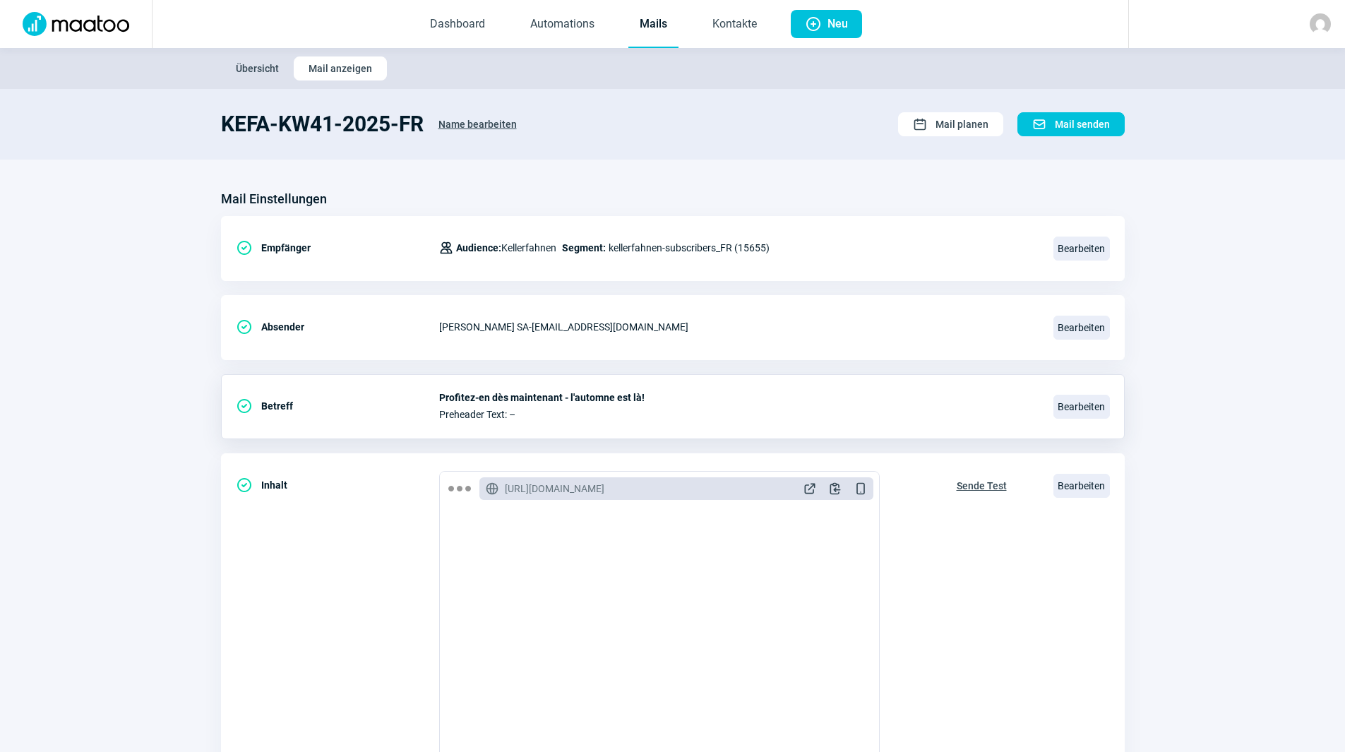
click at [659, 27] on link "Mails" at bounding box center [653, 24] width 50 height 47
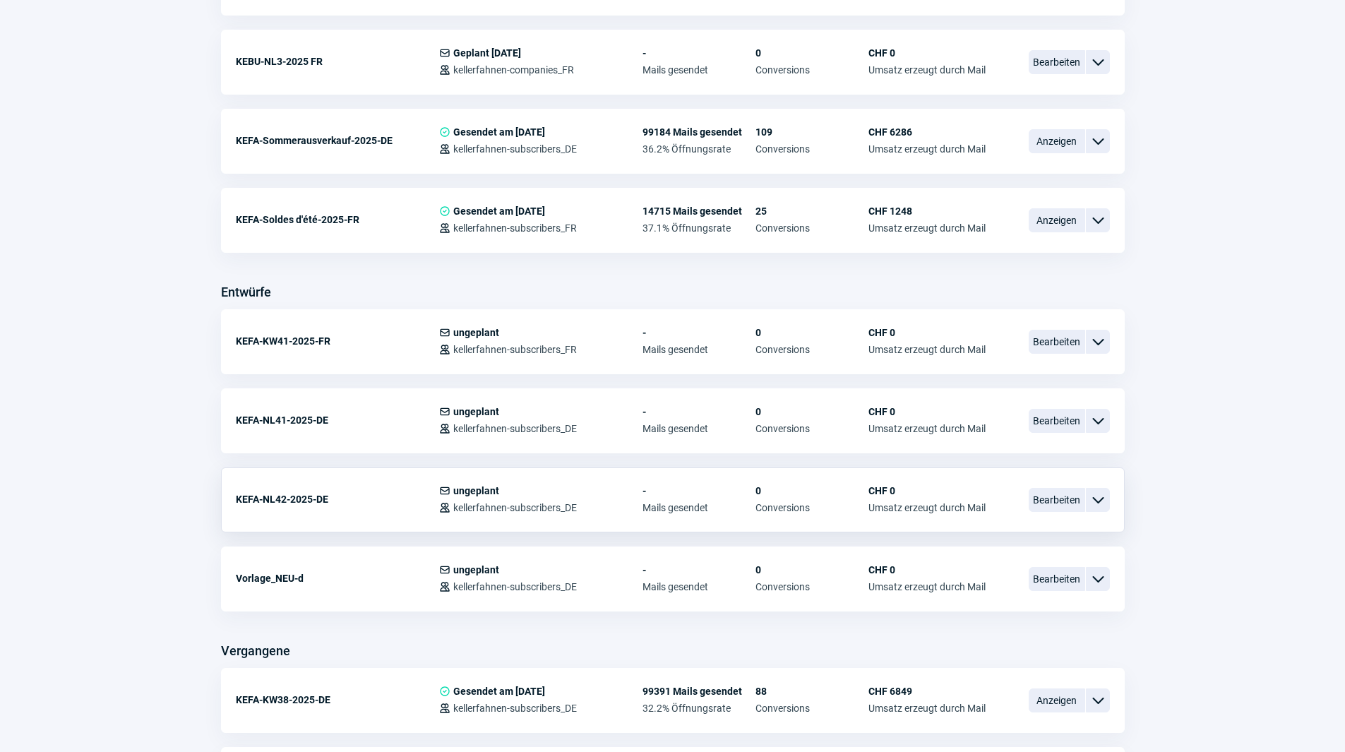
scroll to position [494, 0]
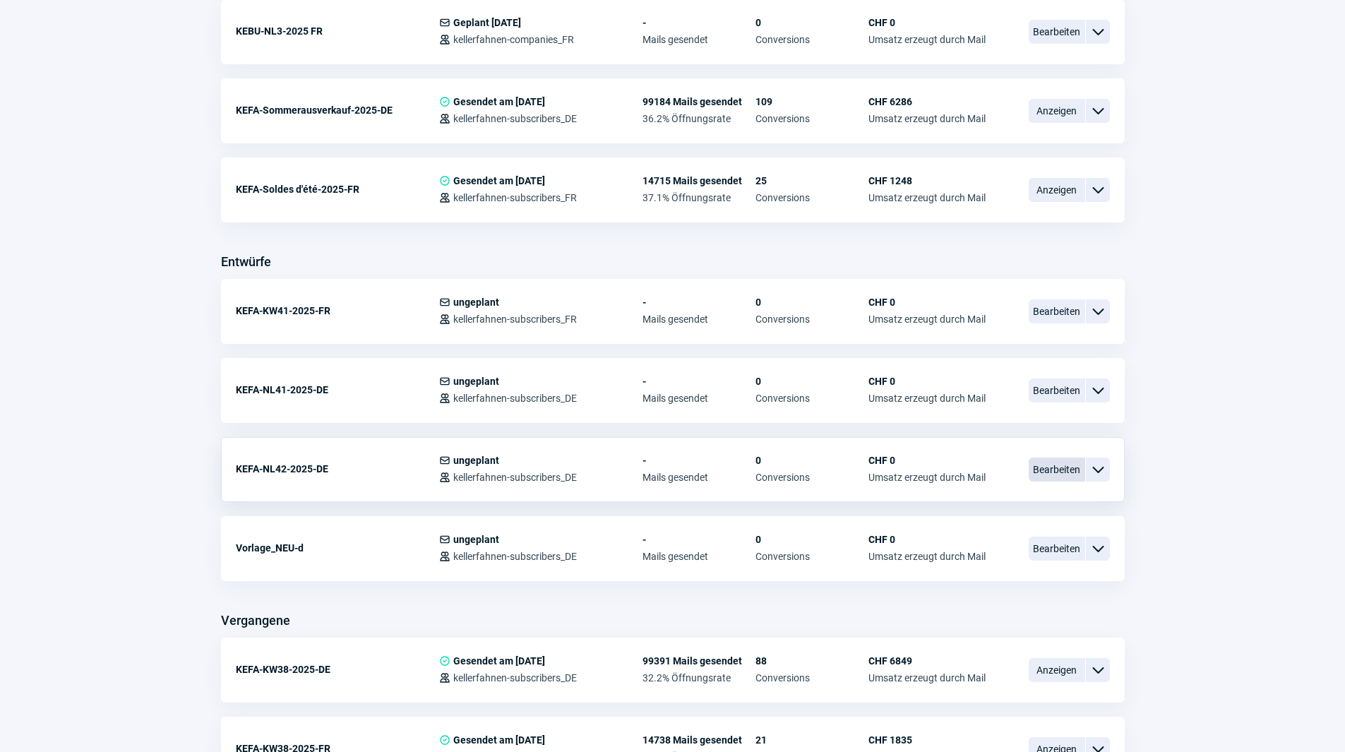
click at [1054, 465] on span "Bearbeiten" at bounding box center [1056, 469] width 56 height 24
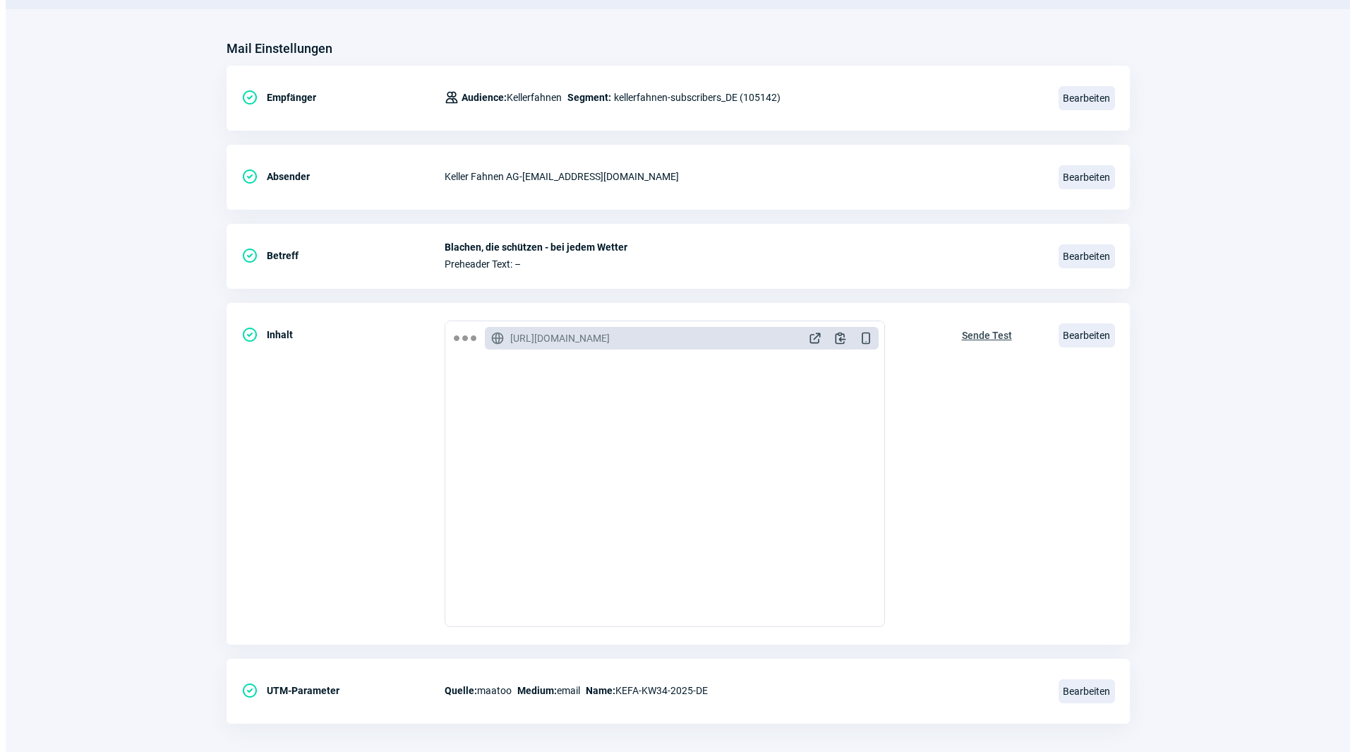
scroll to position [164, 0]
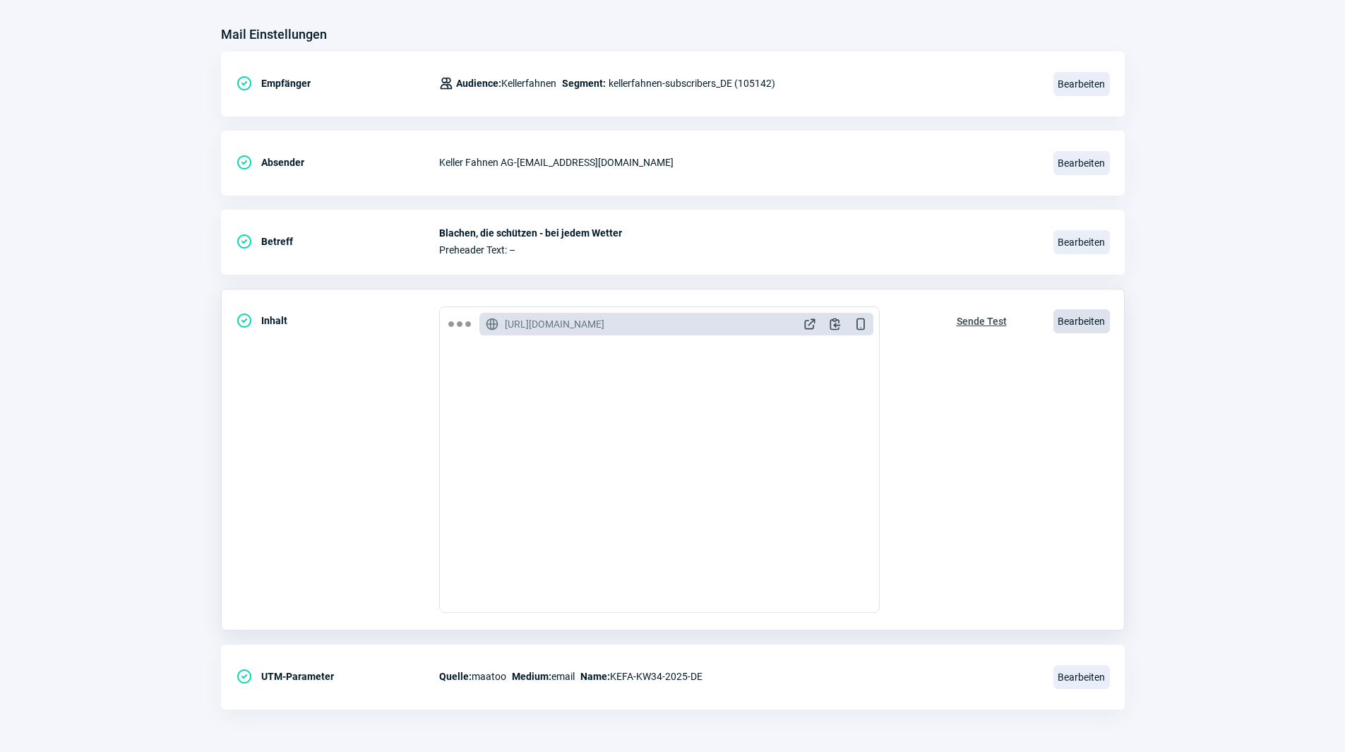
click at [1093, 321] on span "Bearbeiten" at bounding box center [1081, 321] width 56 height 24
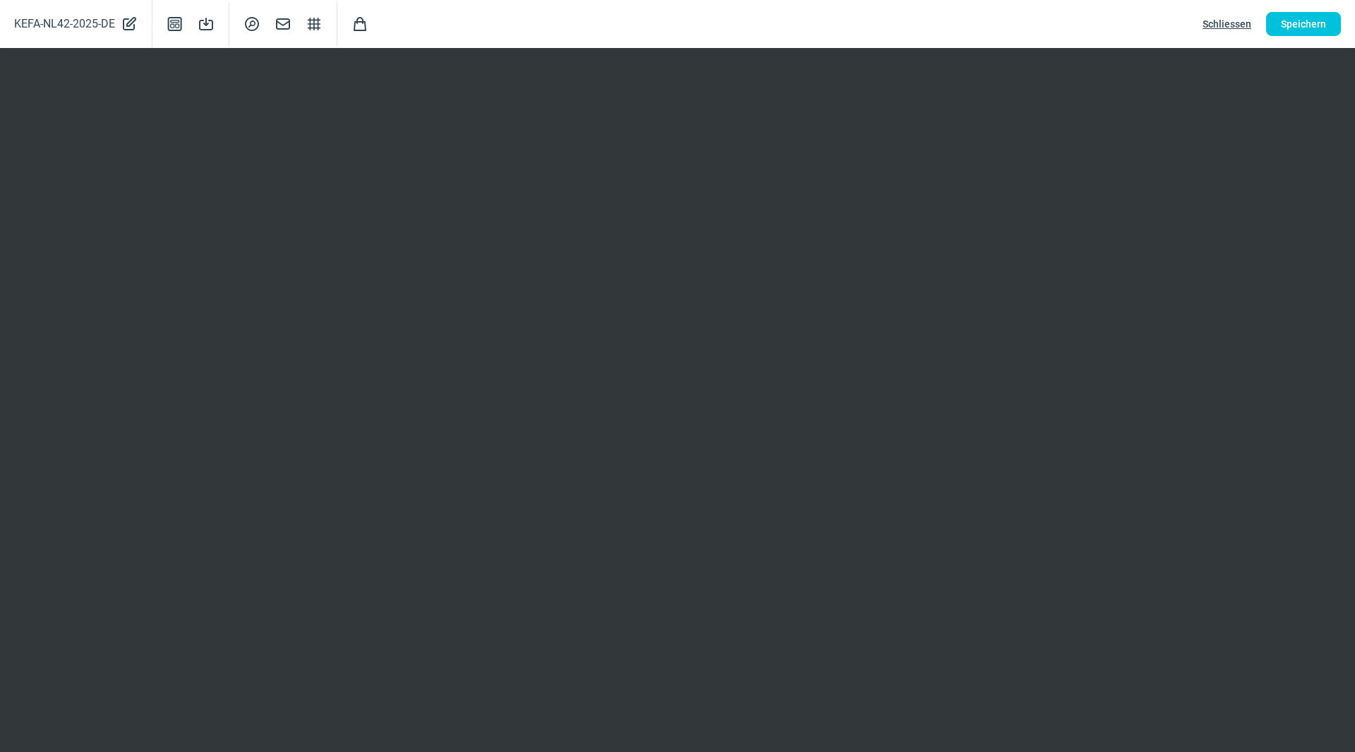
click at [1224, 22] on span "Schliessen" at bounding box center [1227, 24] width 49 height 23
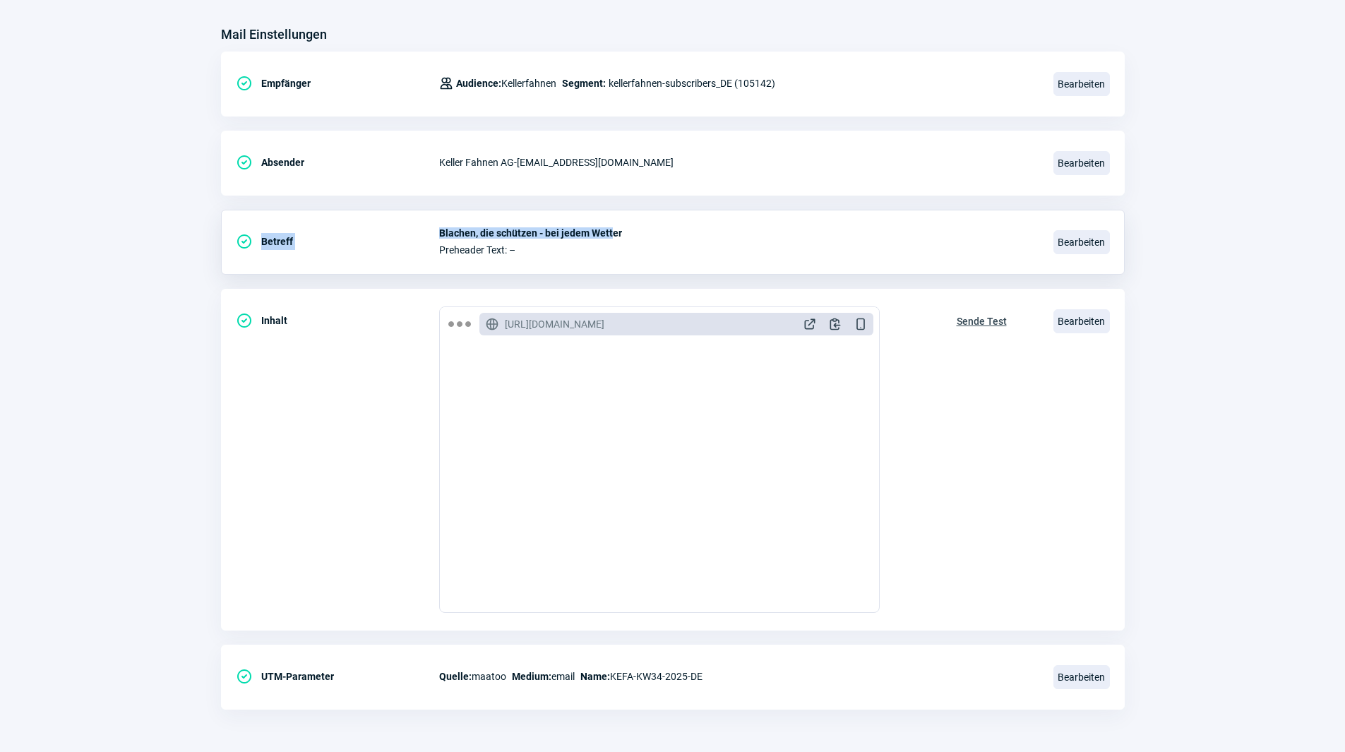
drag, startPoint x: 436, startPoint y: 232, endPoint x: 618, endPoint y: 230, distance: 181.4
click at [612, 234] on div "CheckCircle icon Betreff Blachen, die schützen - bei jedem Wetter Preheader Tex…" at bounding box center [672, 242] width 903 height 65
drag, startPoint x: 618, startPoint y: 230, endPoint x: 627, endPoint y: 228, distance: 10.1
click at [620, 229] on span "Blachen, die schützen - bei jedem Wetter" at bounding box center [737, 232] width 597 height 11
click at [621, 229] on span "Blachen, die schützen - bei jedem Wetter" at bounding box center [737, 232] width 597 height 11
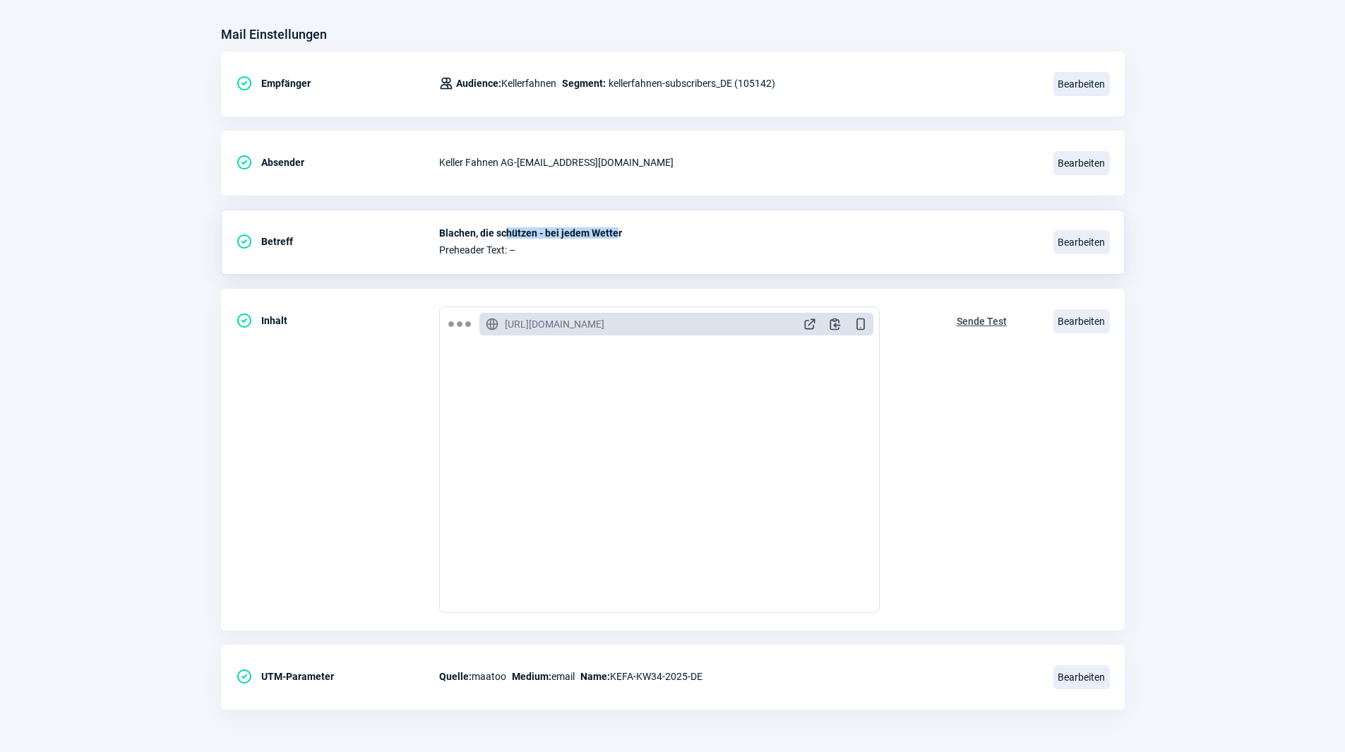
drag, startPoint x: 616, startPoint y: 233, endPoint x: 556, endPoint y: 232, distance: 60.0
click at [505, 224] on div "CheckCircle icon Betreff Blachen, die schützen - bei jedem Wetter Preheader Tex…" at bounding box center [672, 242] width 903 height 65
click at [592, 234] on span "Blachen, die schützen - bei jedem Wetter" at bounding box center [737, 232] width 597 height 11
click at [620, 229] on span "Blachen, die schützen - bei jedem Wetter" at bounding box center [737, 232] width 597 height 11
drag, startPoint x: 620, startPoint y: 232, endPoint x: 436, endPoint y: 225, distance: 184.4
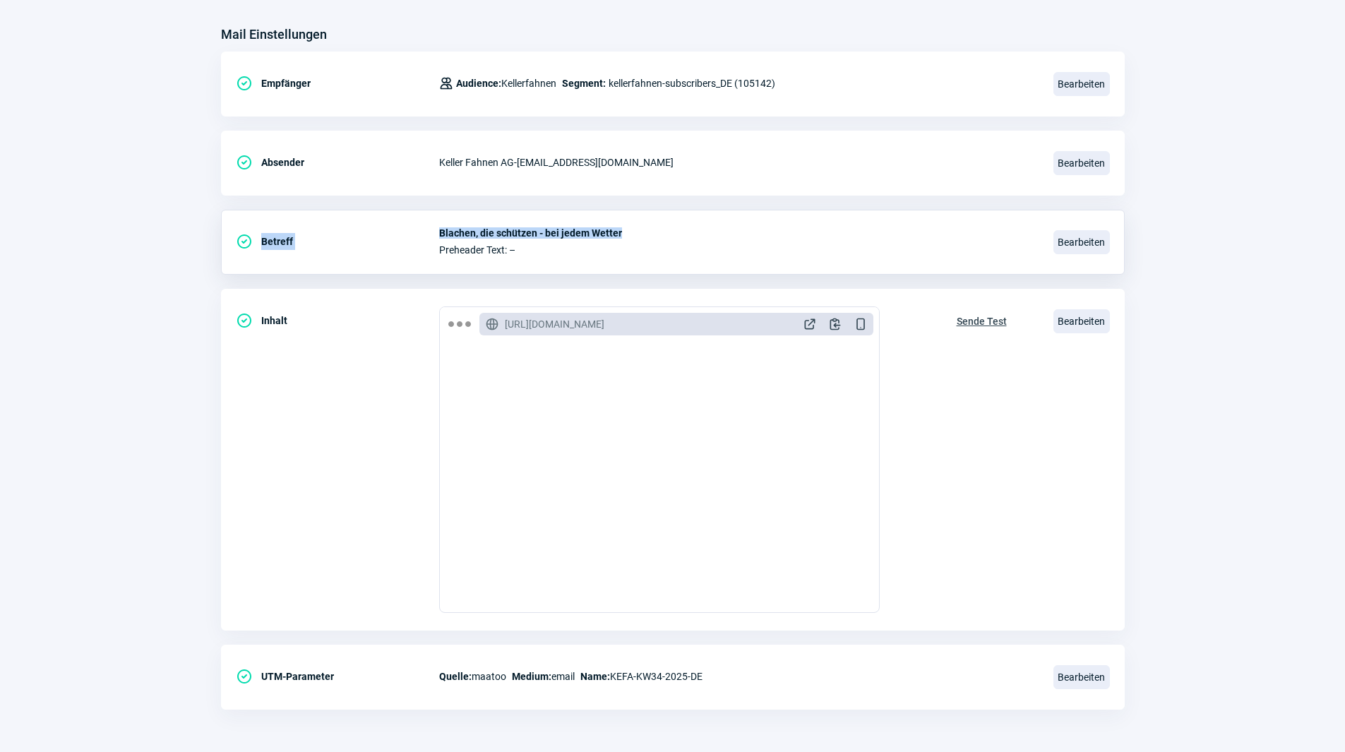
click at [436, 225] on div "CheckCircle icon Betreff Blachen, die schützen - bei jedem Wetter Preheader Tex…" at bounding box center [672, 242] width 903 height 65
copy div "Betreff Blachen, die schützen - bei jedem Wetter"
click at [158, 452] on section "Mail Einstellungen CheckCircle icon Empfänger Users icon Audience: Kellerfahnen…" at bounding box center [672, 373] width 1345 height 757
click at [1083, 321] on span "Bearbeiten" at bounding box center [1081, 321] width 56 height 24
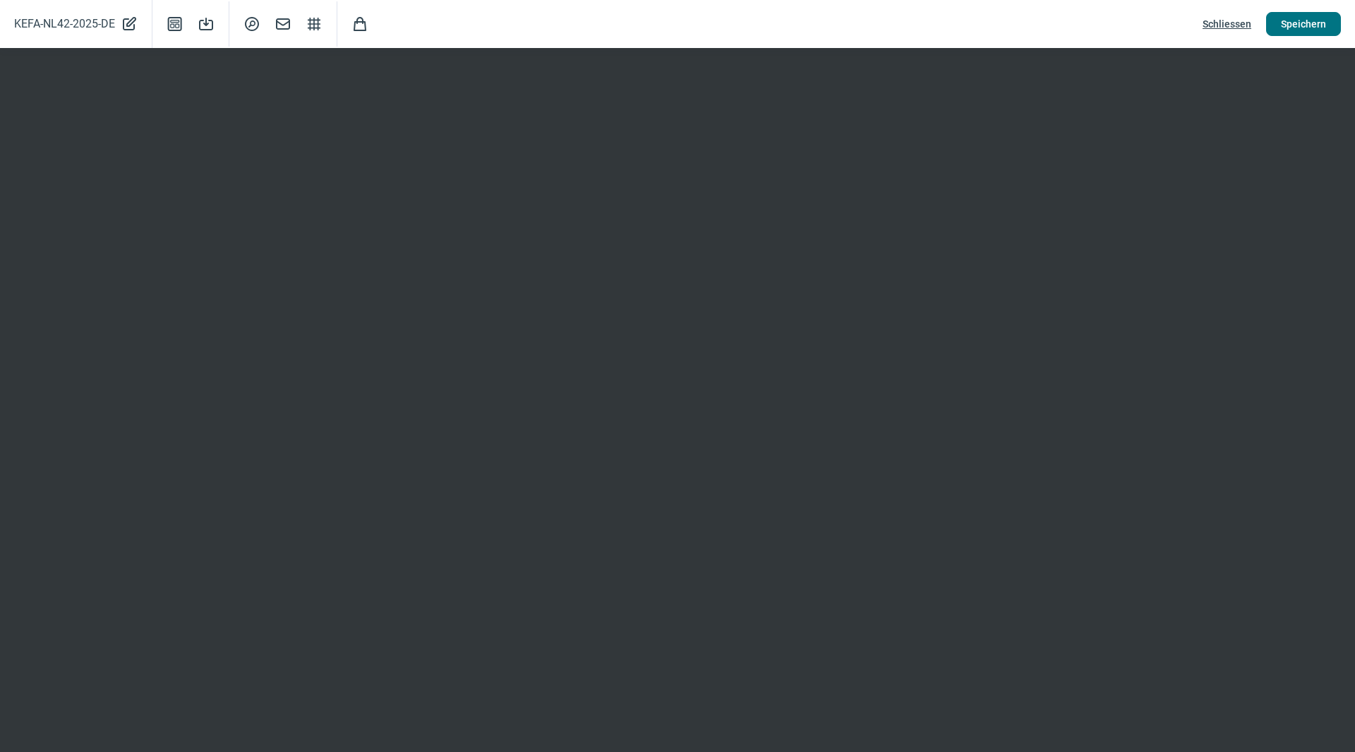
click at [1302, 13] on span "Speichern" at bounding box center [1303, 24] width 45 height 23
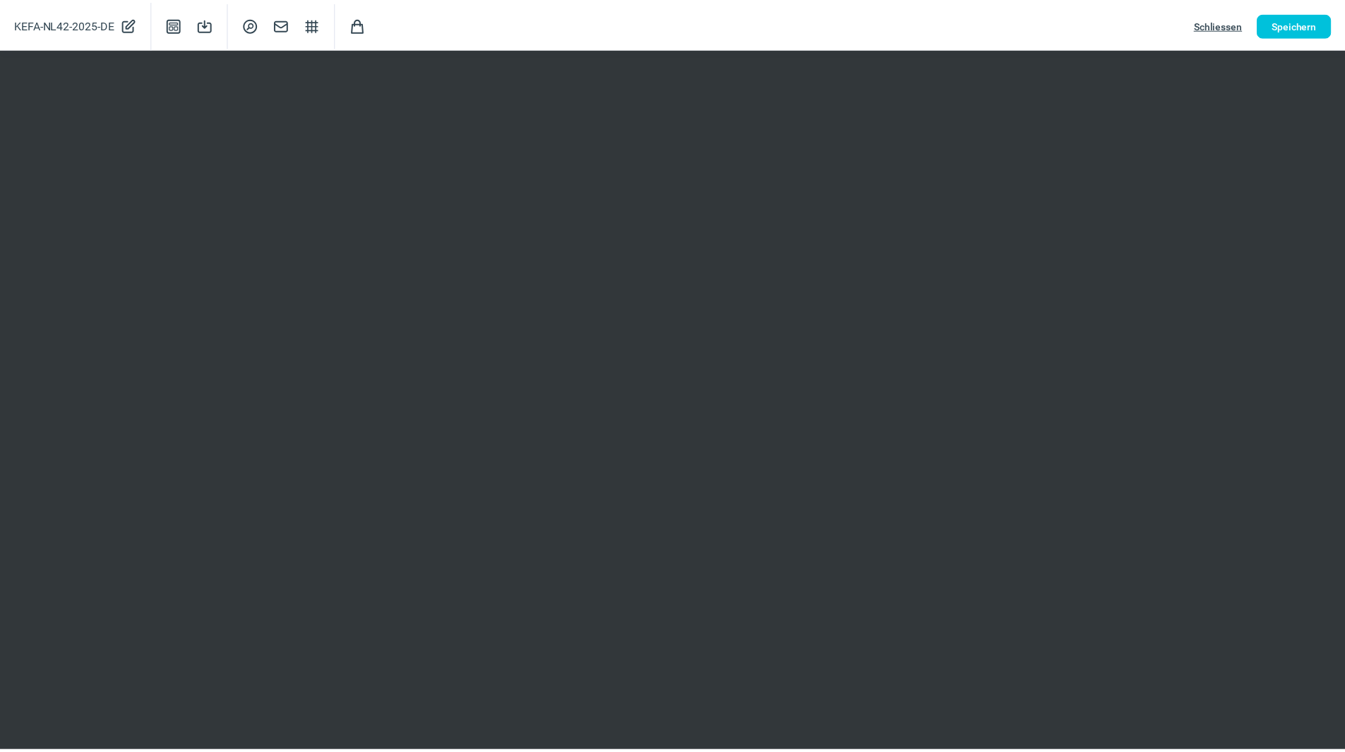
scroll to position [0, 0]
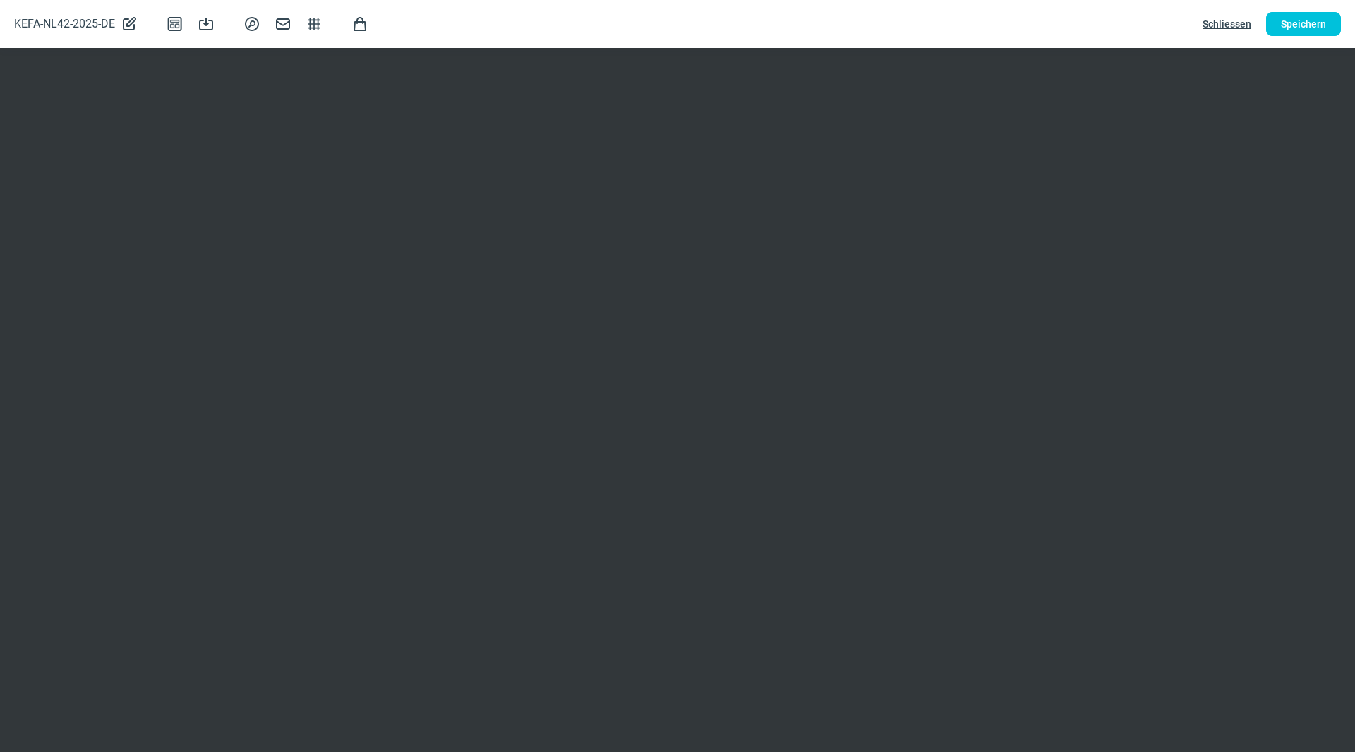
click at [1215, 25] on span "Schliessen" at bounding box center [1227, 24] width 49 height 23
